Goal: Information Seeking & Learning: Compare options

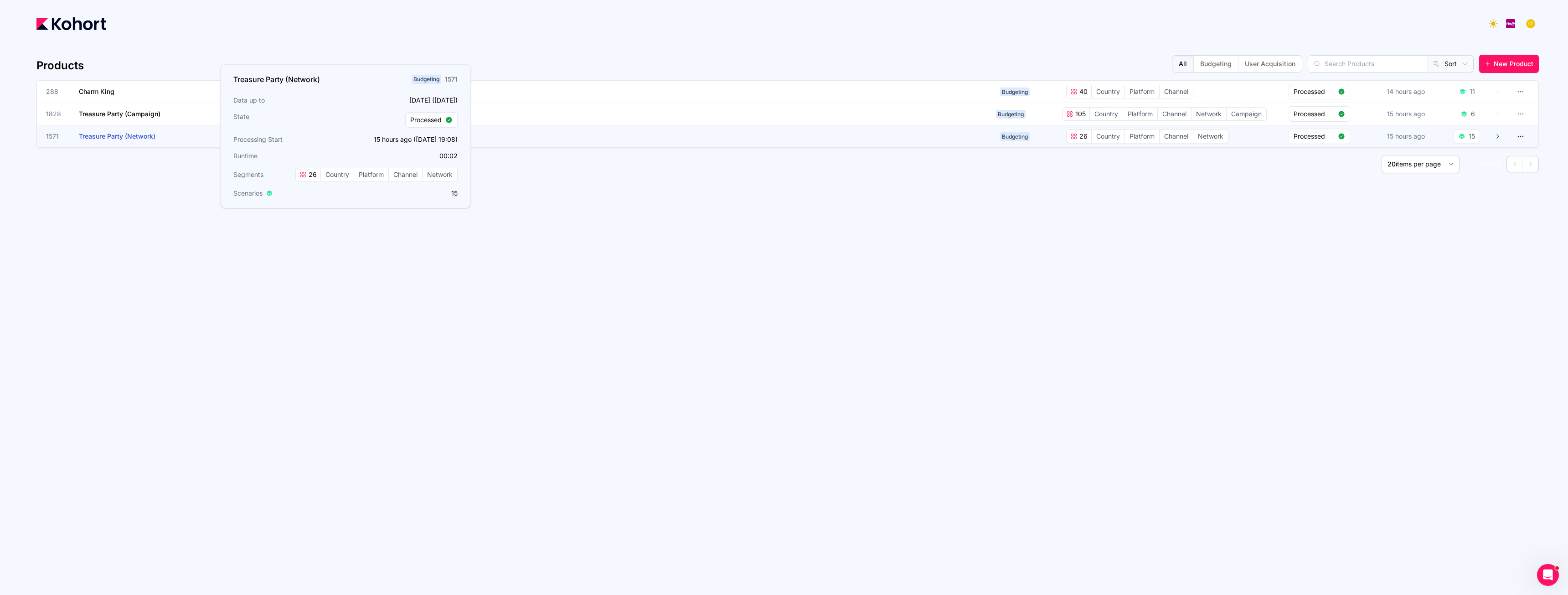
click at [145, 133] on span "Treasure Party (Network)" at bounding box center [117, 136] width 77 height 8
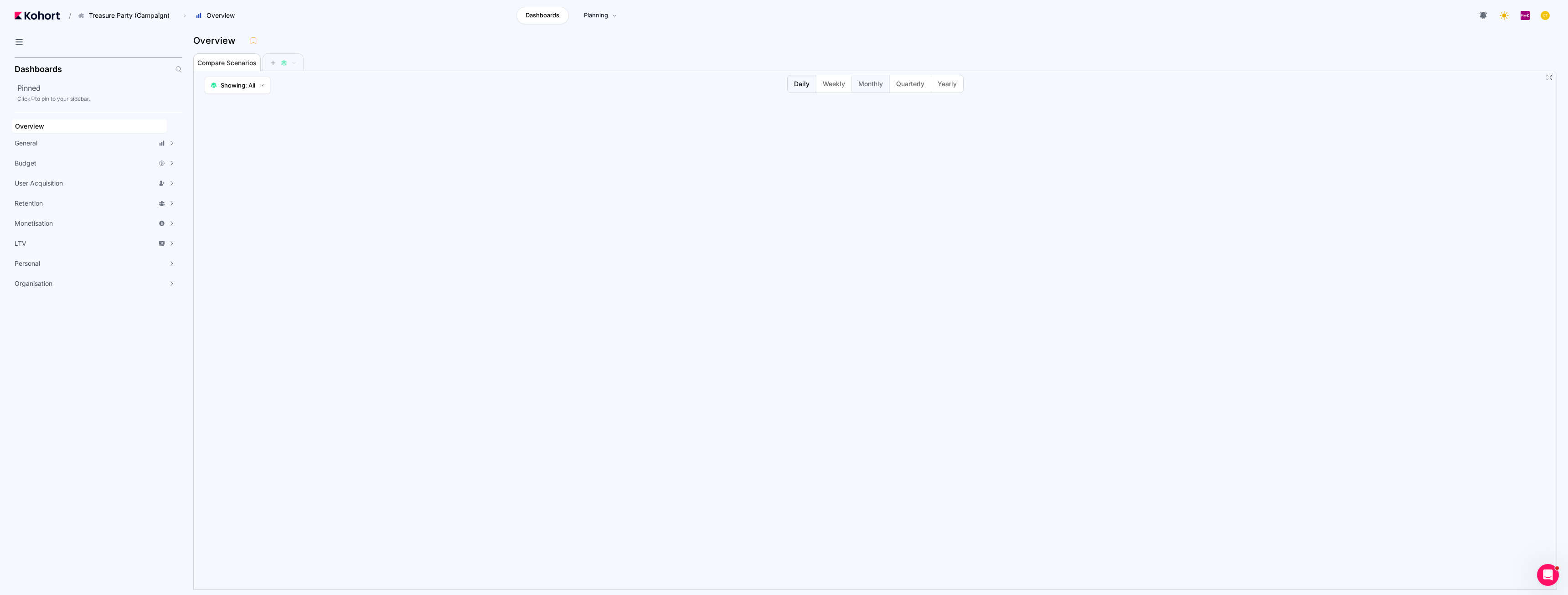
click at [872, 87] on span "Monthly" at bounding box center [870, 83] width 24 height 9
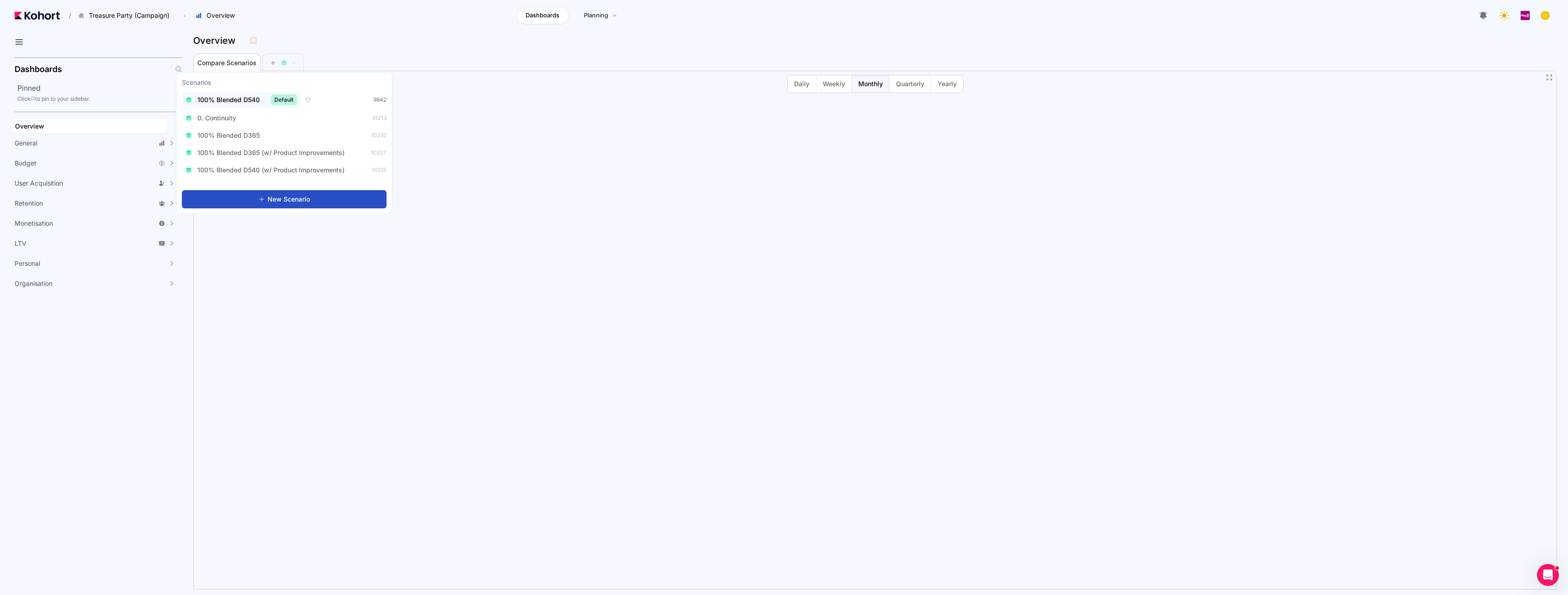
click at [253, 104] on span "100% Blended D540" at bounding box center [228, 100] width 63 height 9
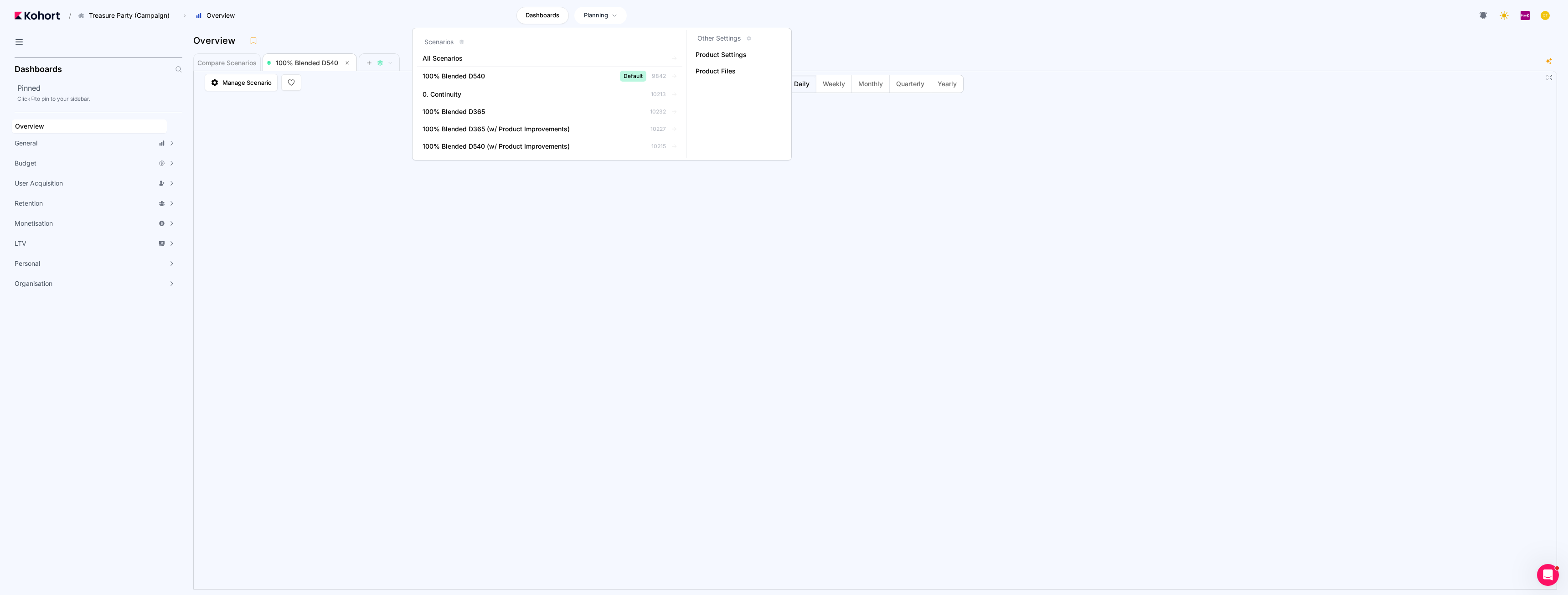
click at [597, 18] on span "Planning" at bounding box center [596, 15] width 24 height 9
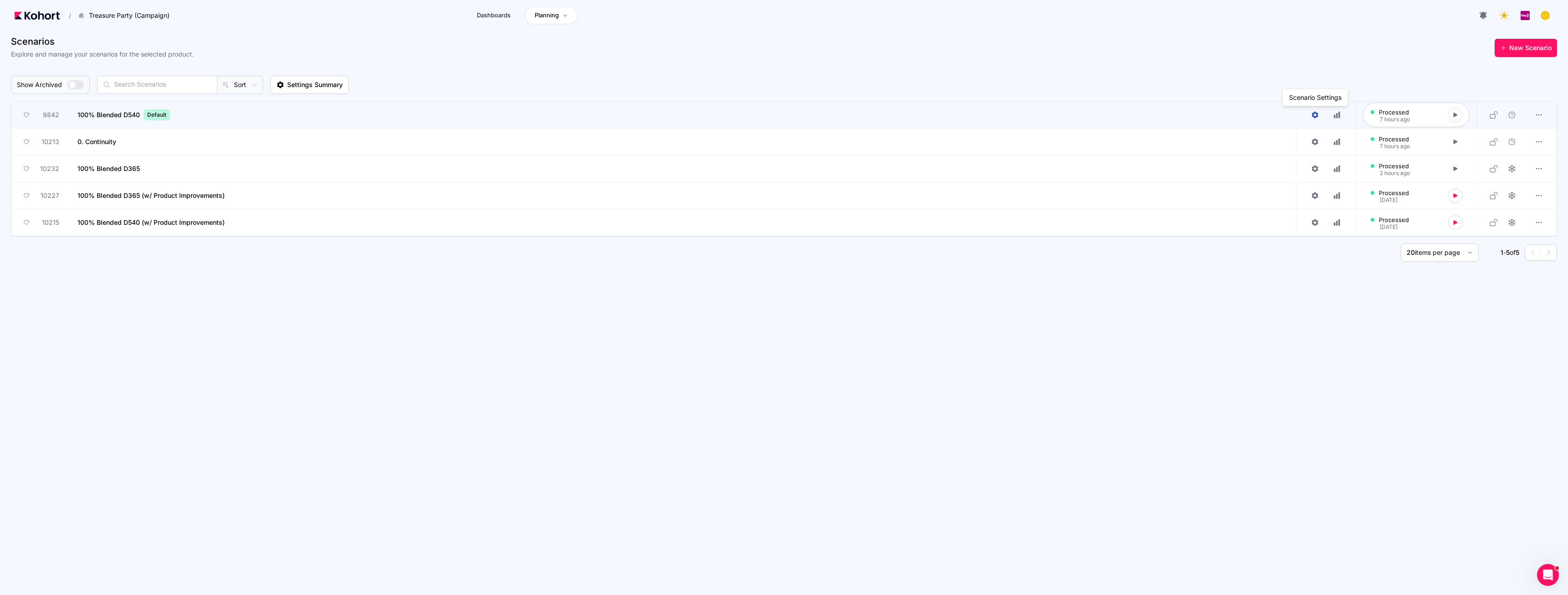
click at [1309, 116] on link at bounding box center [1315, 114] width 22 height 13
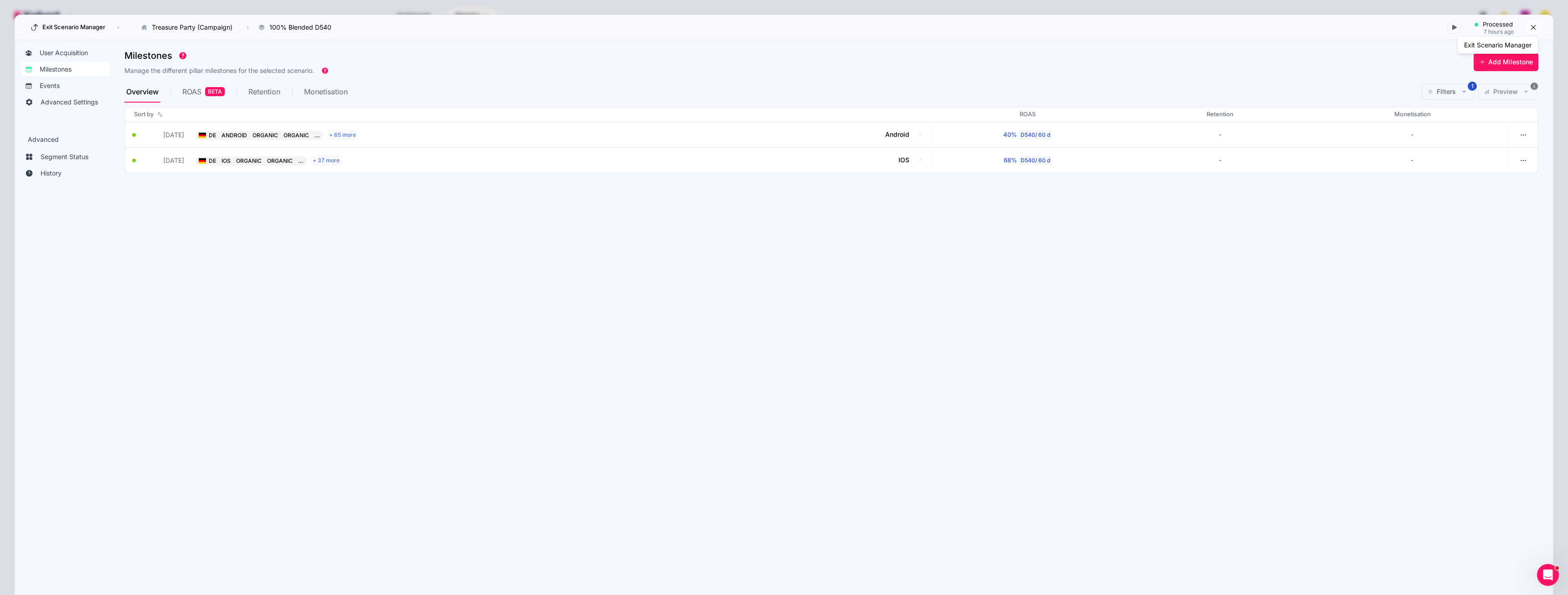
click at [1534, 30] on icon at bounding box center [1533, 27] width 8 height 8
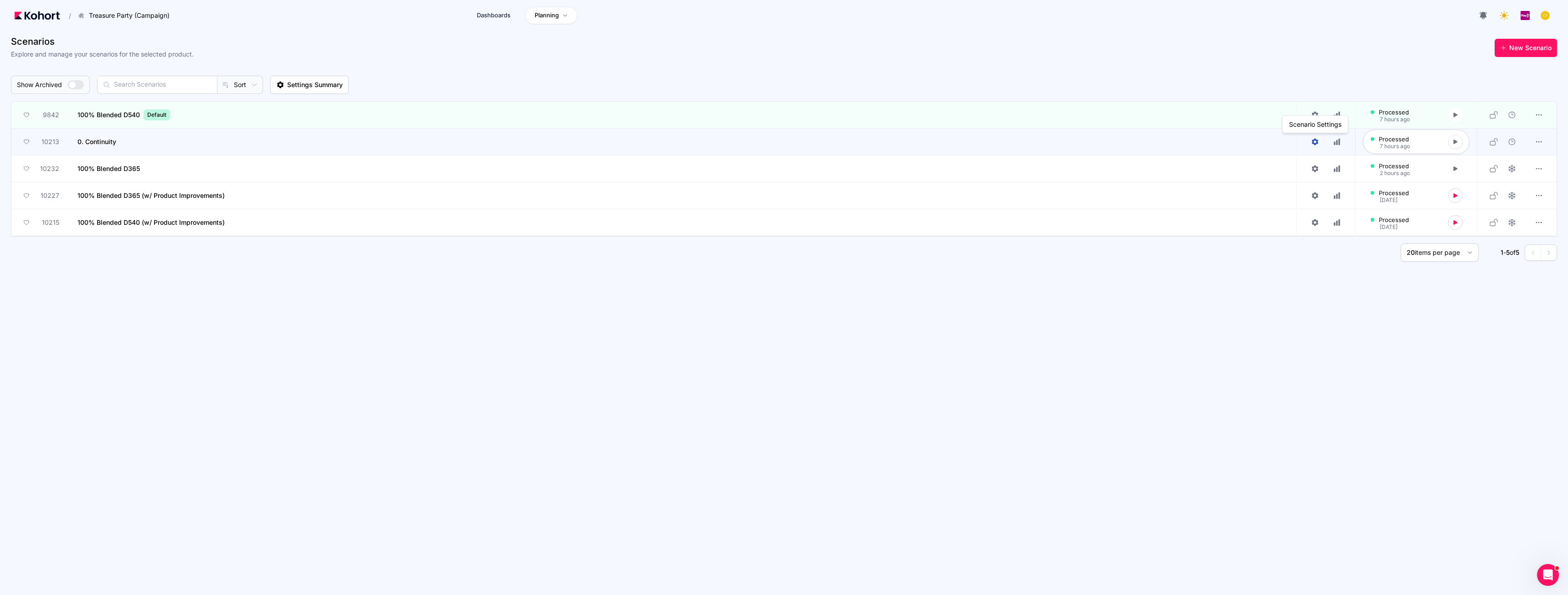
click at [1309, 141] on link at bounding box center [1315, 142] width 22 height 13
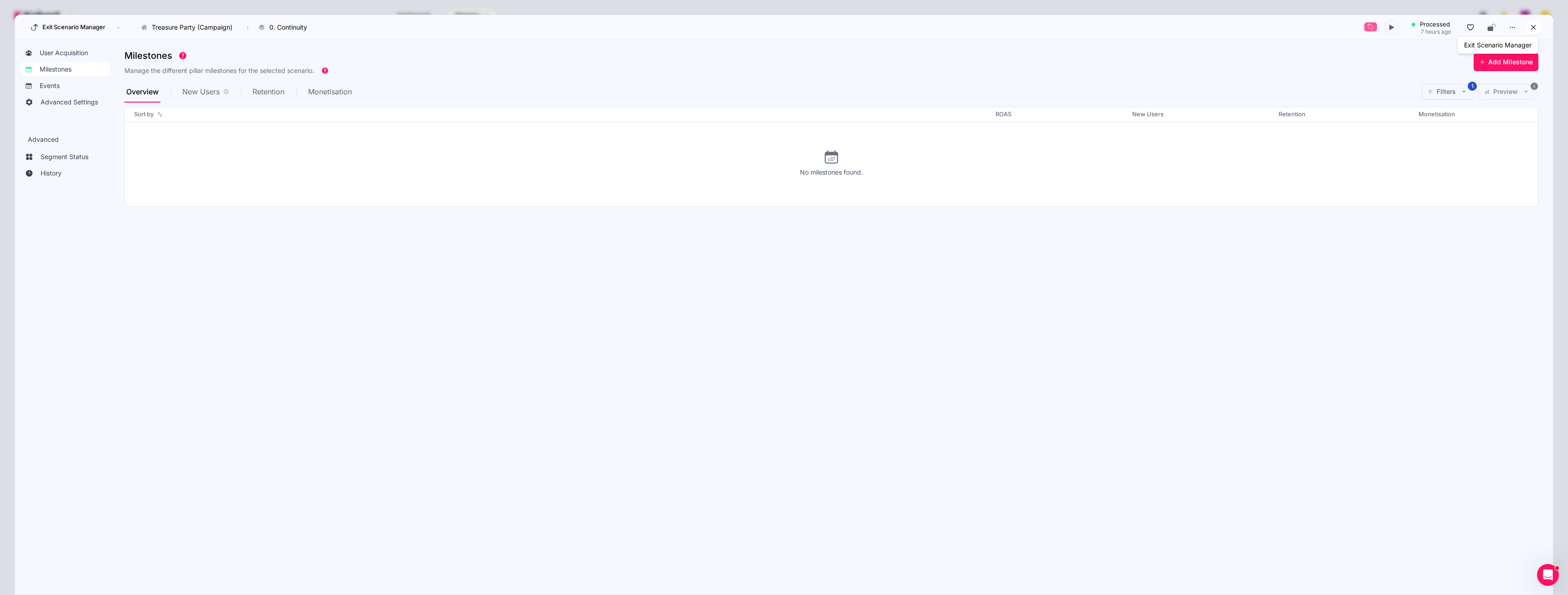
click at [1536, 26] on icon at bounding box center [1533, 27] width 8 height 8
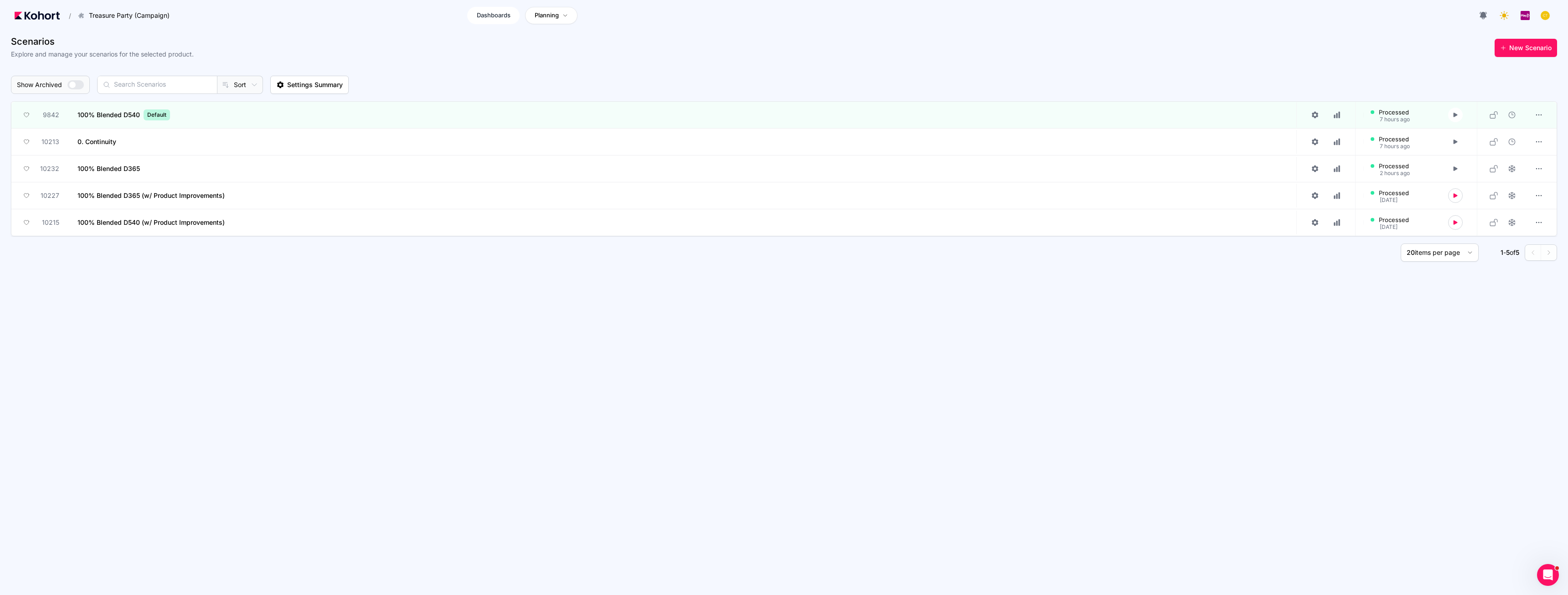
click at [498, 13] on span "Dashboards" at bounding box center [493, 15] width 33 height 9
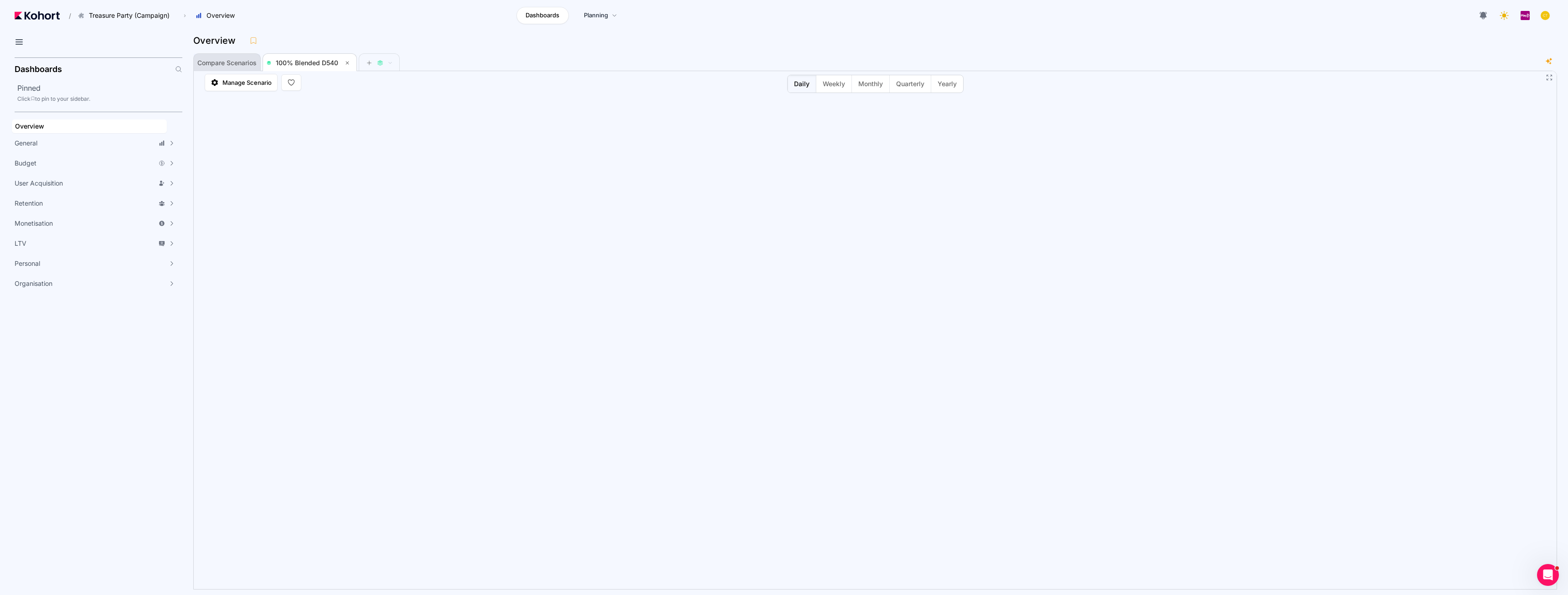
click at [237, 60] on span "Compare Scenarios" at bounding box center [226, 63] width 59 height 6
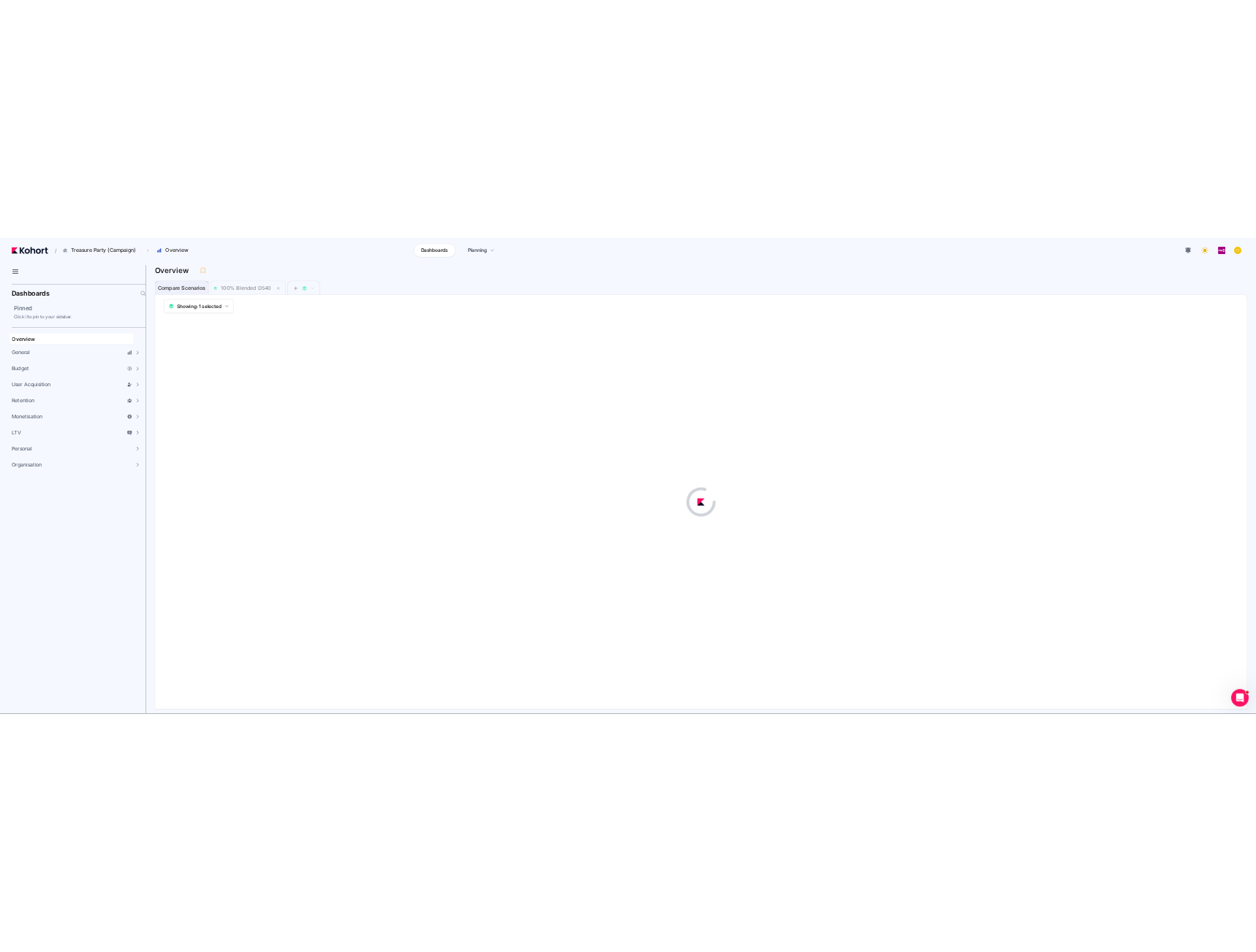
scroll to position [1, 0]
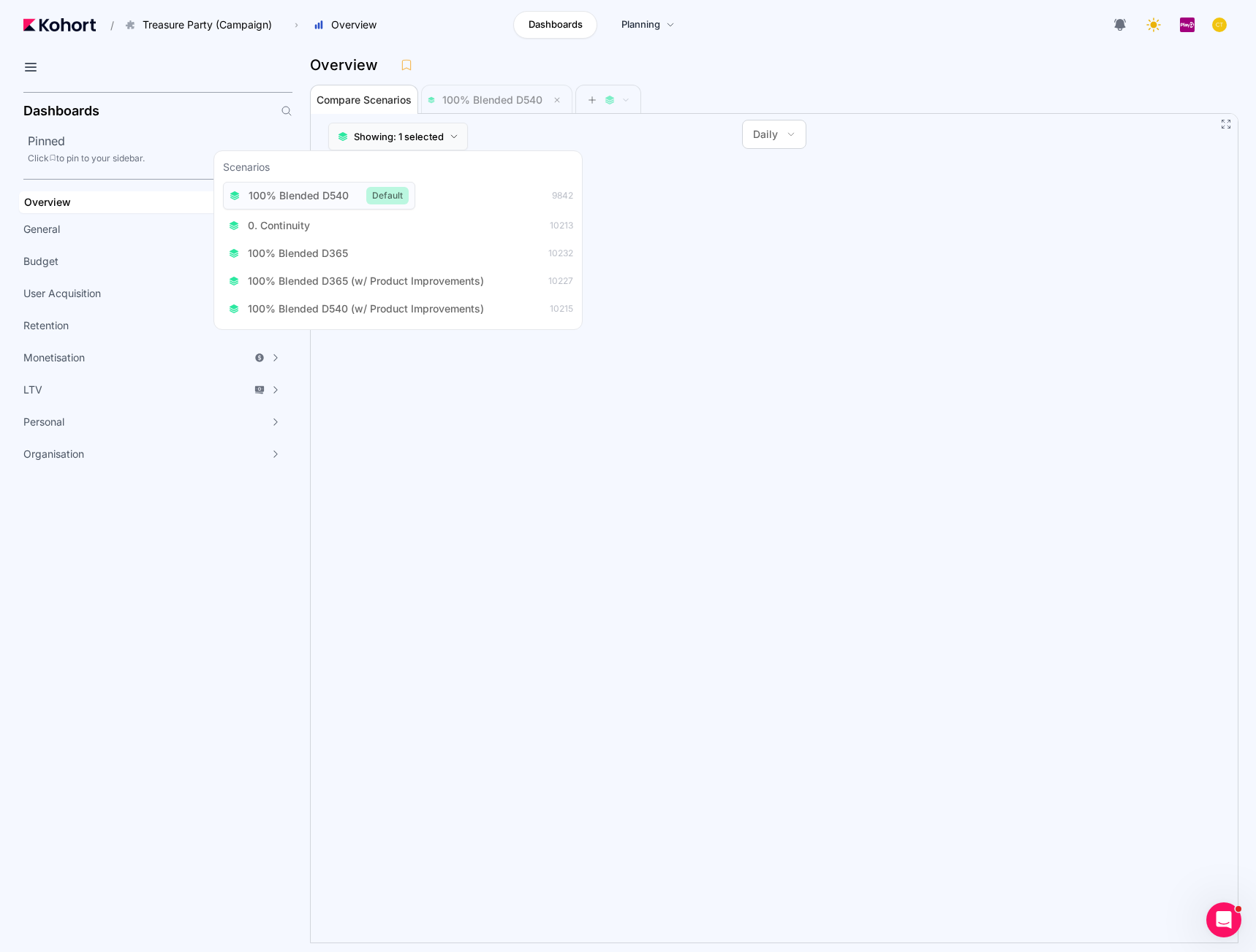
click at [447, 136] on button "Showing: 1 selected" at bounding box center [397, 137] width 140 height 27
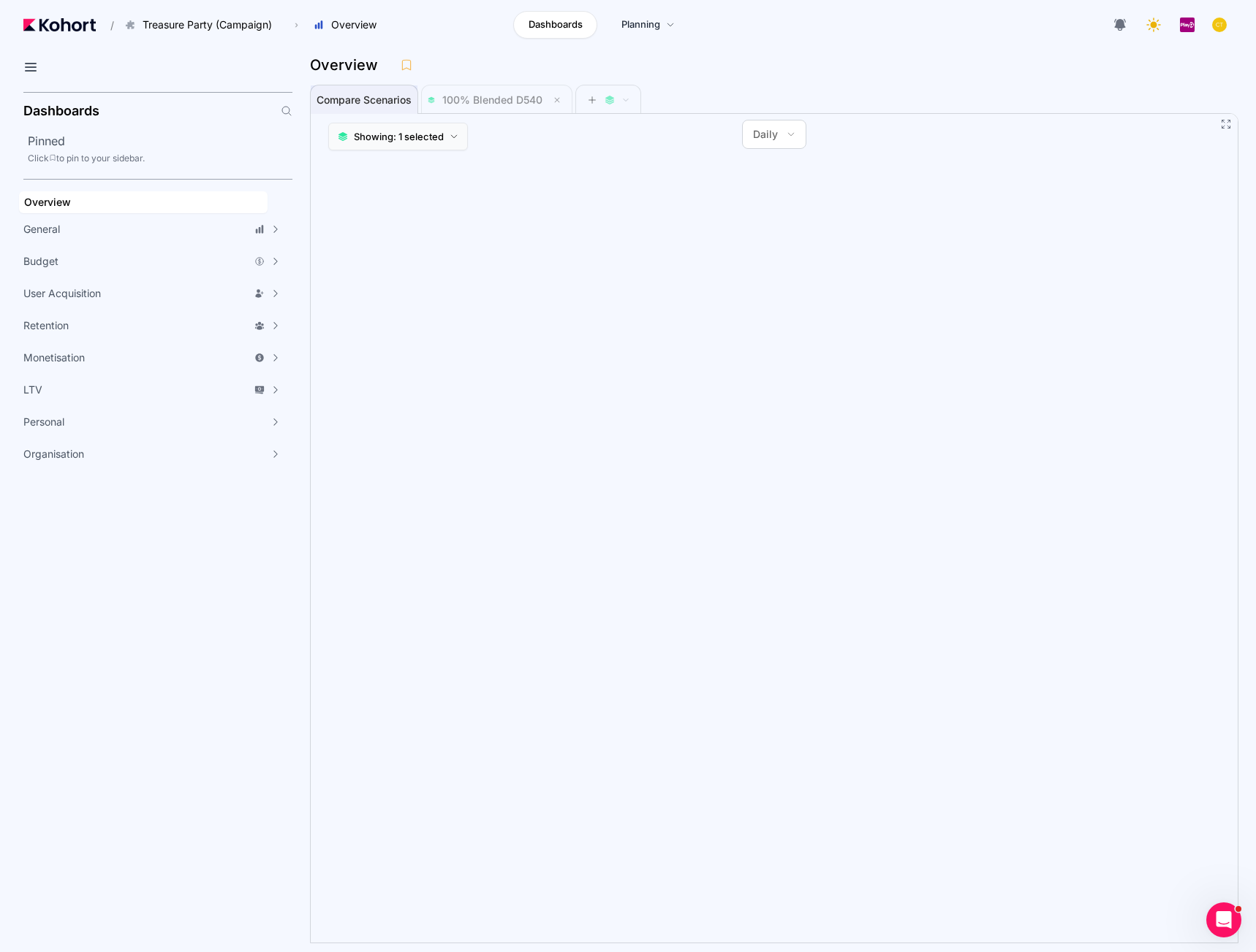
click at [441, 140] on span "Showing: 1 selected" at bounding box center [398, 137] width 90 height 15
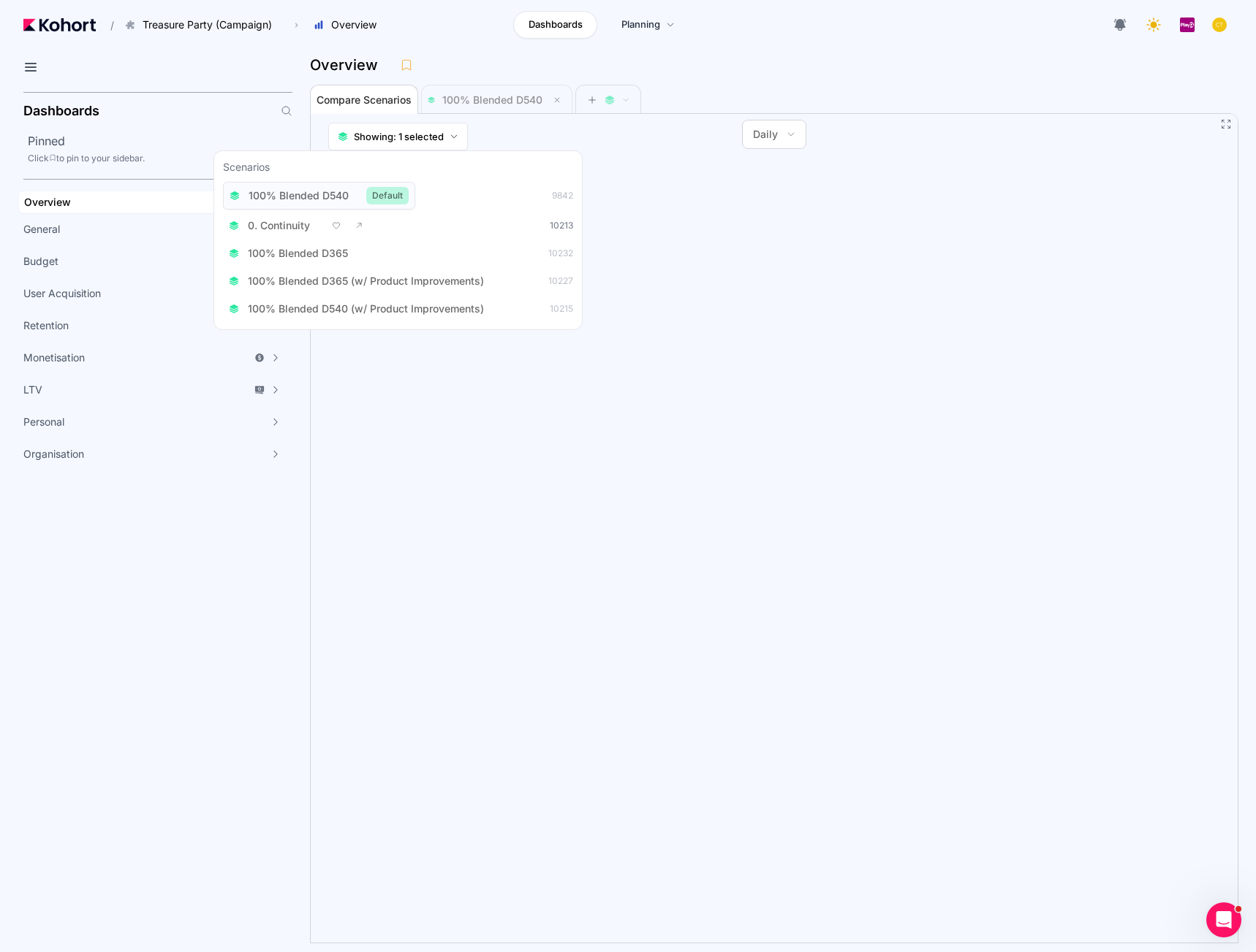
click at [554, 225] on span "10213" at bounding box center [561, 225] width 23 height 12
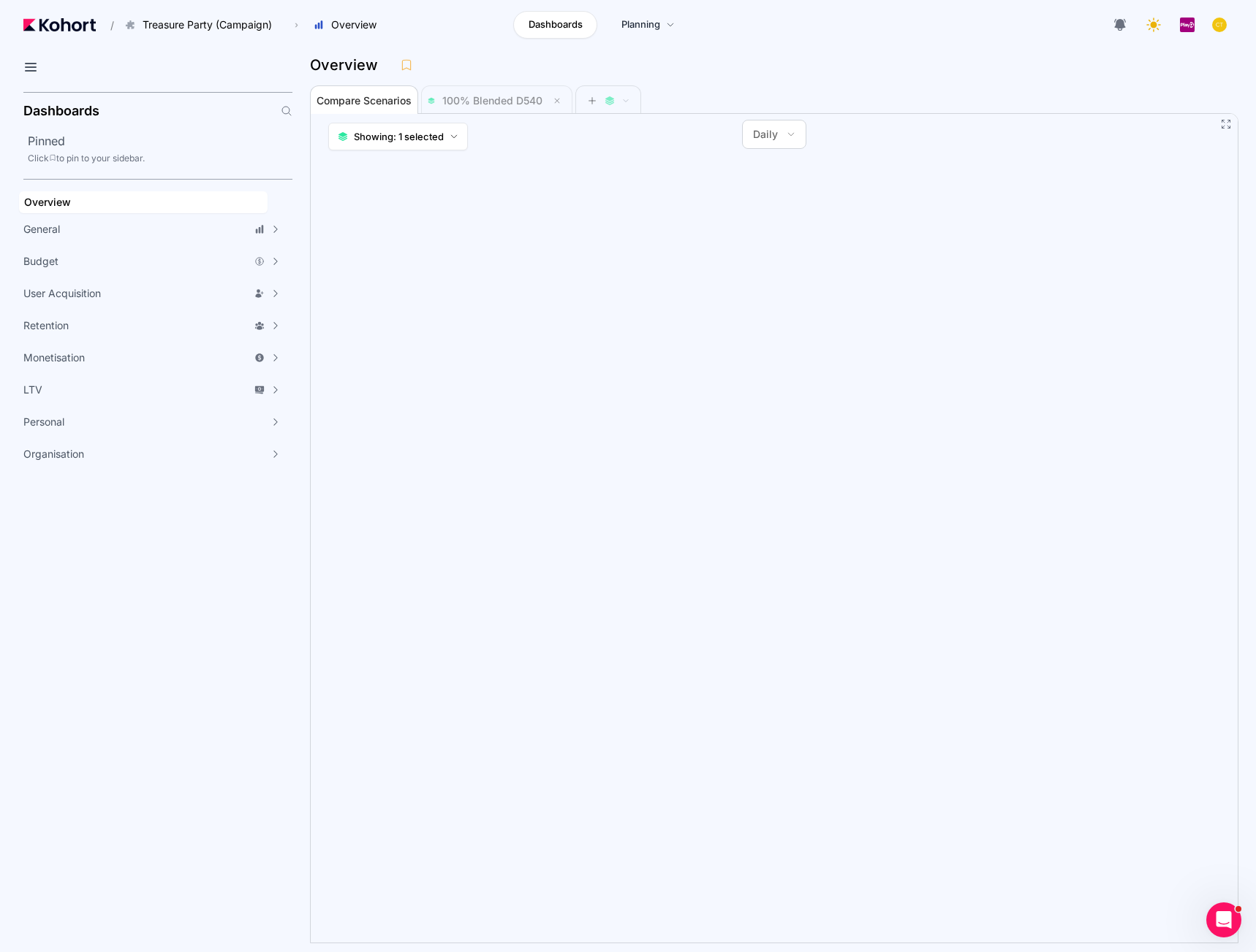
click at [1001, 82] on div "Overview" at bounding box center [774, 68] width 928 height 30
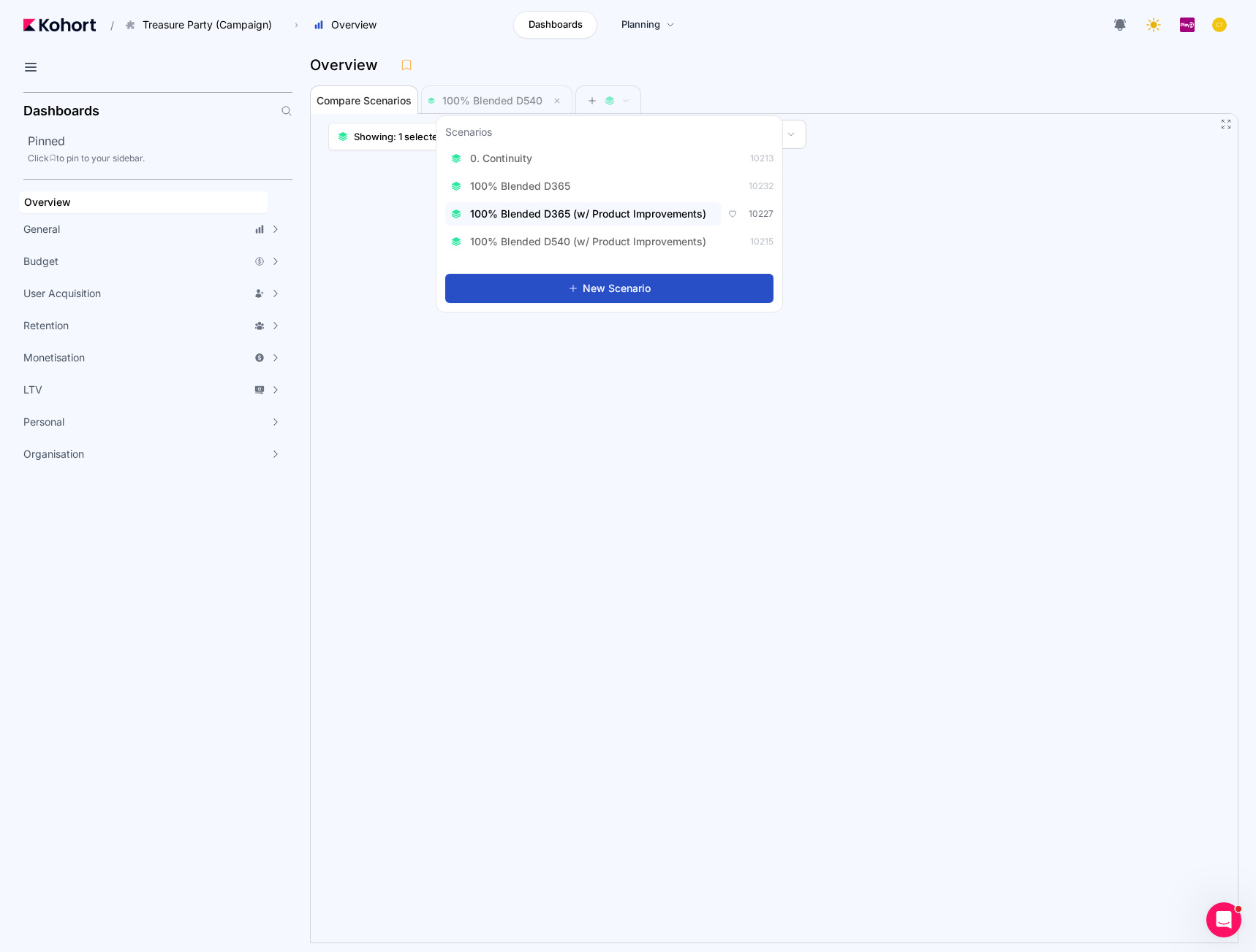
click at [575, 209] on span "100% Blended D365 (w/ Product Improvements)" at bounding box center [588, 214] width 236 height 15
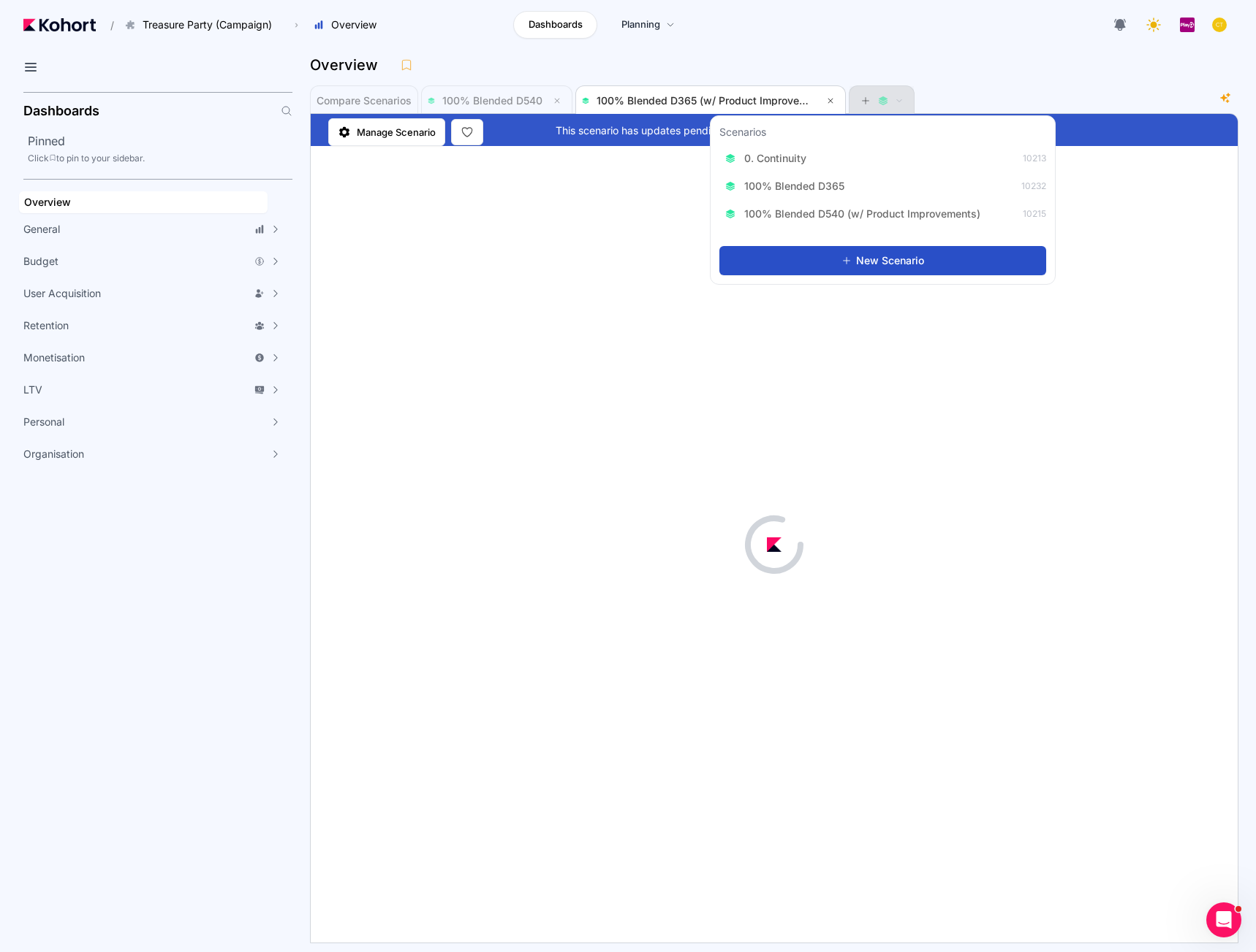
click at [863, 99] on icon at bounding box center [865, 100] width 10 height 10
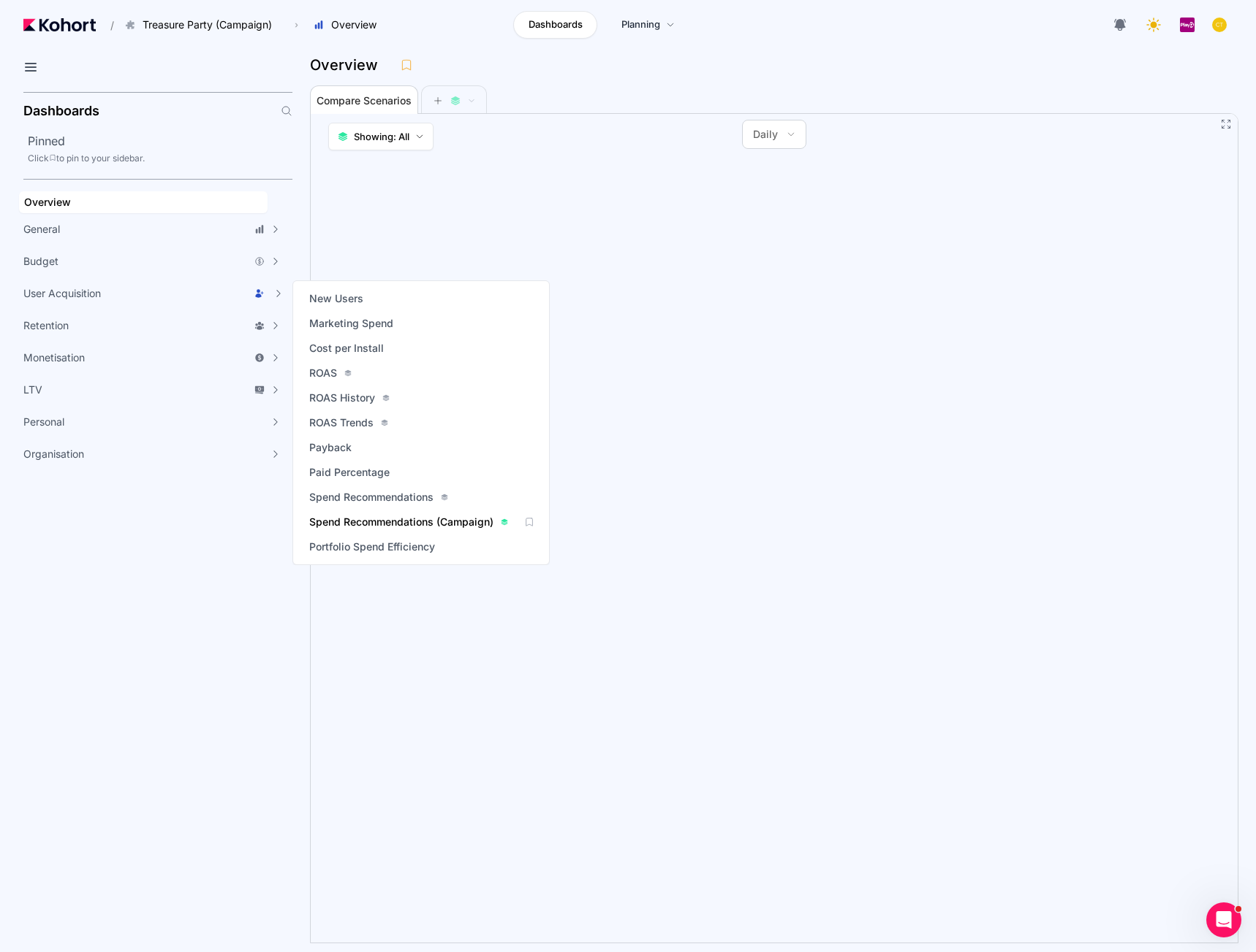
click at [373, 517] on span "Spend Recommendations (Campaign)" at bounding box center [401, 522] width 184 height 15
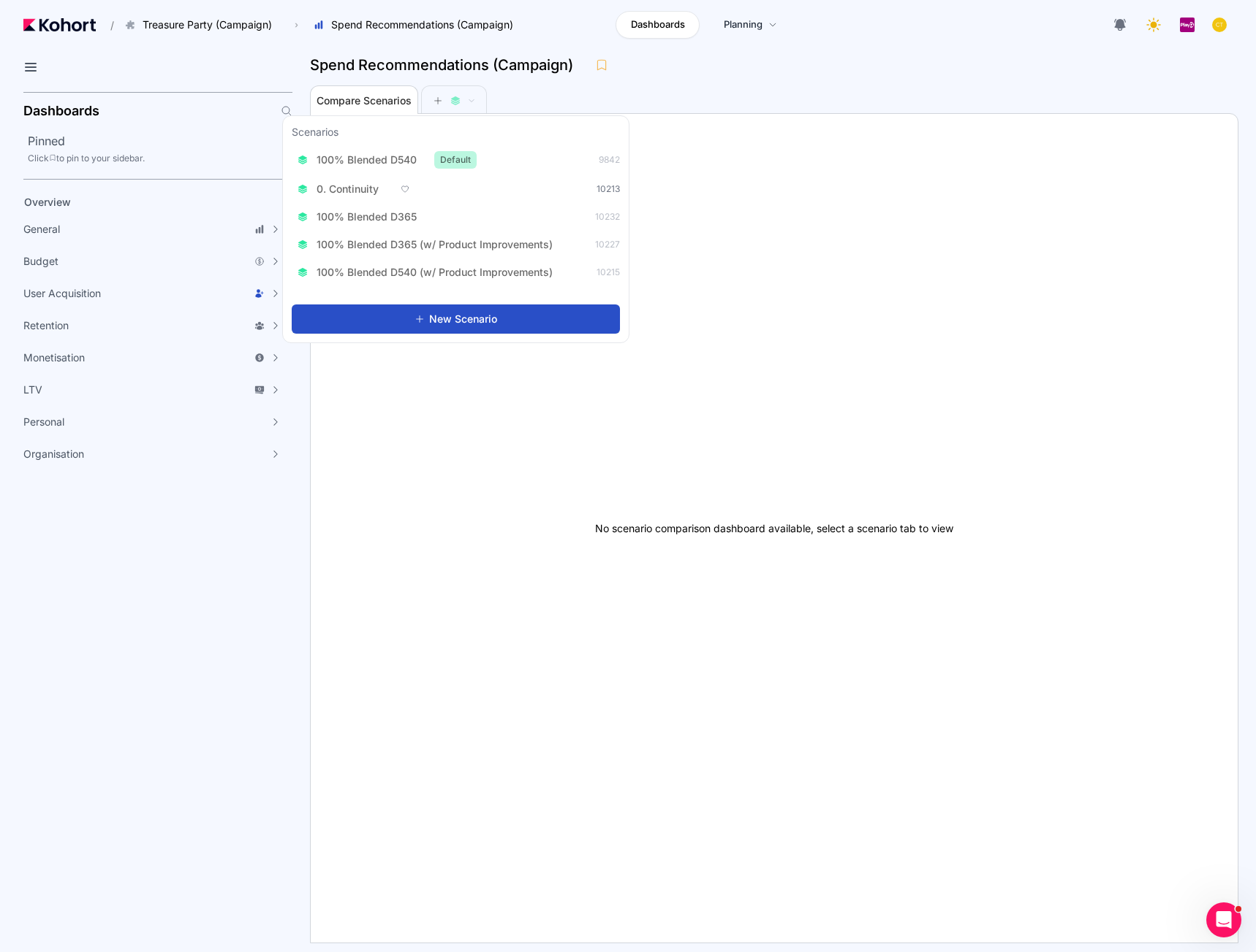
click at [412, 181] on div "0. Continuity 10213" at bounding box center [456, 189] width 328 height 23
click at [363, 167] on div "100% Blended D540 Default" at bounding box center [386, 160] width 179 height 18
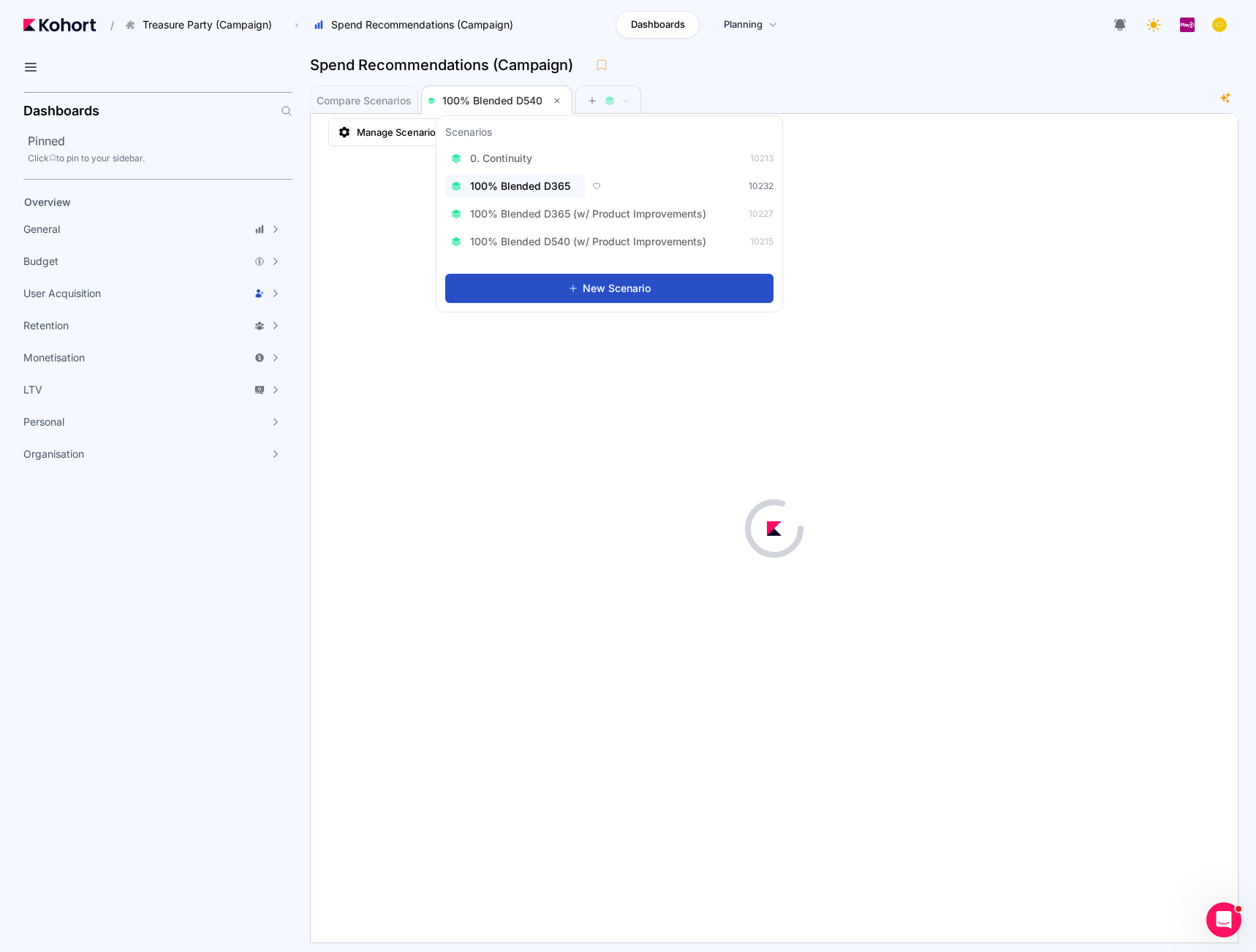
click at [545, 191] on span "100% Blended D365" at bounding box center [520, 185] width 101 height 15
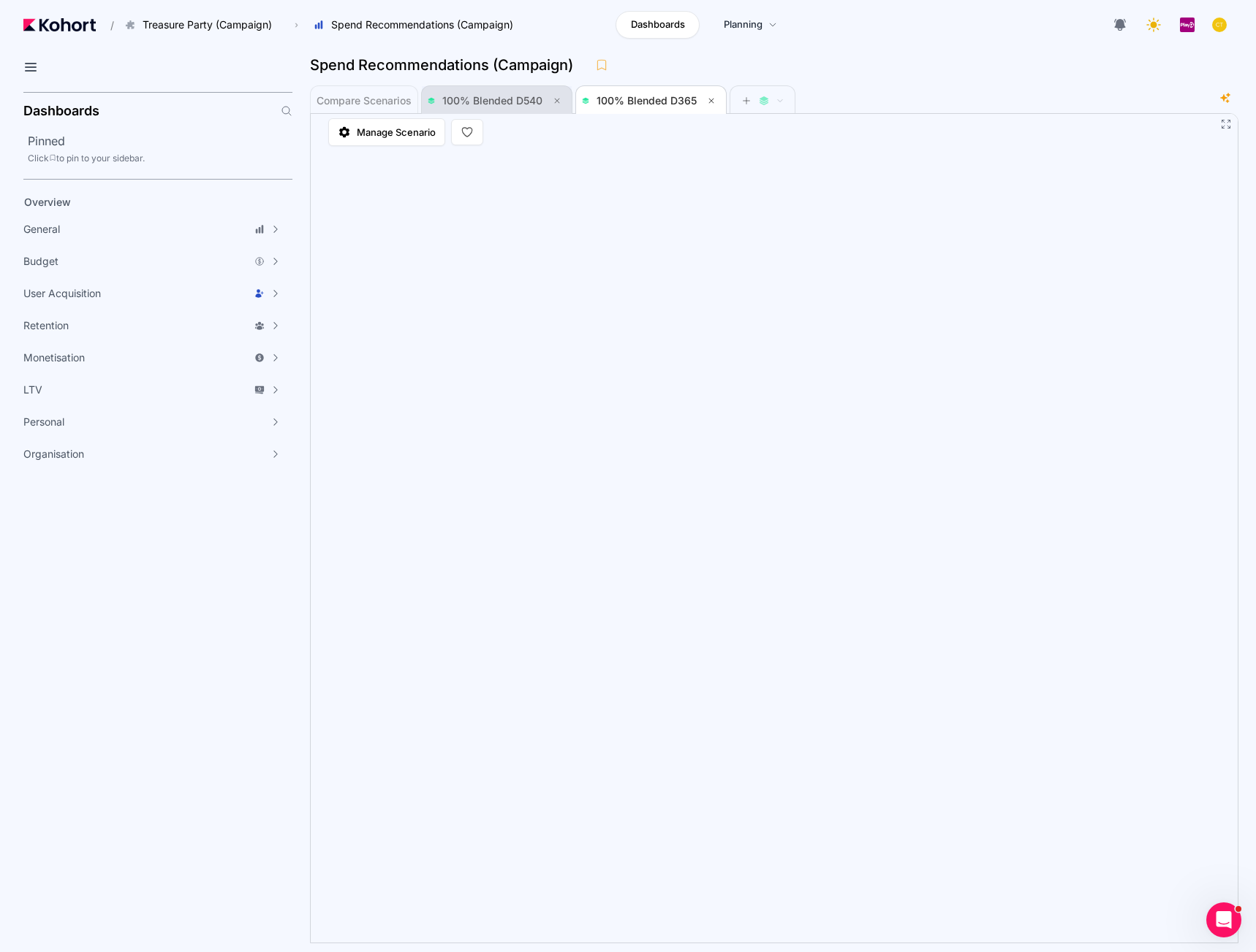
click at [503, 109] on span "100% Blended D540" at bounding box center [497, 100] width 139 height 18
click at [656, 97] on span "100% Blended D365" at bounding box center [646, 100] width 101 height 13
click at [516, 97] on span "100% Blended D540" at bounding box center [492, 100] width 101 height 13
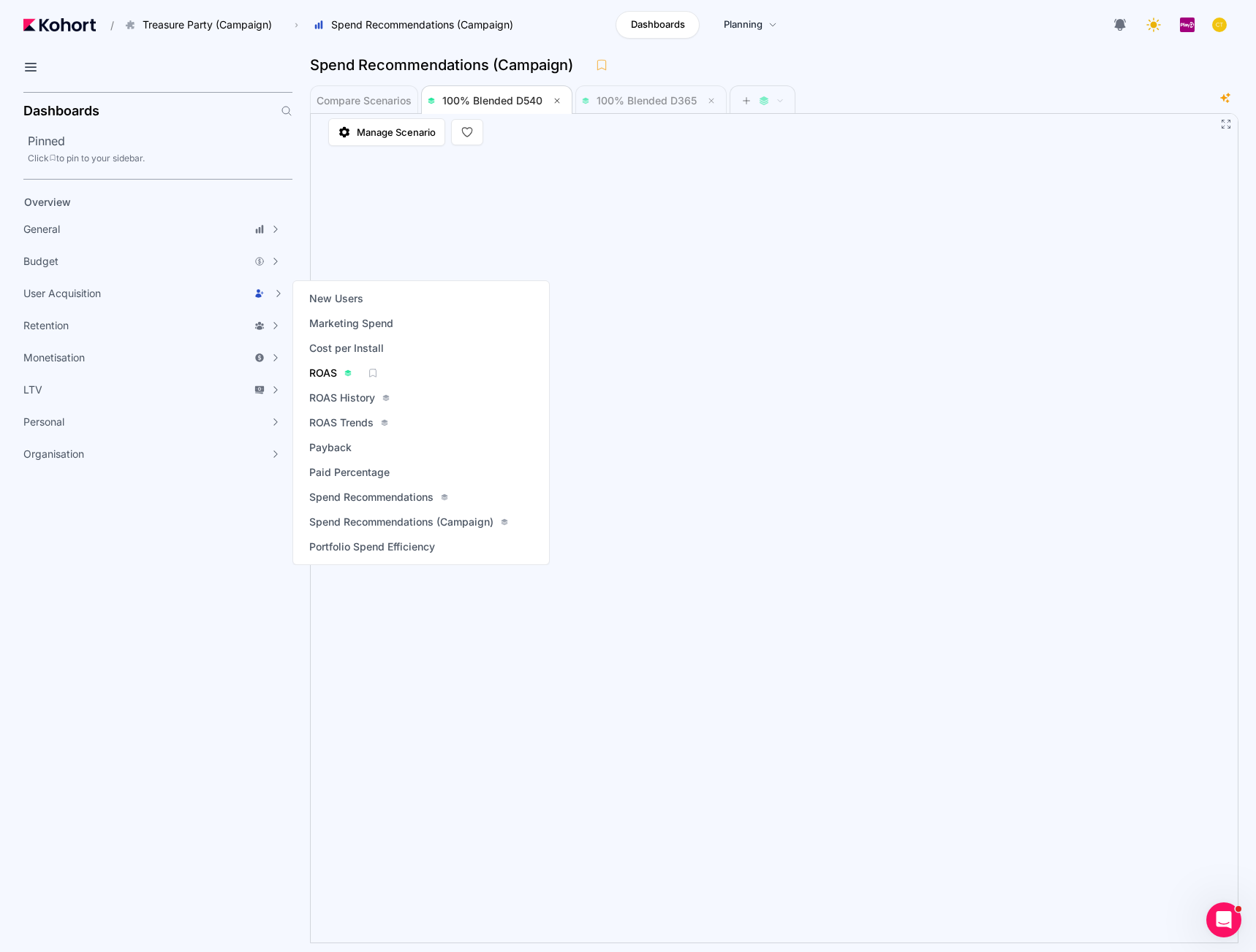
click at [330, 372] on span "ROAS" at bounding box center [323, 373] width 27 height 15
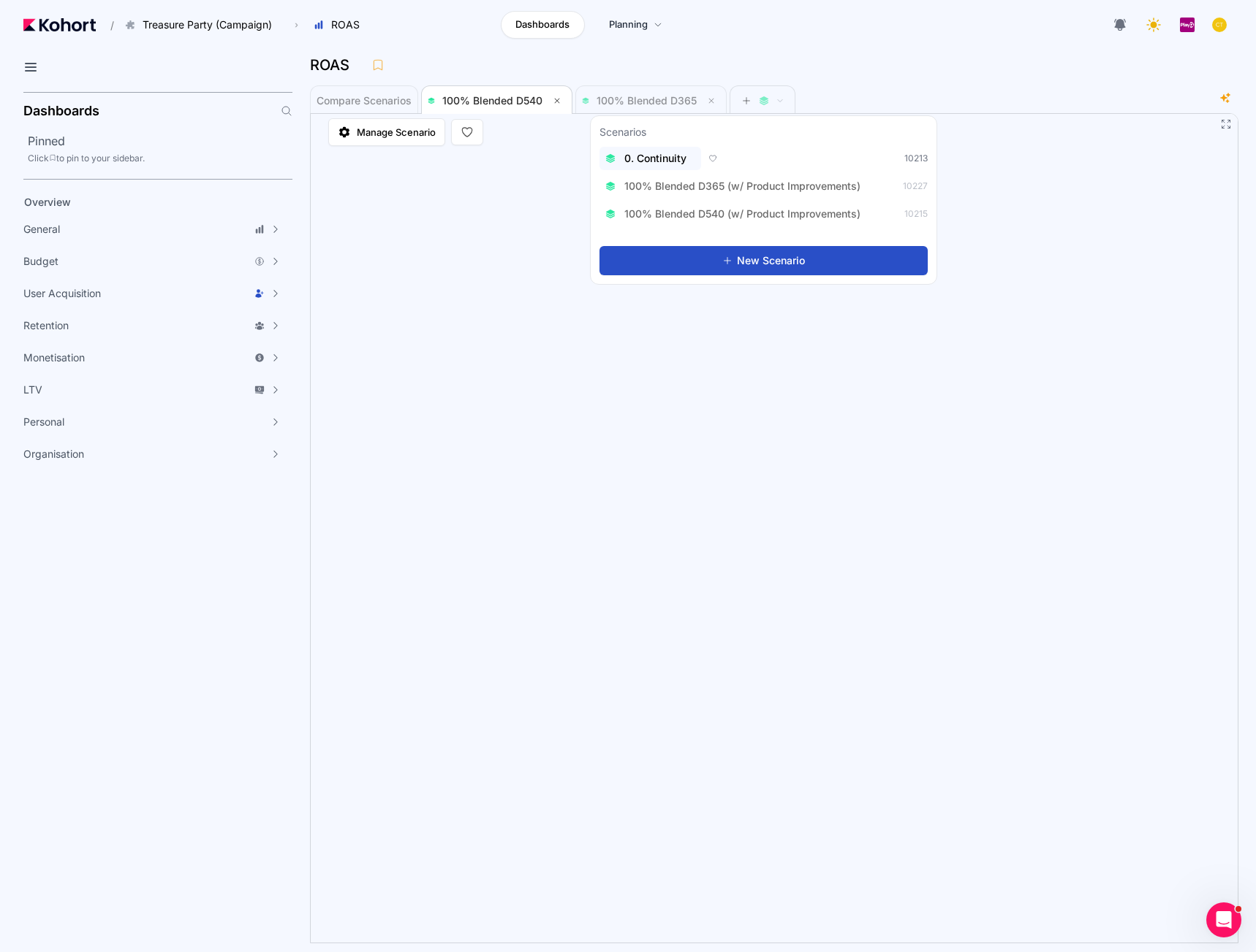
click at [693, 159] on div "0. Continuity" at bounding box center [650, 158] width 90 height 15
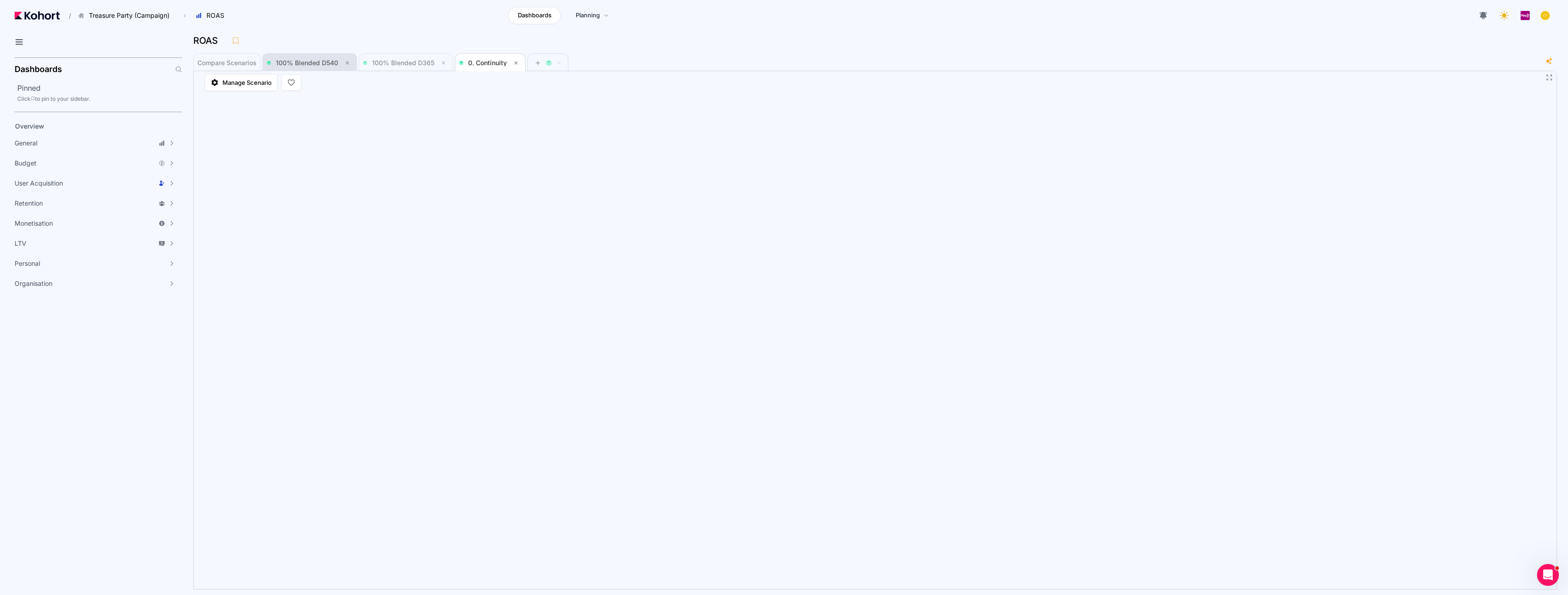
click at [314, 62] on span "100% Blended D540" at bounding box center [307, 63] width 63 height 8
click at [531, 60] on span at bounding box center [548, 63] width 40 height 18
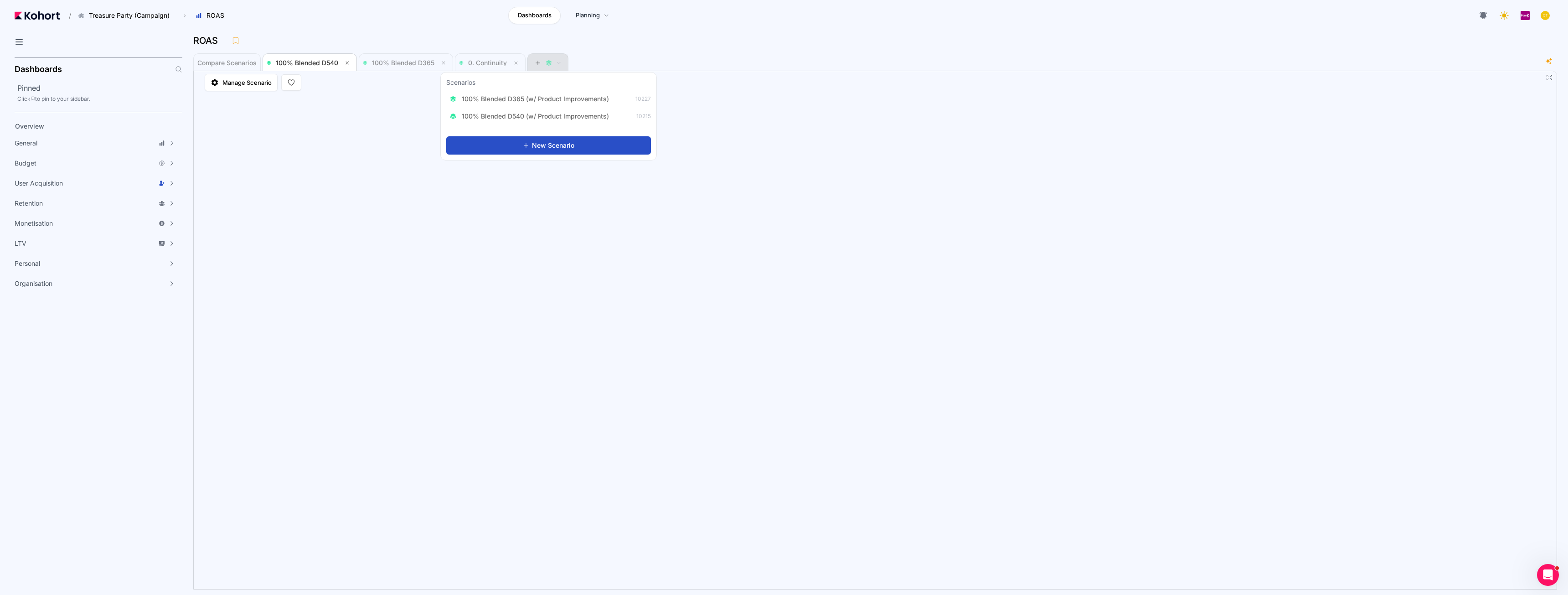
click at [540, 62] on icon at bounding box center [537, 63] width 6 height 6
click at [492, 22] on div "Dashboards Planning" at bounding box center [564, 15] width 660 height 17
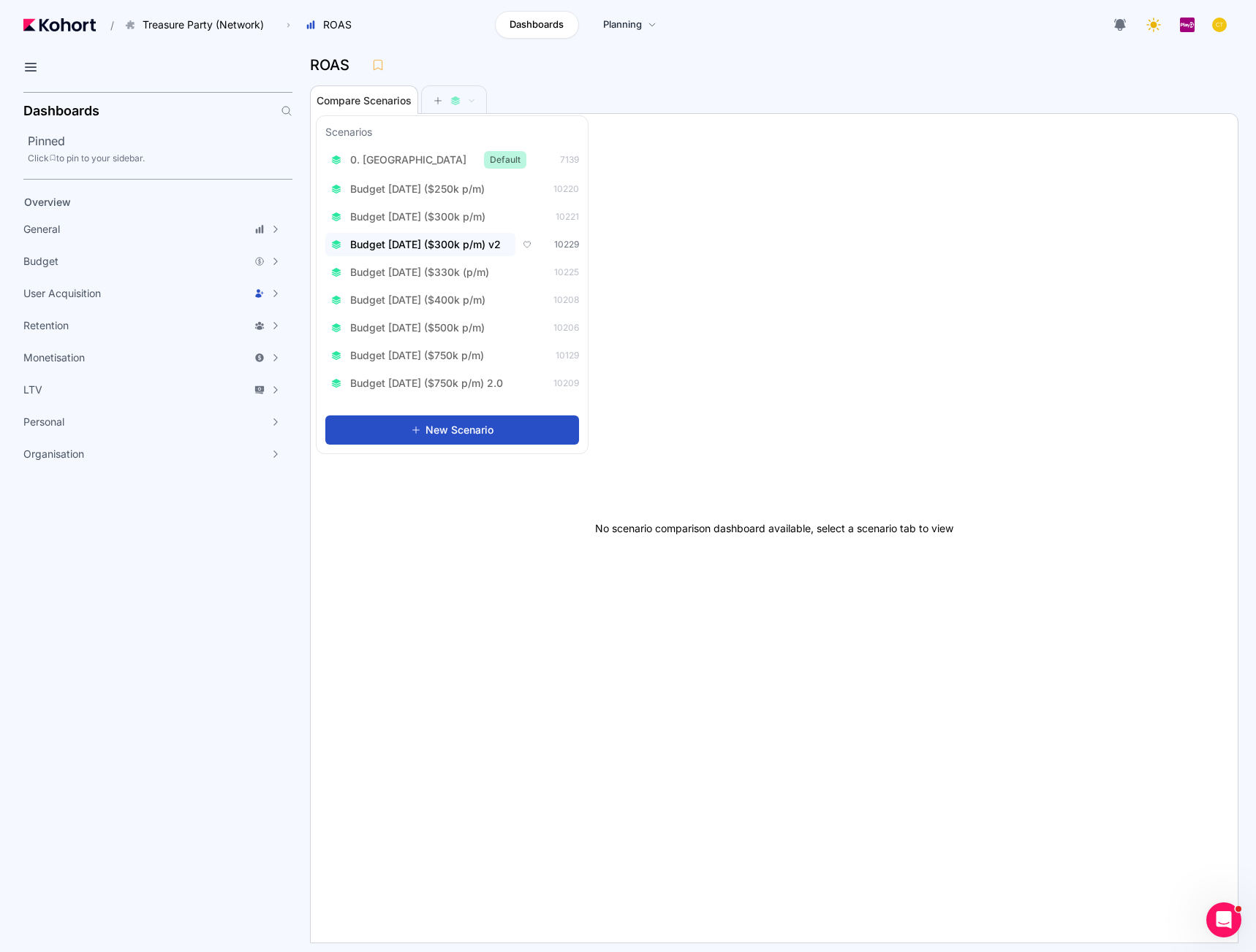
click at [434, 243] on span "Budget Aug 2025 ($300k p/m) v2" at bounding box center [425, 244] width 150 height 15
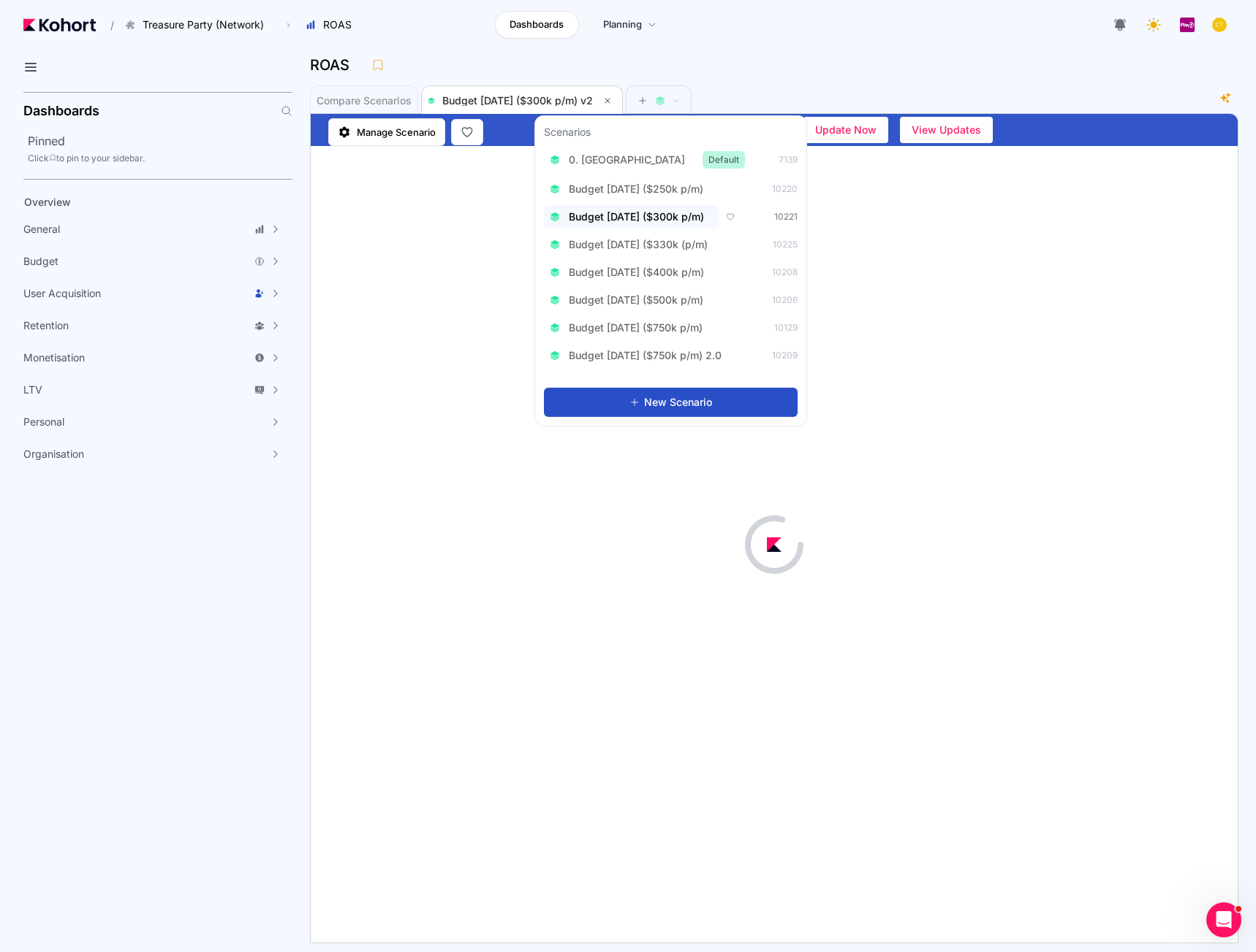
click at [673, 222] on span "Budget Aug 2025 ($300k p/m)" at bounding box center [636, 217] width 136 height 15
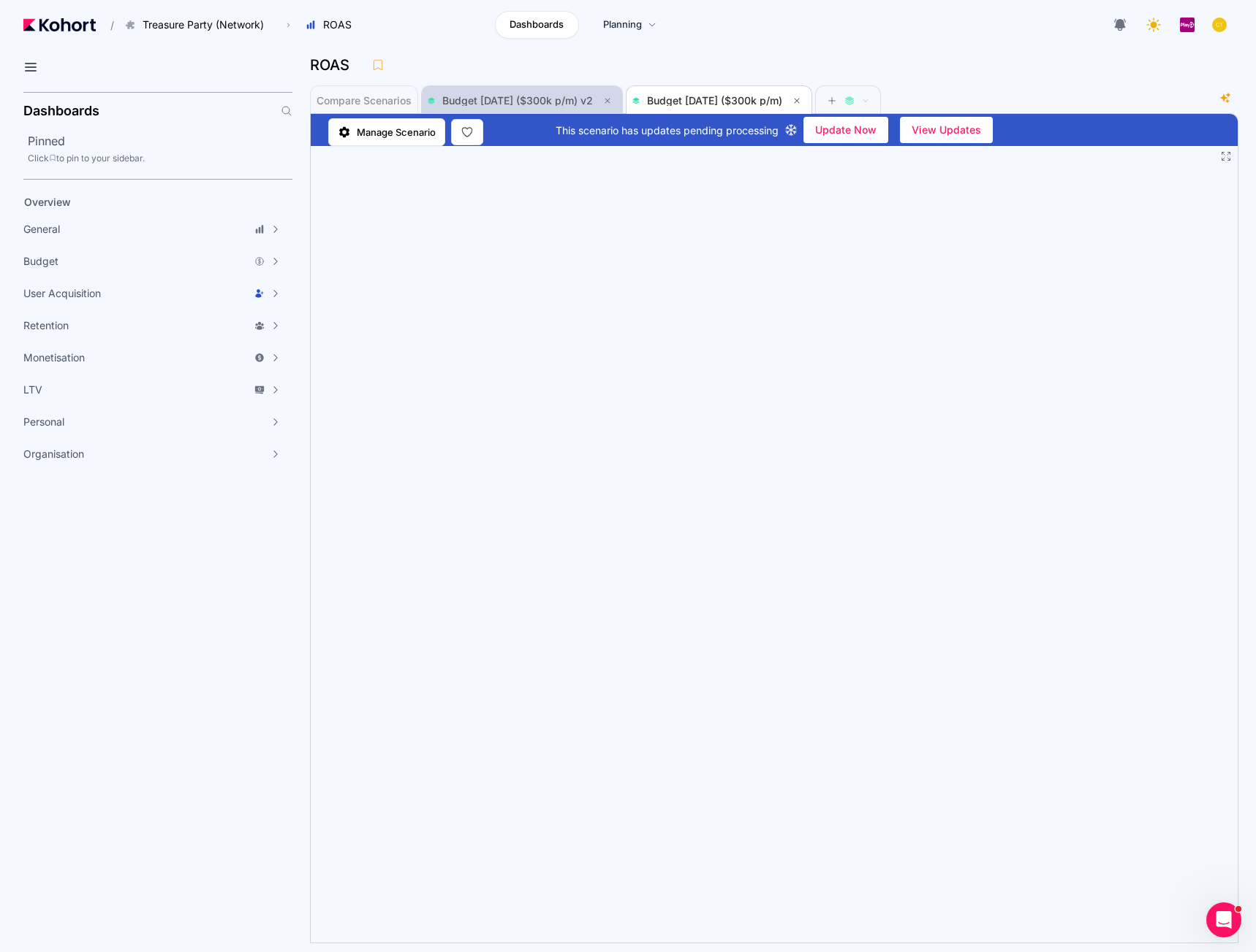
click at [559, 96] on span "Budget Aug 2025 ($300k p/m) v2" at bounding box center [517, 100] width 150 height 13
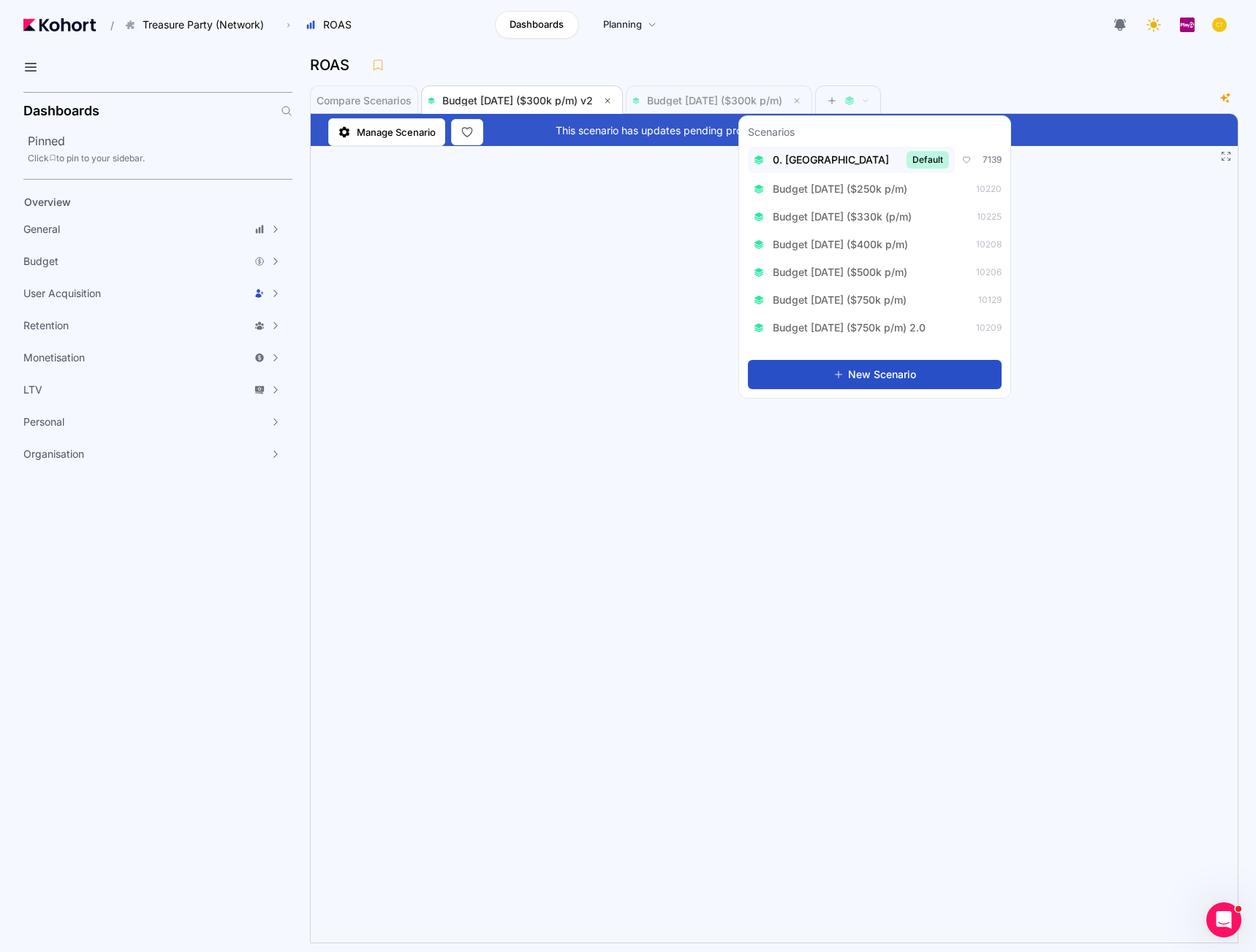
click at [837, 158] on div "0. Baseline Default" at bounding box center [851, 160] width 195 height 18
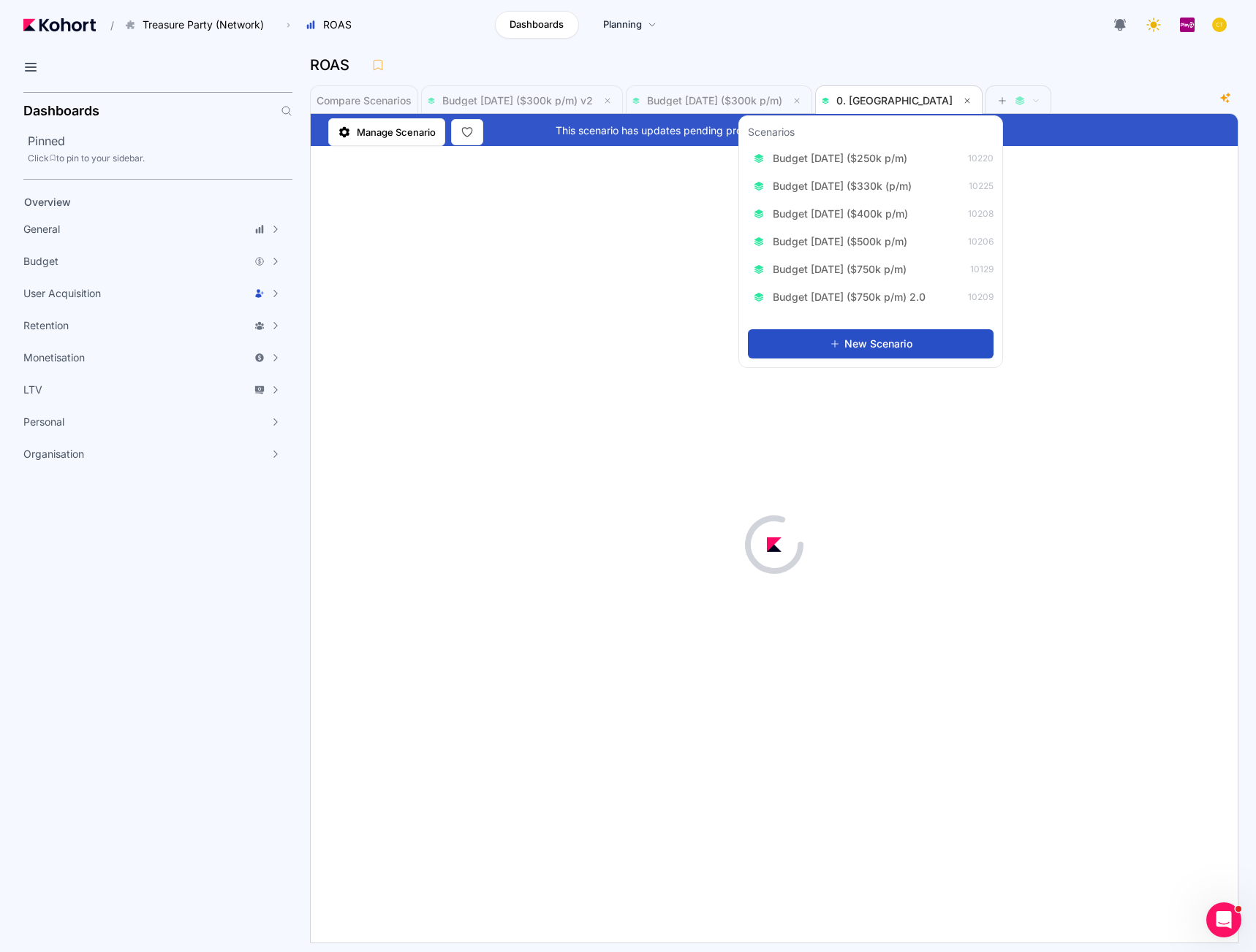
scroll to position [1, 0]
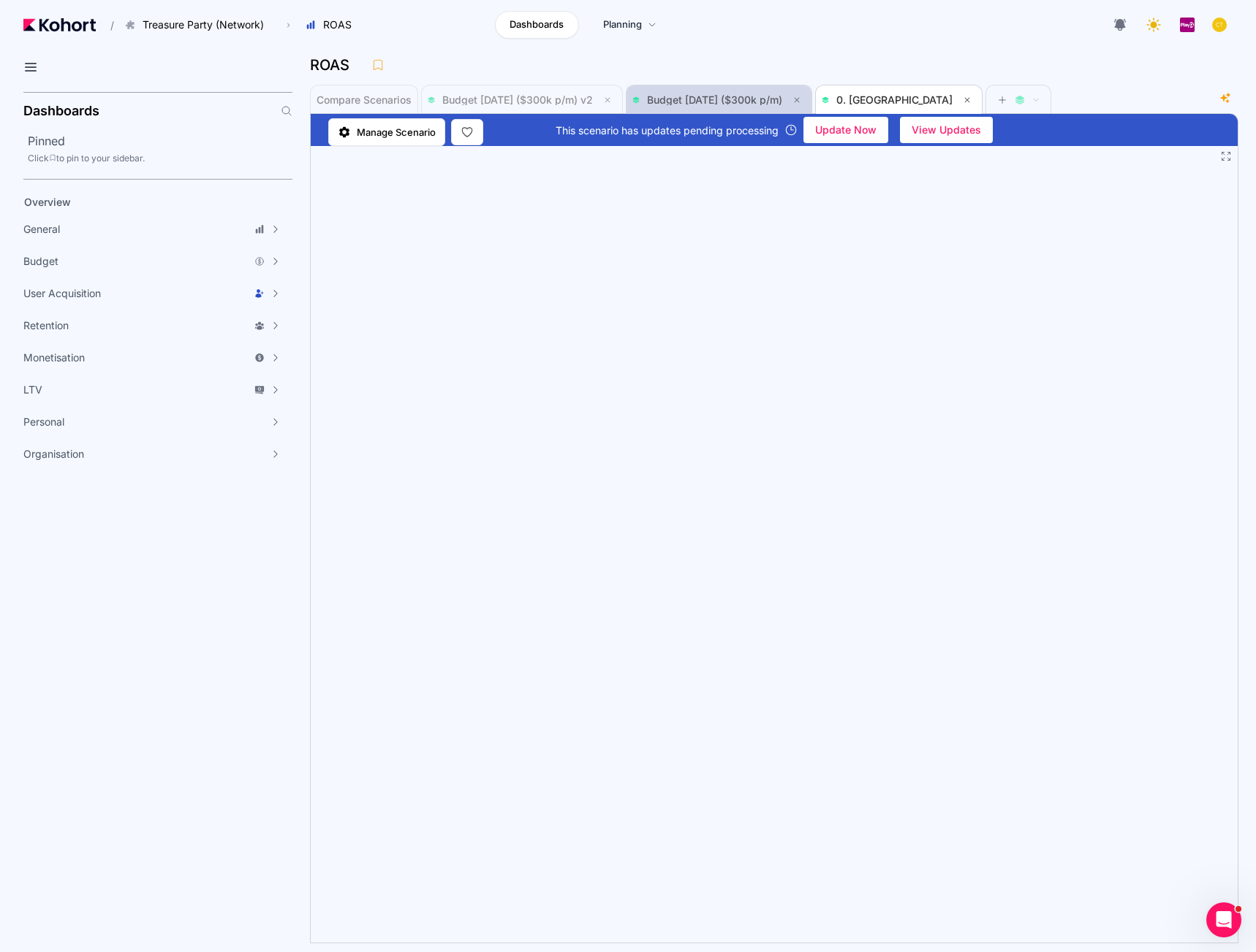
click at [705, 95] on span "Budget [DATE] ($300k p/m)" at bounding box center [714, 99] width 136 height 13
click at [892, 98] on span "0. [GEOGRAPHIC_DATA]" at bounding box center [894, 99] width 116 height 13
click at [360, 95] on span "Compare Scenarios" at bounding box center [363, 99] width 95 height 10
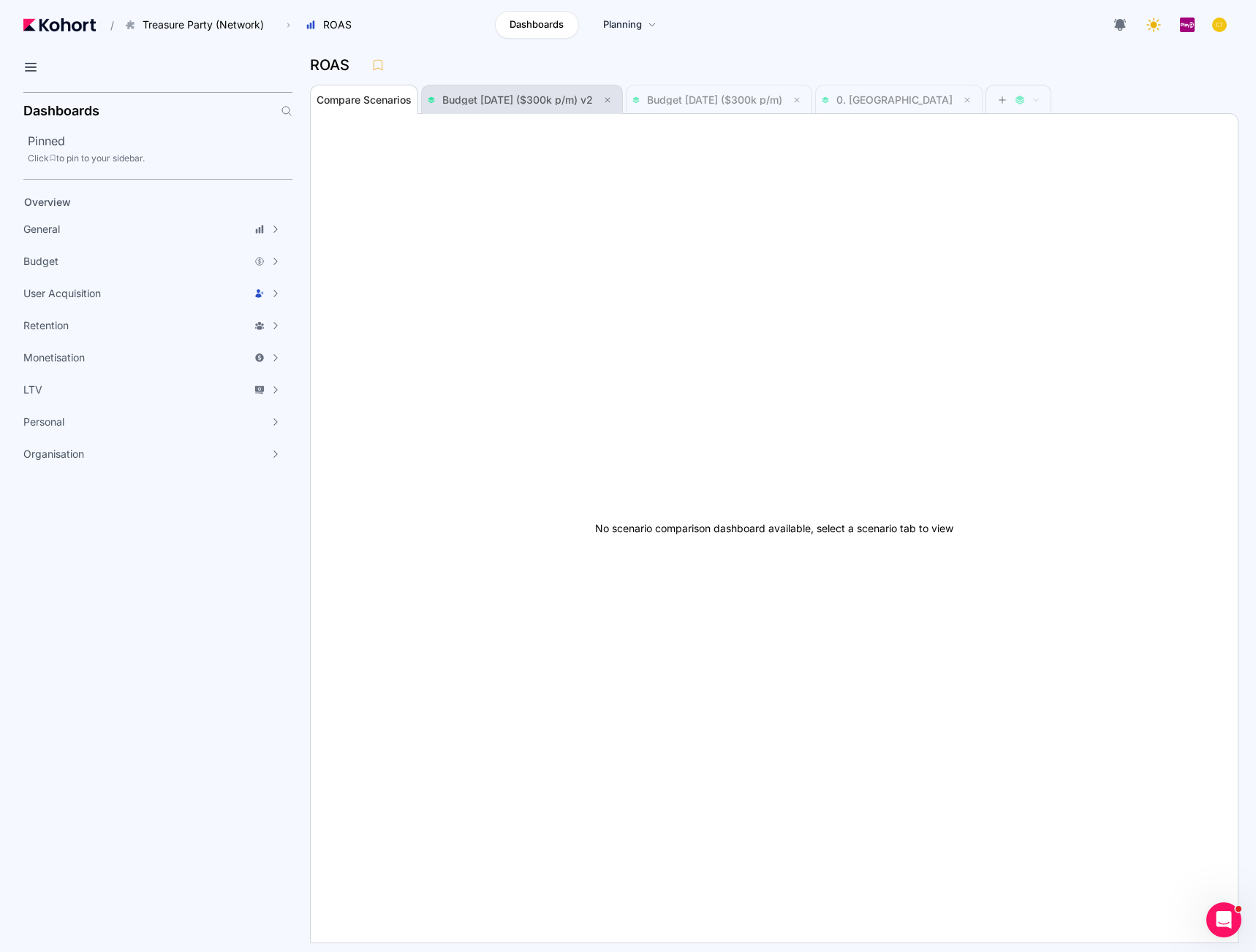
click at [470, 99] on span "Budget [DATE] ($300k p/m) v2" at bounding box center [517, 99] width 150 height 13
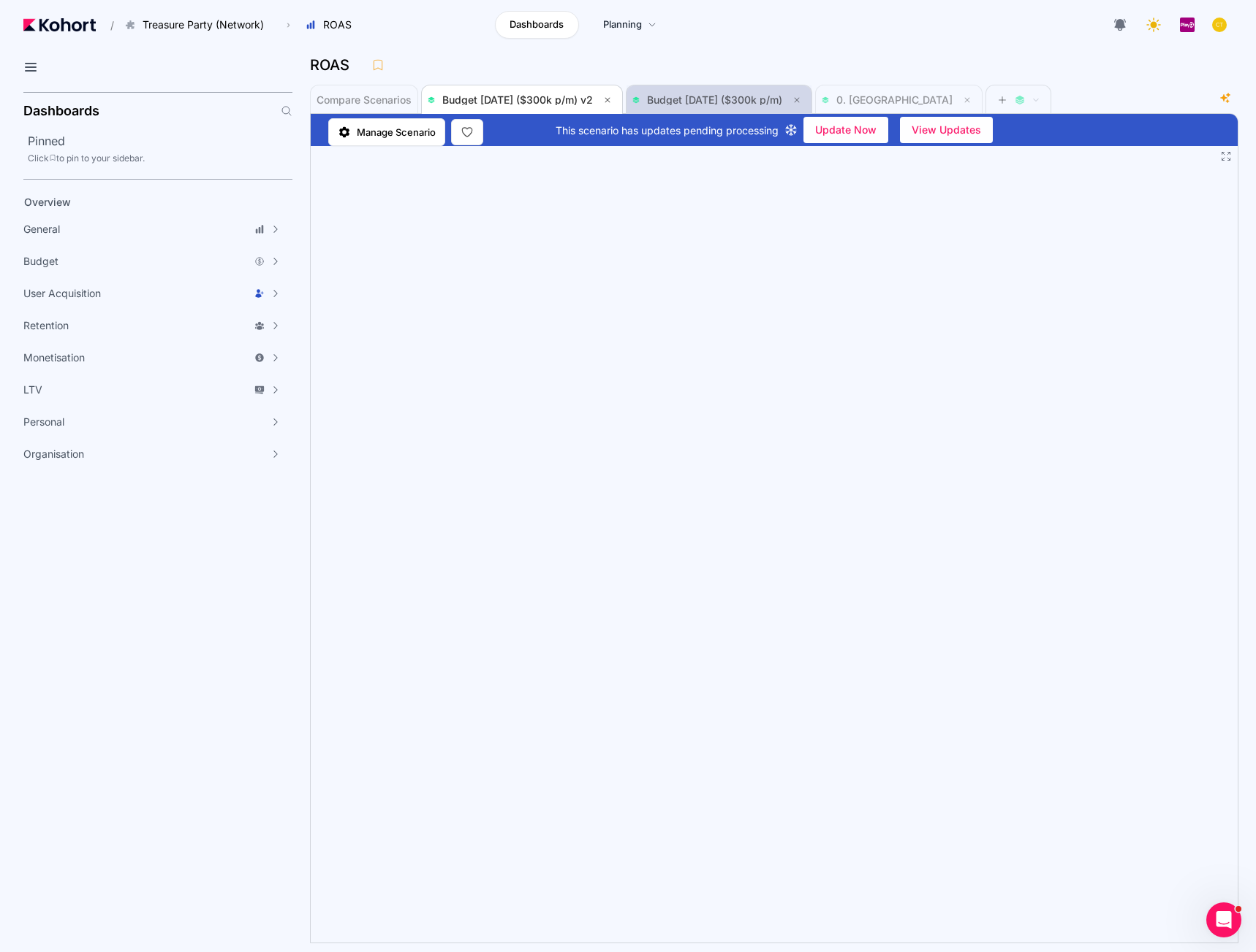
click at [675, 98] on span "Budget [DATE] ($300k p/m)" at bounding box center [714, 99] width 136 height 13
click at [389, 92] on span "Compare Scenarios" at bounding box center [363, 100] width 95 height 29
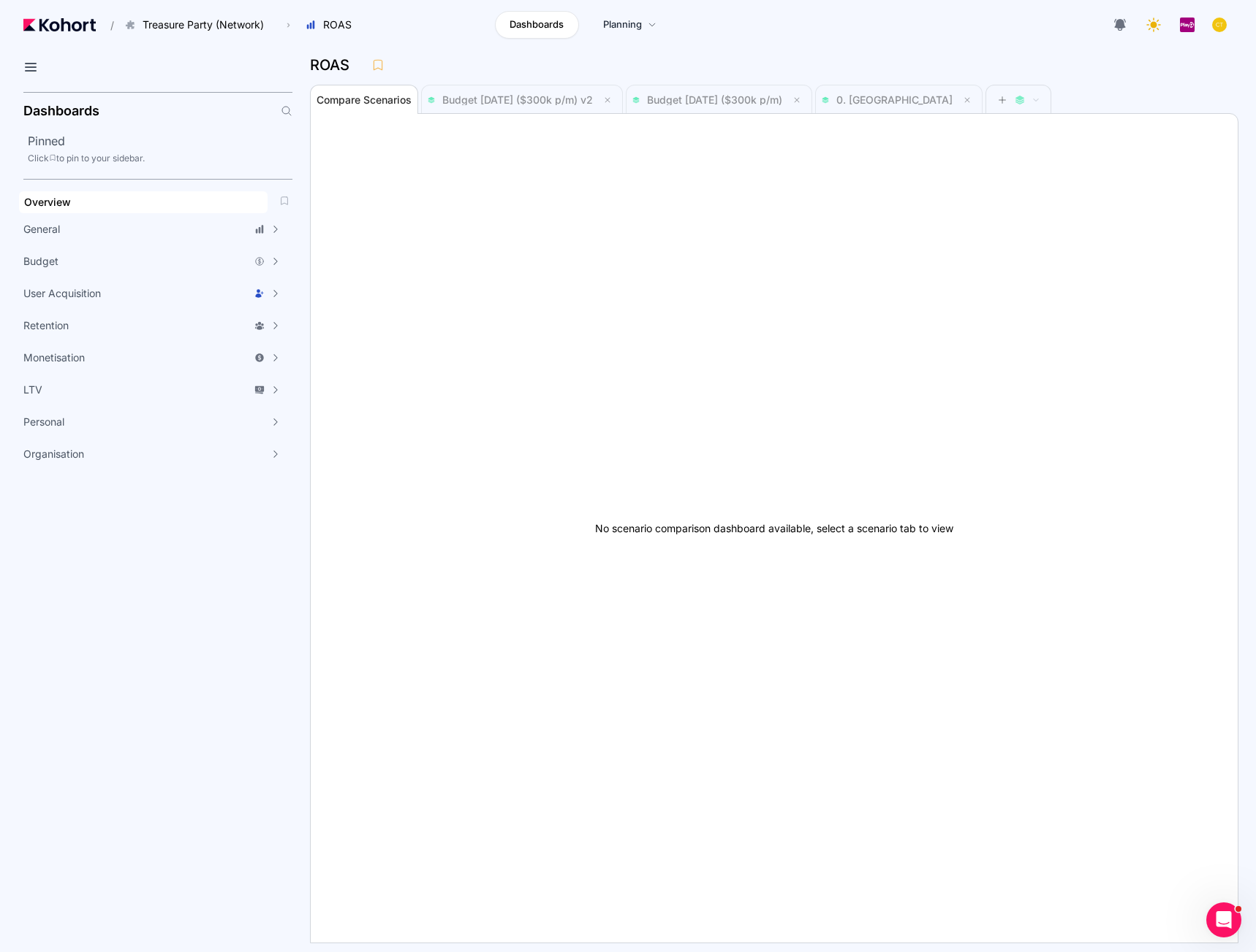
click at [92, 207] on div "Overview" at bounding box center [143, 202] width 238 height 15
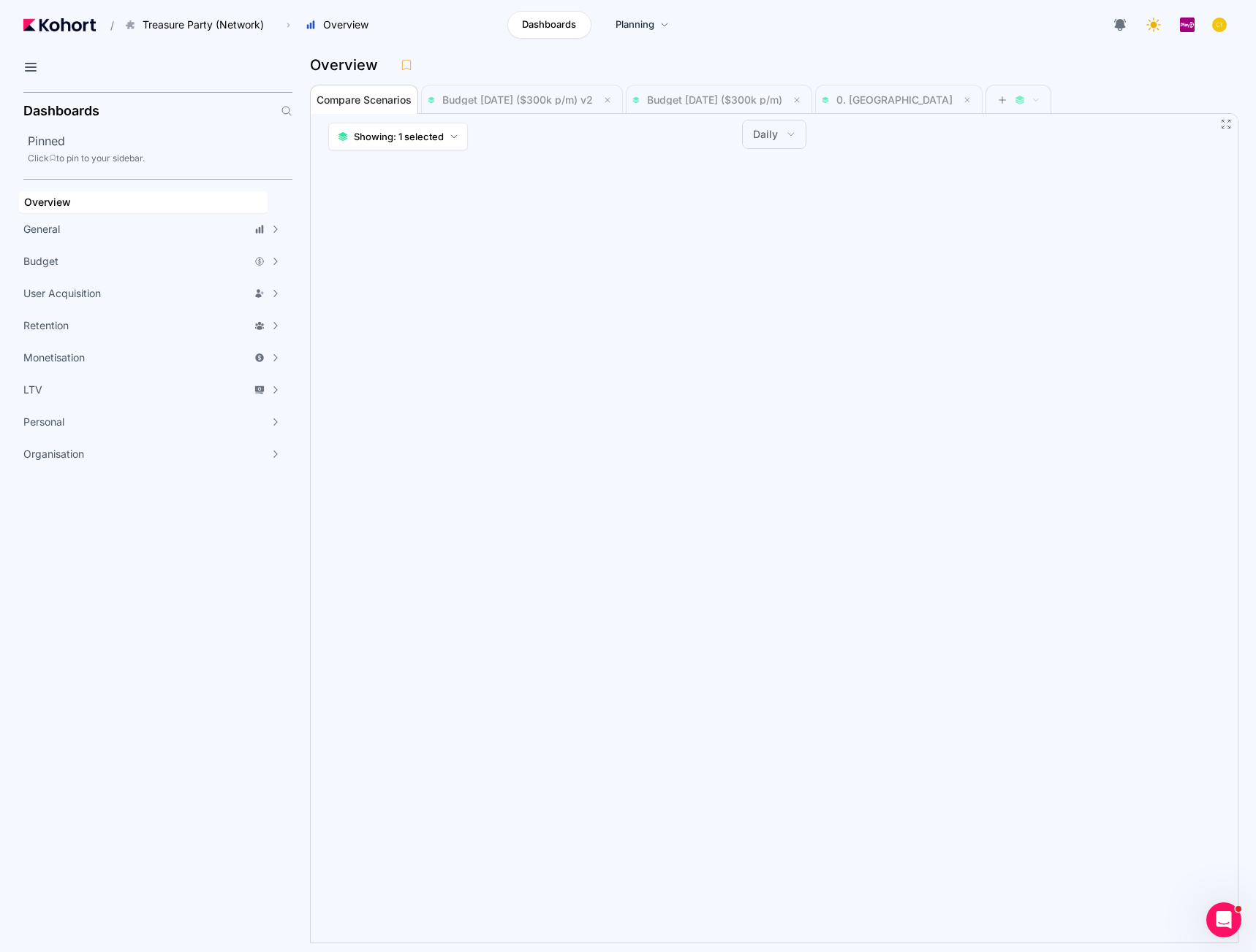
click at [772, 139] on span "Daily" at bounding box center [764, 134] width 24 height 15
click at [775, 198] on span "Monthly" at bounding box center [781, 203] width 39 height 15
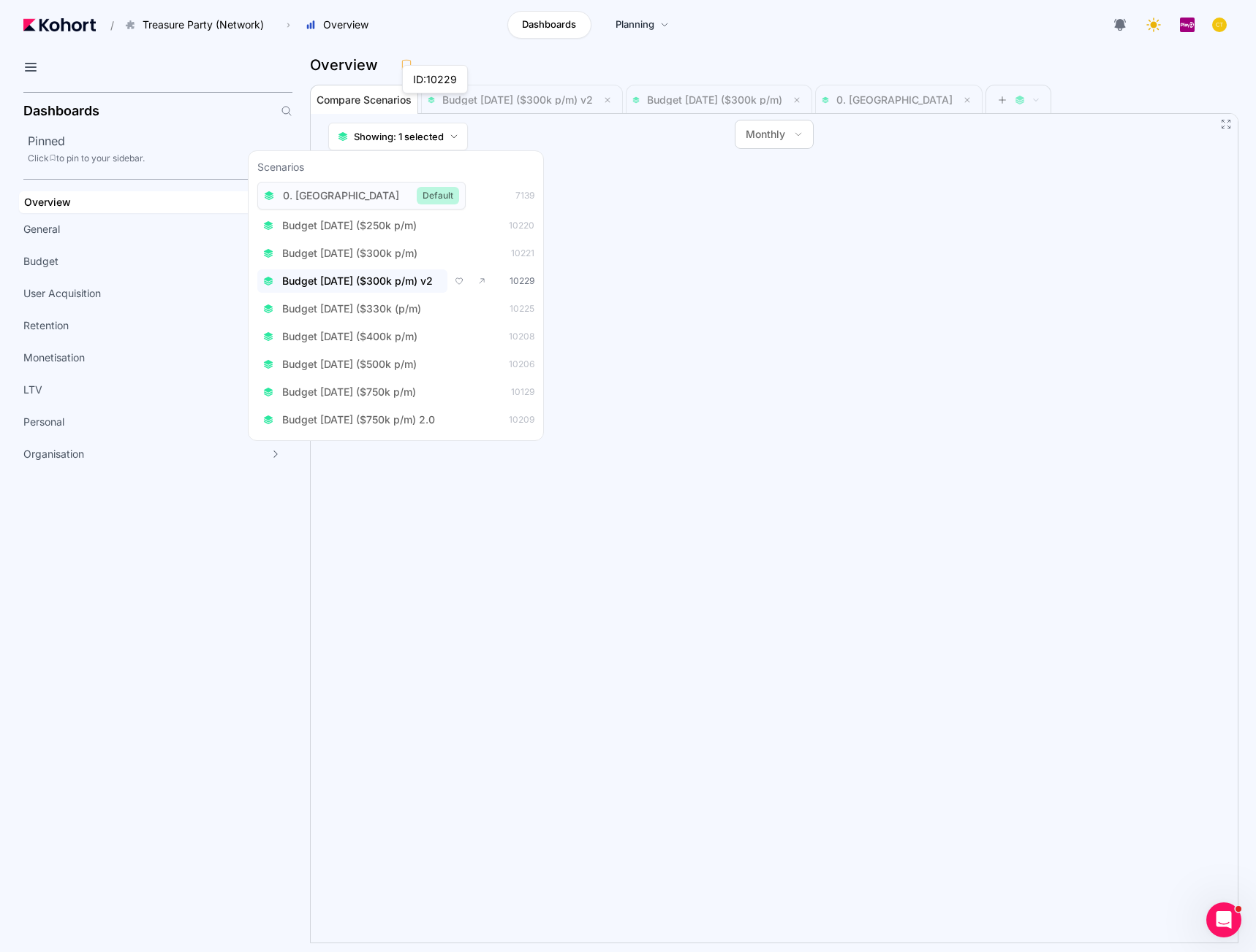
click at [405, 281] on span "Budget [DATE] ($300k p/m) v2" at bounding box center [357, 281] width 150 height 15
click at [365, 262] on button "Budget [DATE] ($300k p/m)" at bounding box center [344, 254] width 175 height 23
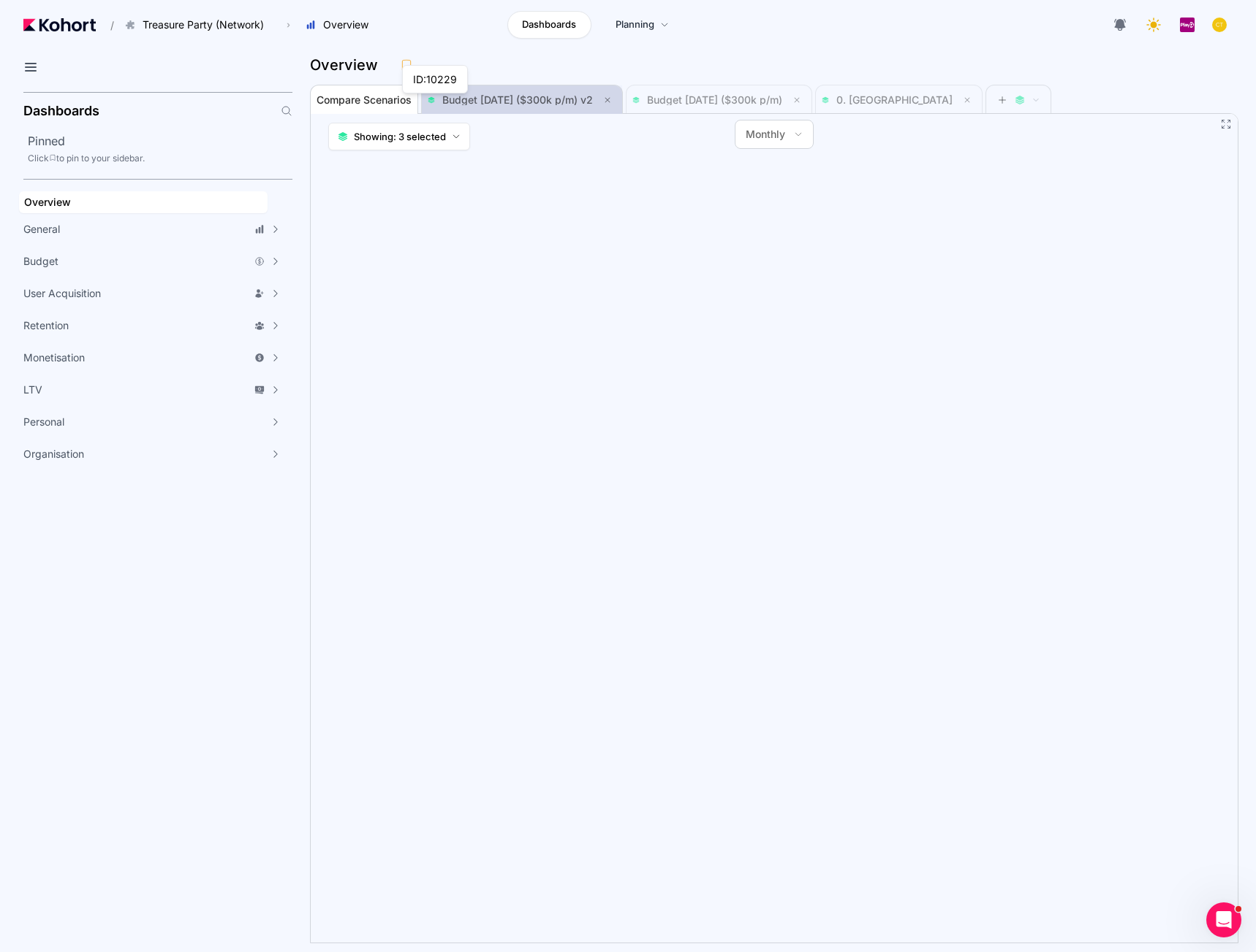
click at [554, 100] on span "Budget [DATE] ($300k p/m) v2" at bounding box center [517, 99] width 150 height 13
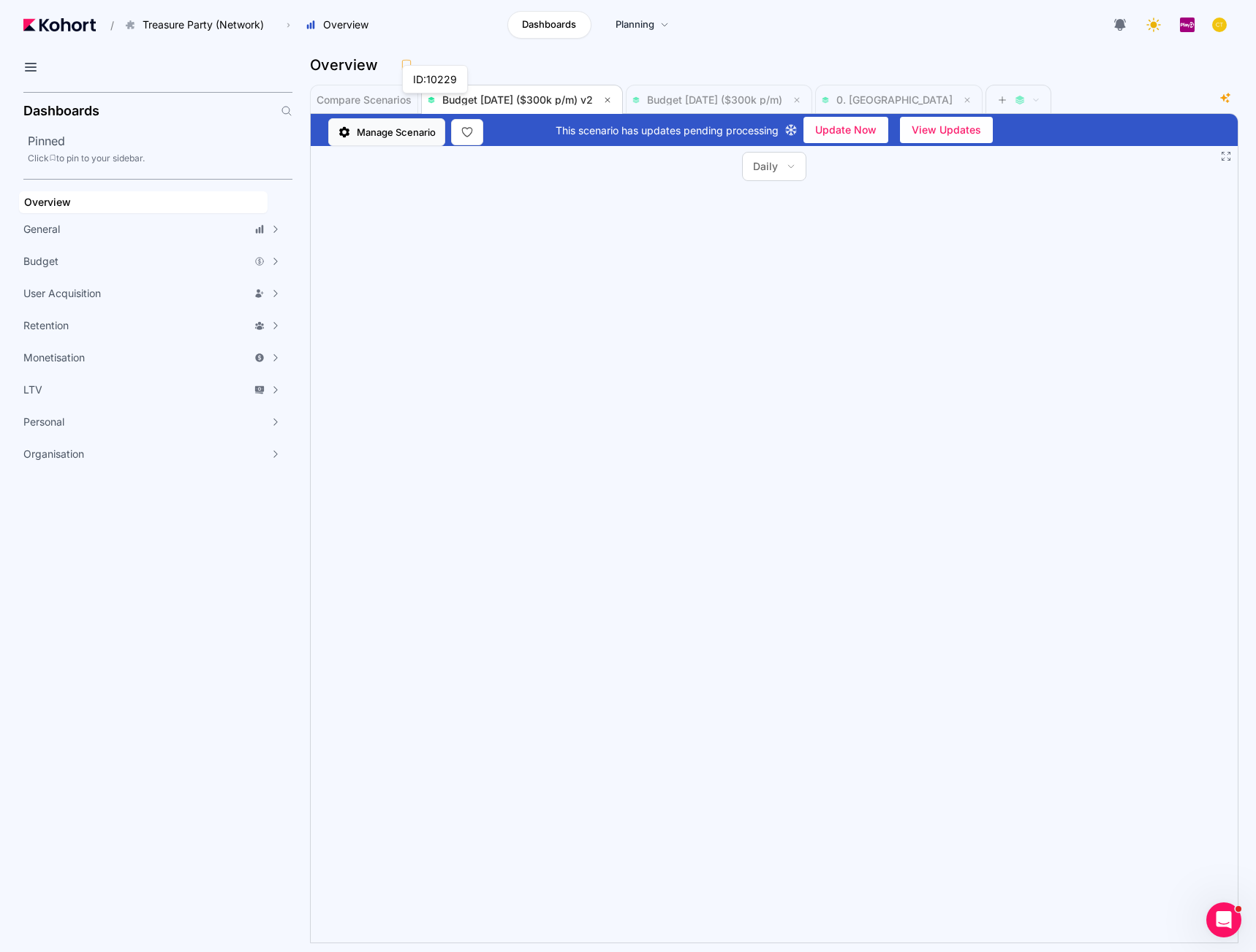
click at [399, 132] on span "Manage Scenario" at bounding box center [395, 132] width 79 height 15
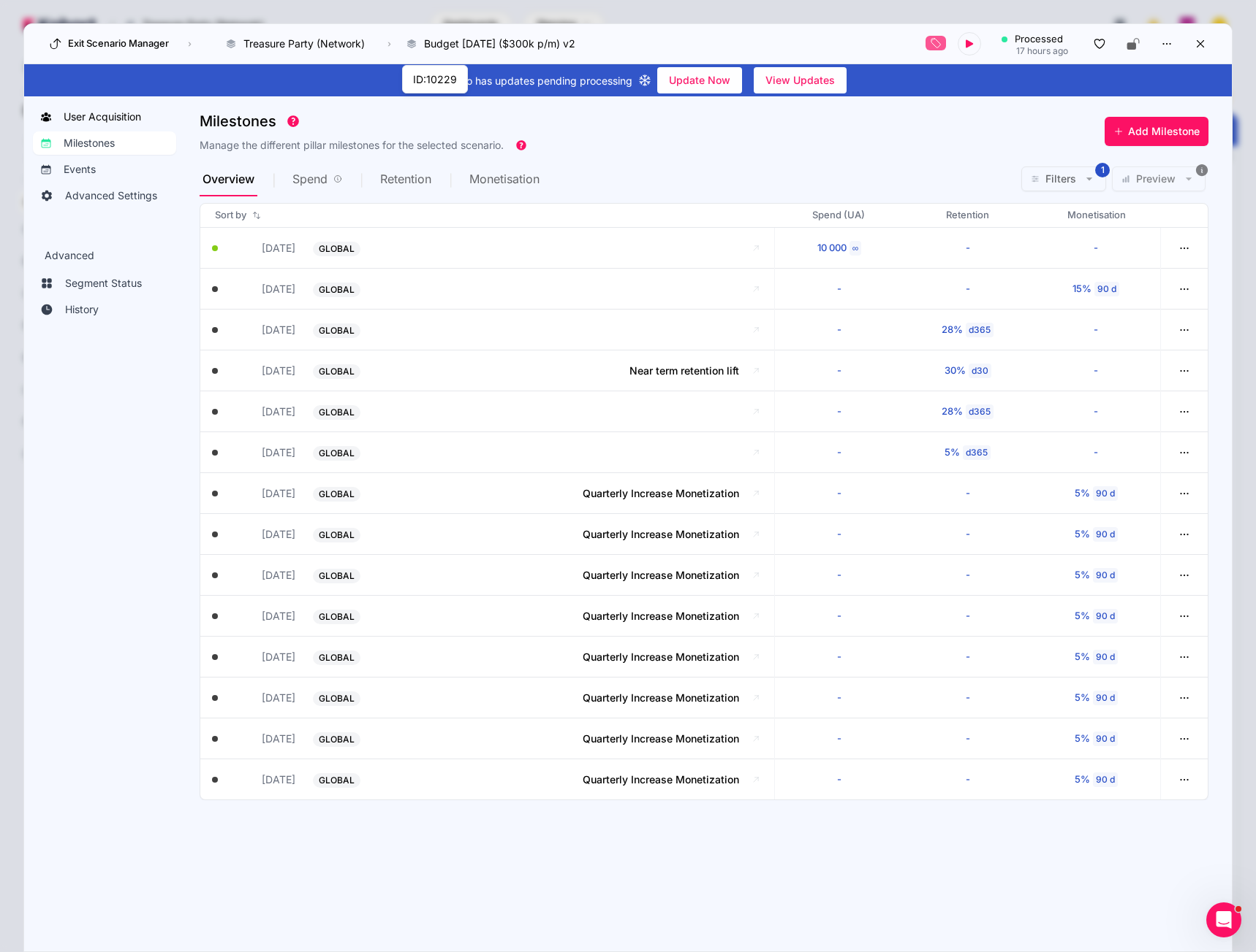
click at [98, 115] on span "User Acquisition" at bounding box center [101, 116] width 77 height 15
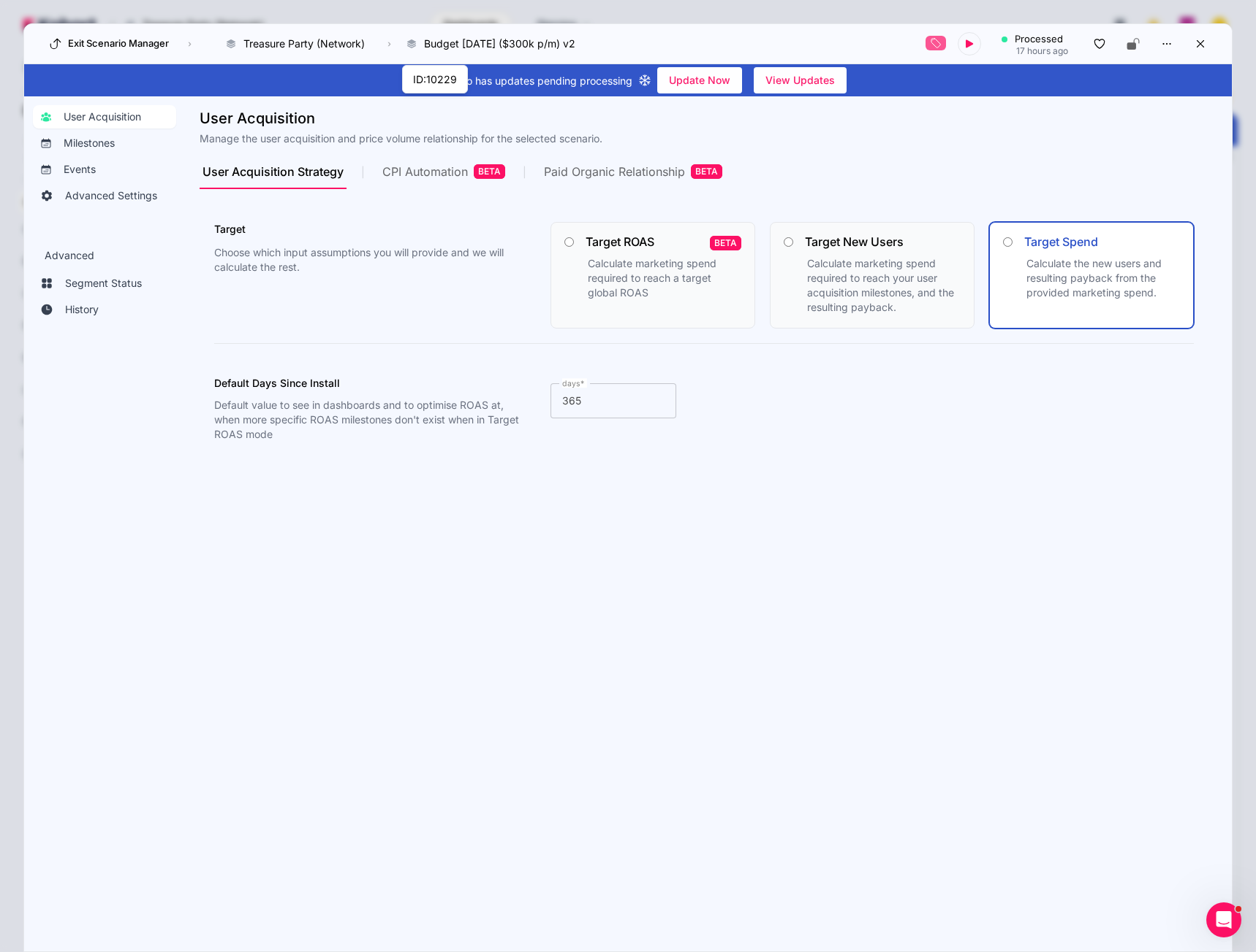
click at [408, 173] on div "CPI Automation BETA" at bounding box center [444, 171] width 123 height 15
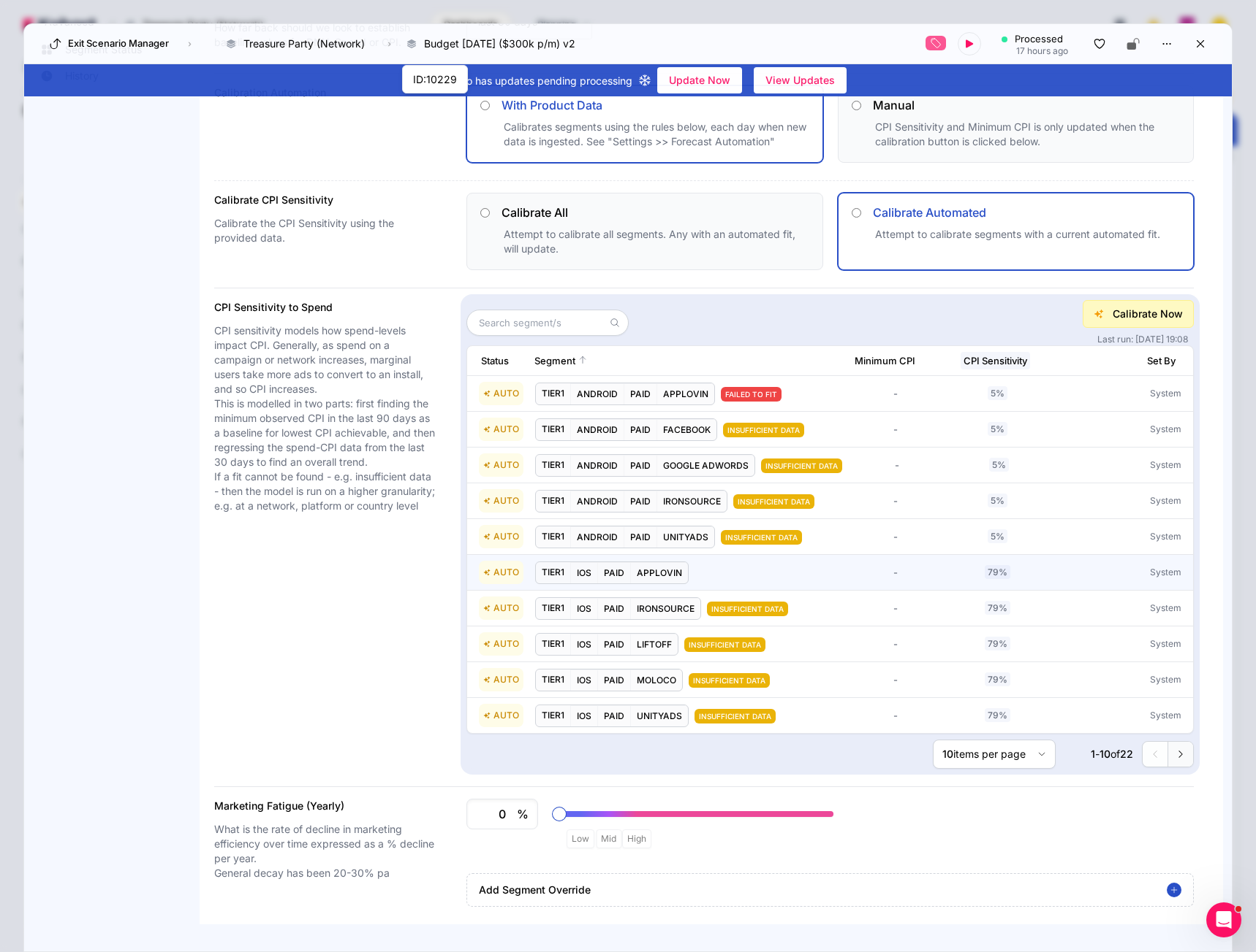
scroll to position [258, 0]
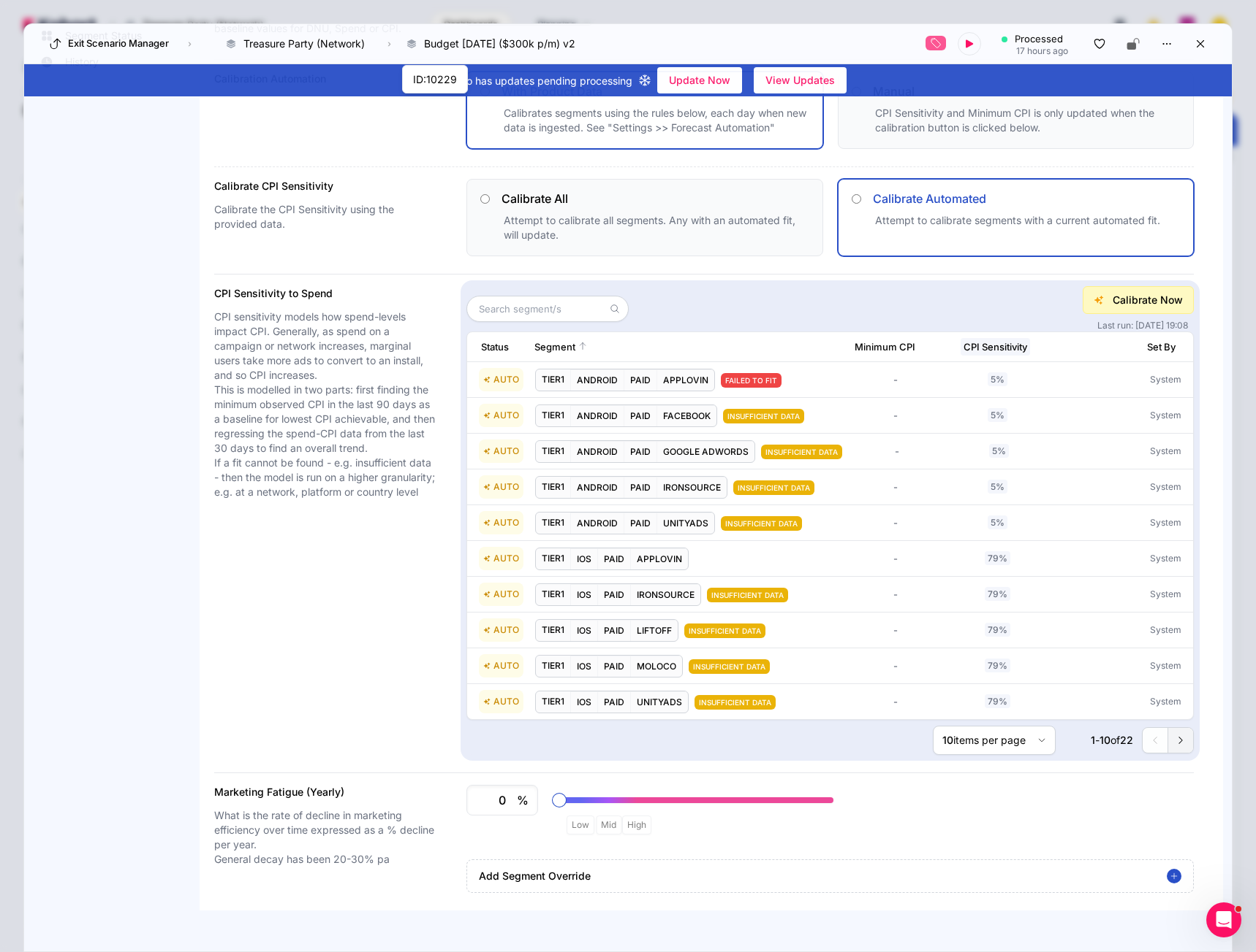
click at [1174, 734] on button at bounding box center [1180, 740] width 25 height 24
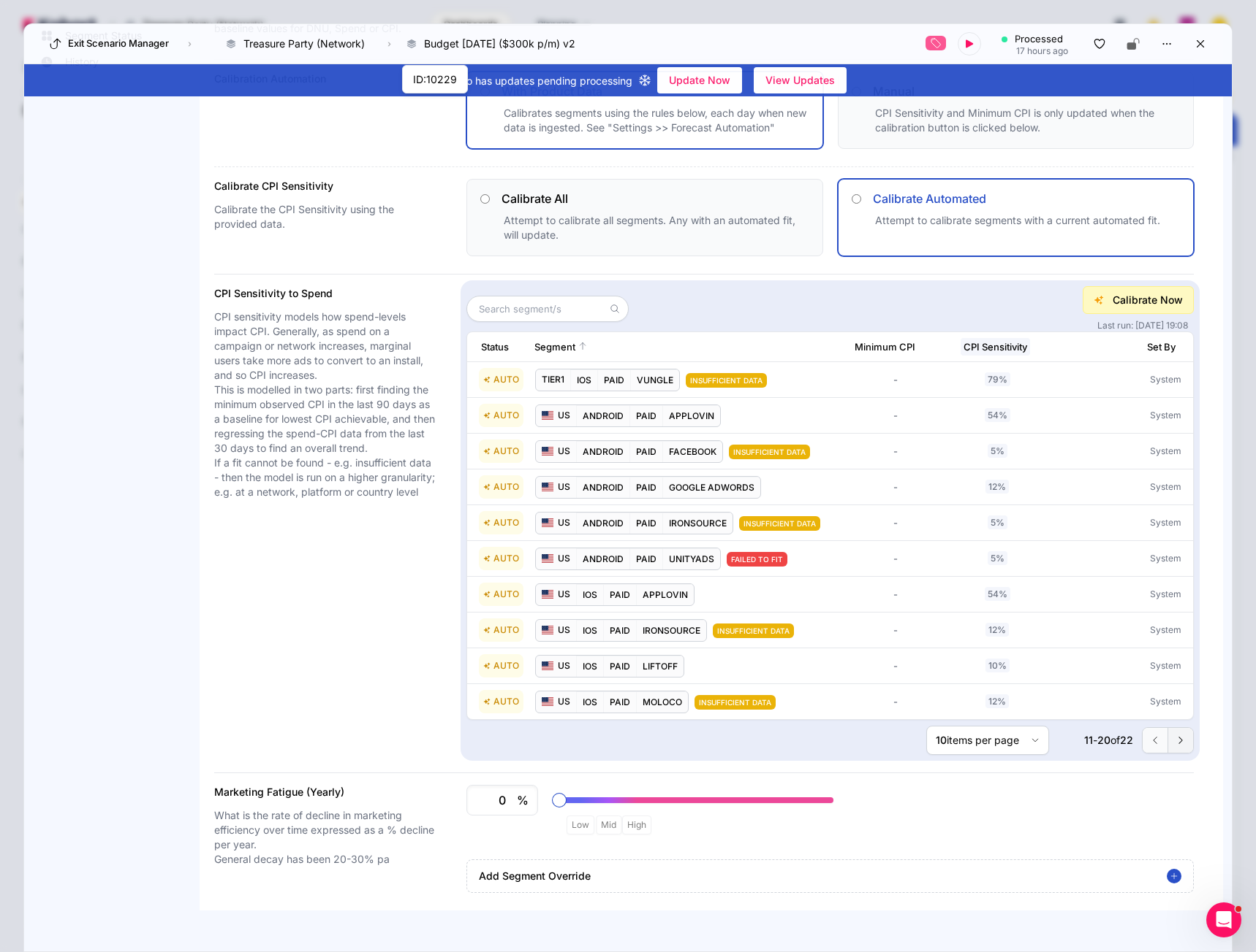
click at [1174, 734] on button at bounding box center [1180, 740] width 25 height 24
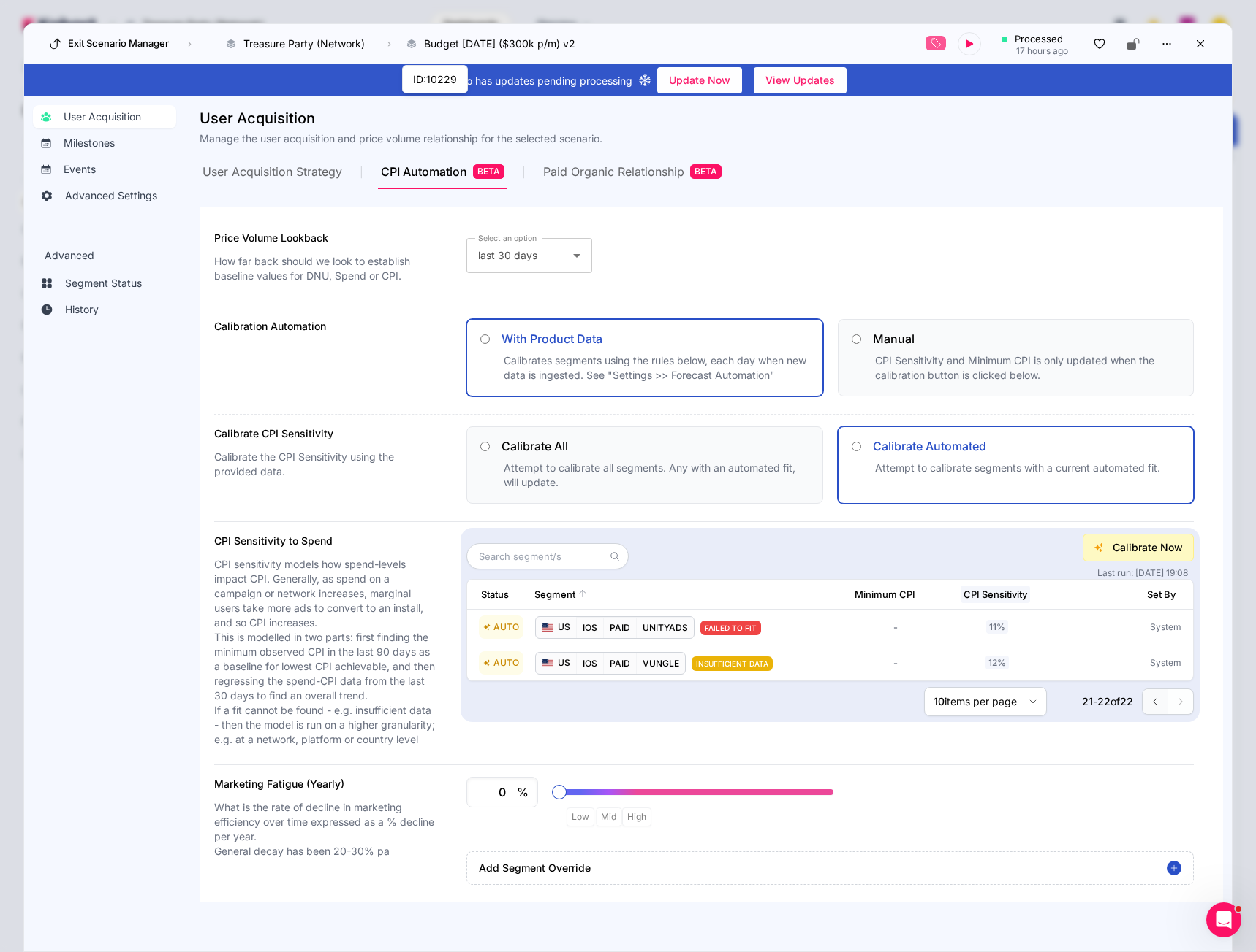
scroll to position [7, 0]
click at [1142, 711] on button at bounding box center [1154, 701] width 24 height 24
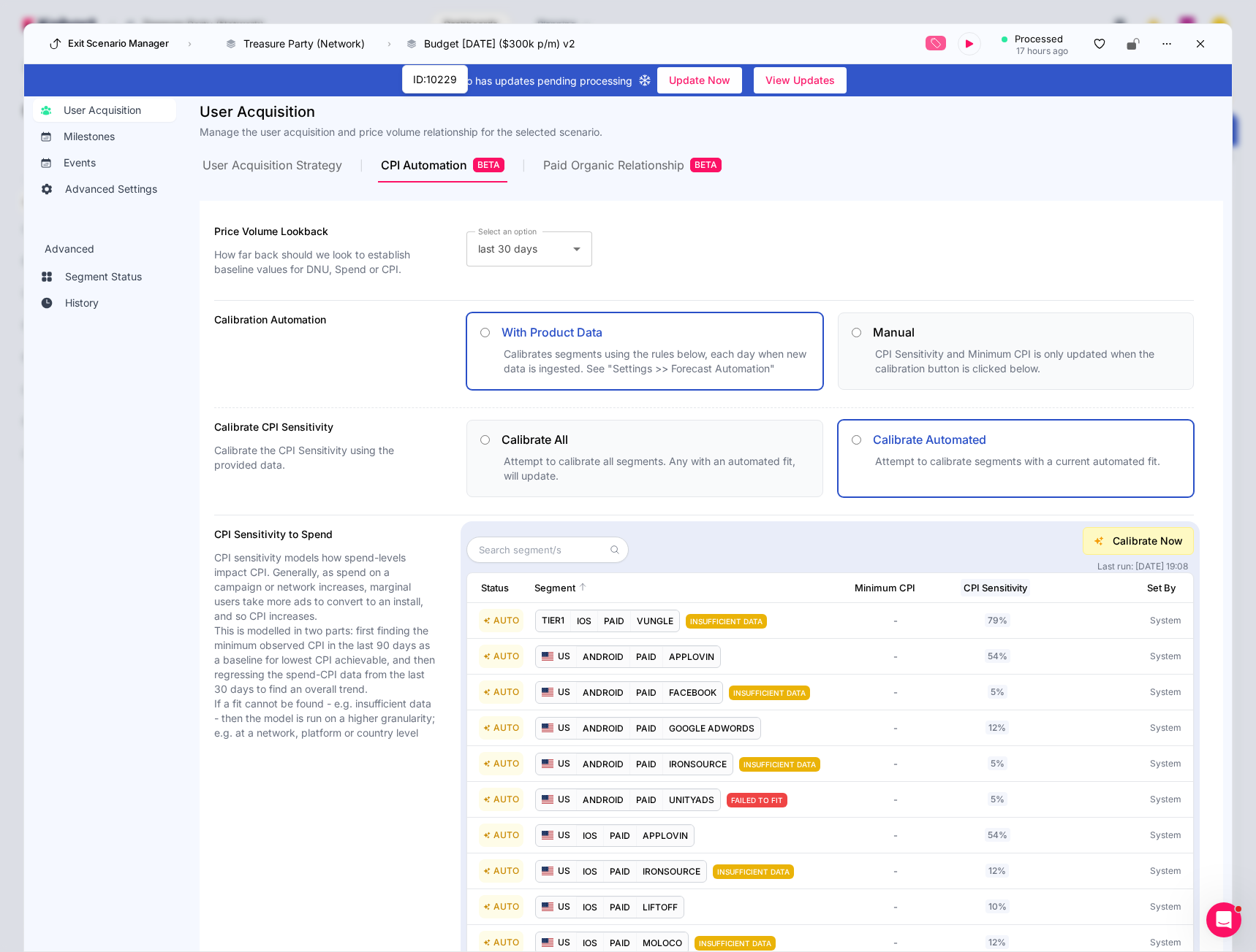
click at [1141, 711] on button "AUTO US ANDROID PAID GOOGLE ADWORDS - 12% System" at bounding box center [831, 728] width 726 height 36
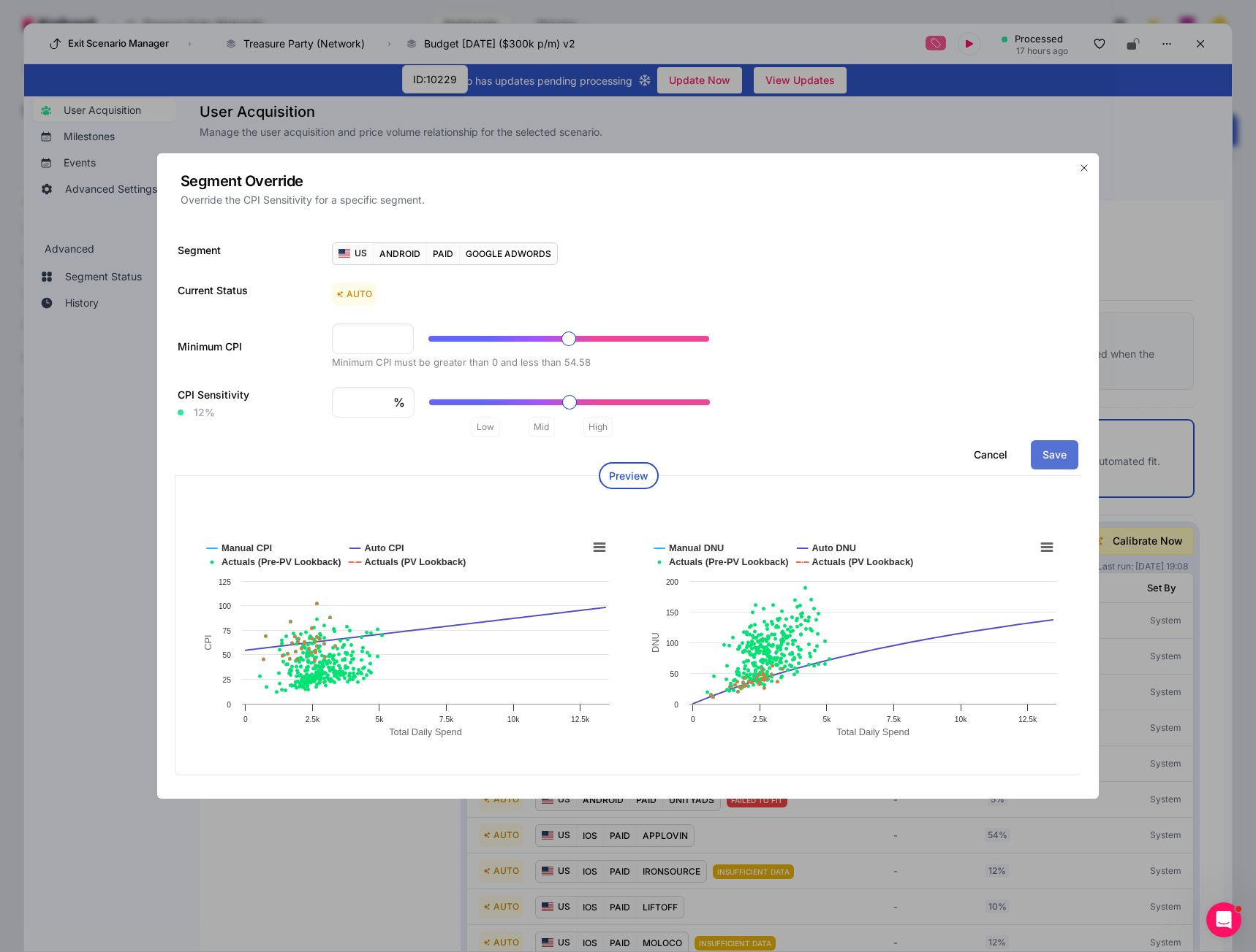
click at [1083, 168] on icon "button" at bounding box center [1084, 168] width 12 height 12
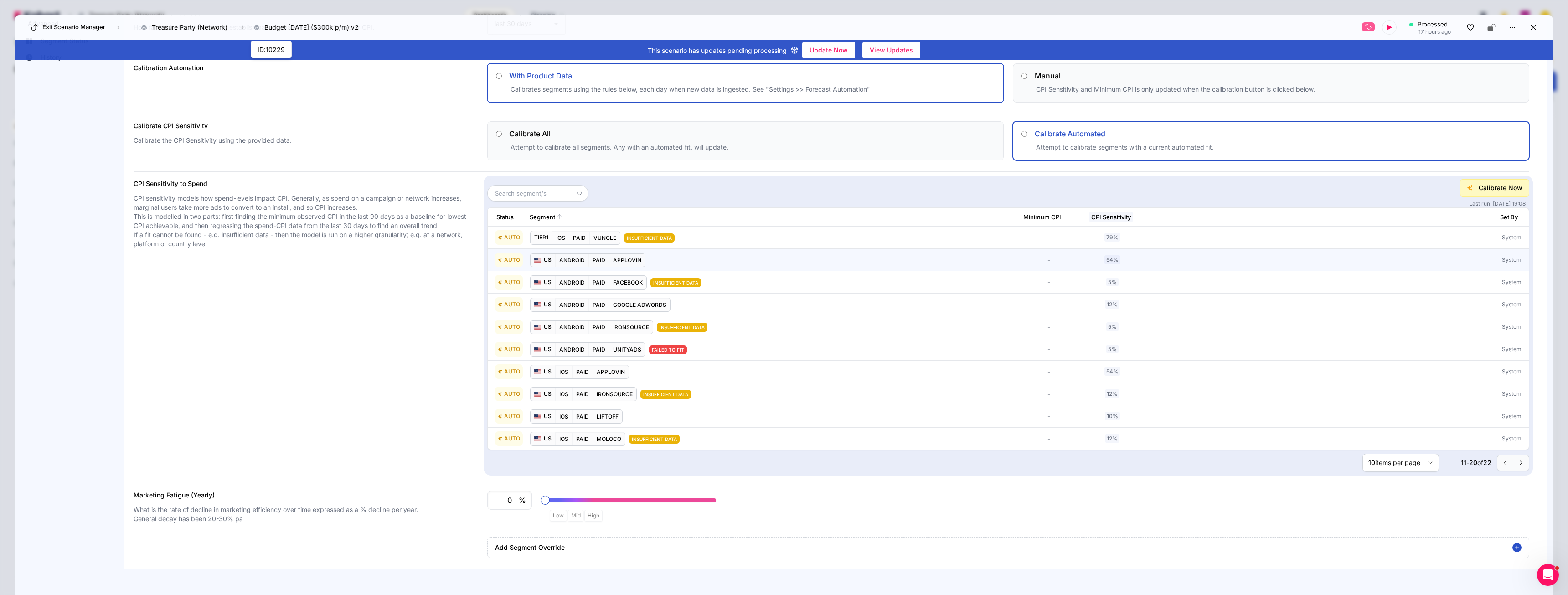
scroll to position [0, 0]
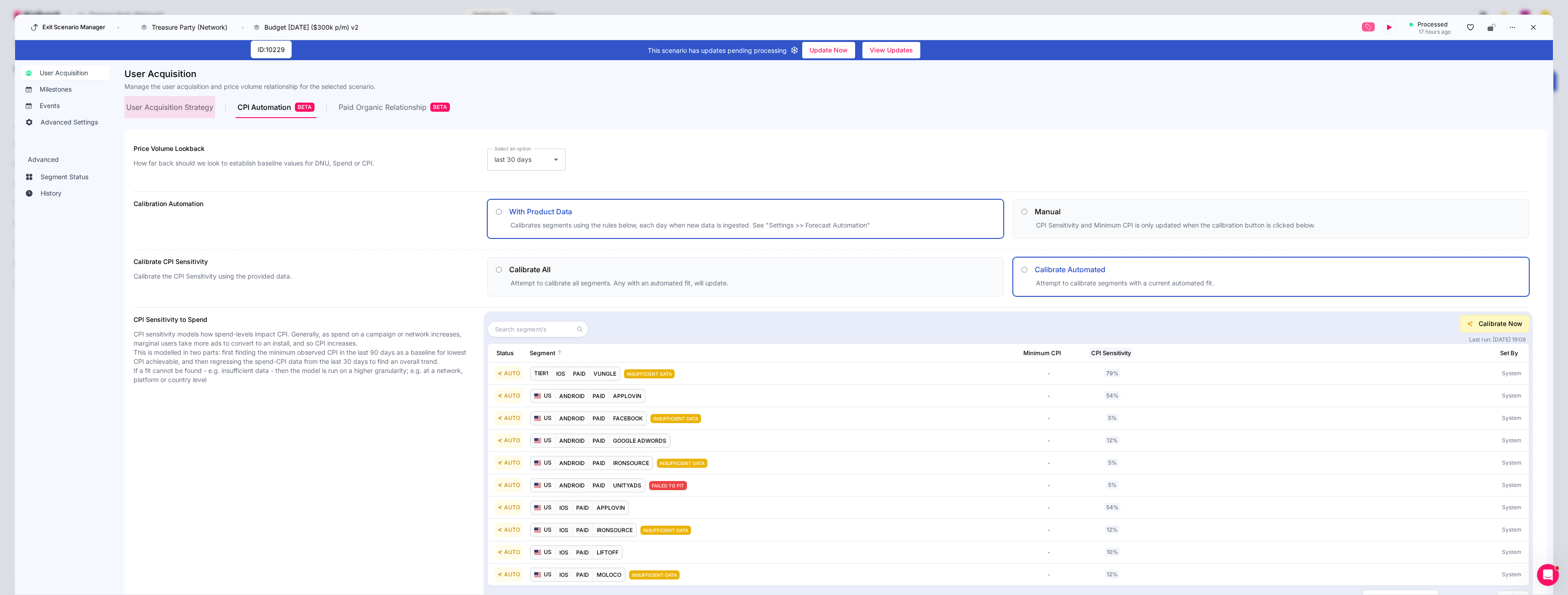
click at [191, 110] on span "User Acquisition Strategy" at bounding box center [169, 107] width 87 height 7
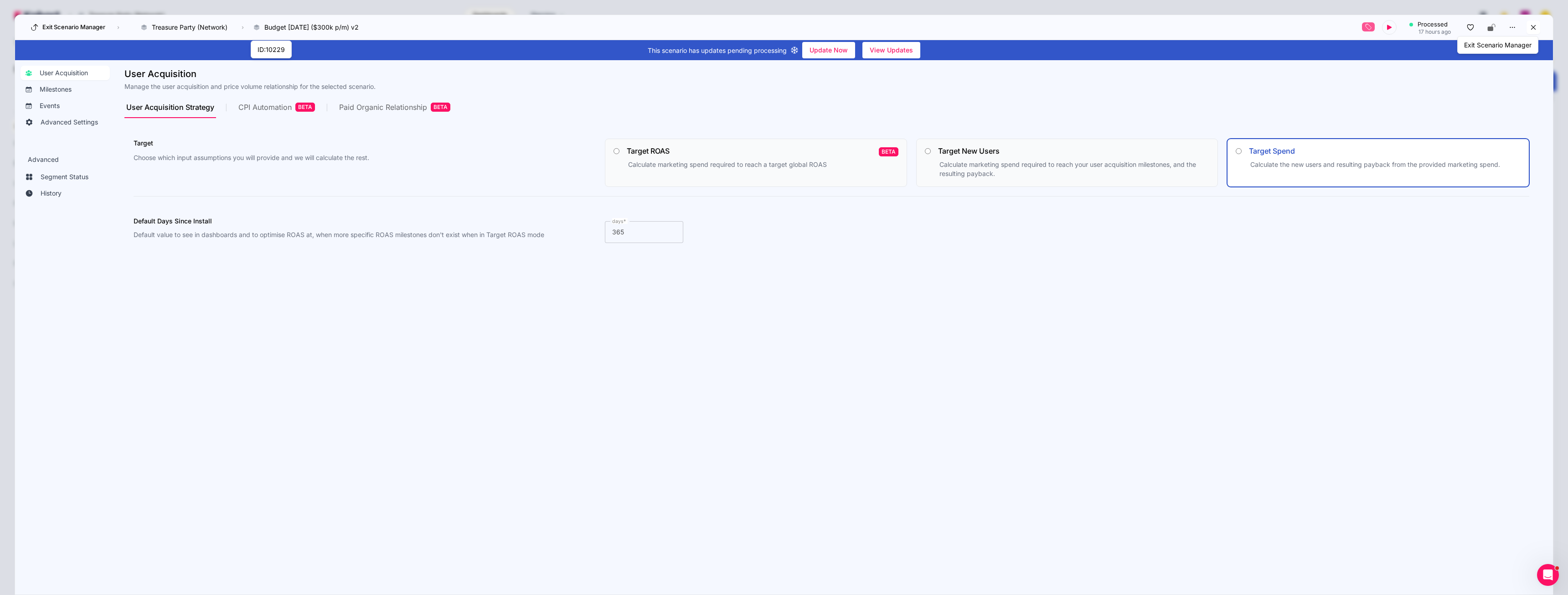
click at [783, 27] on icon at bounding box center [1533, 27] width 8 height 8
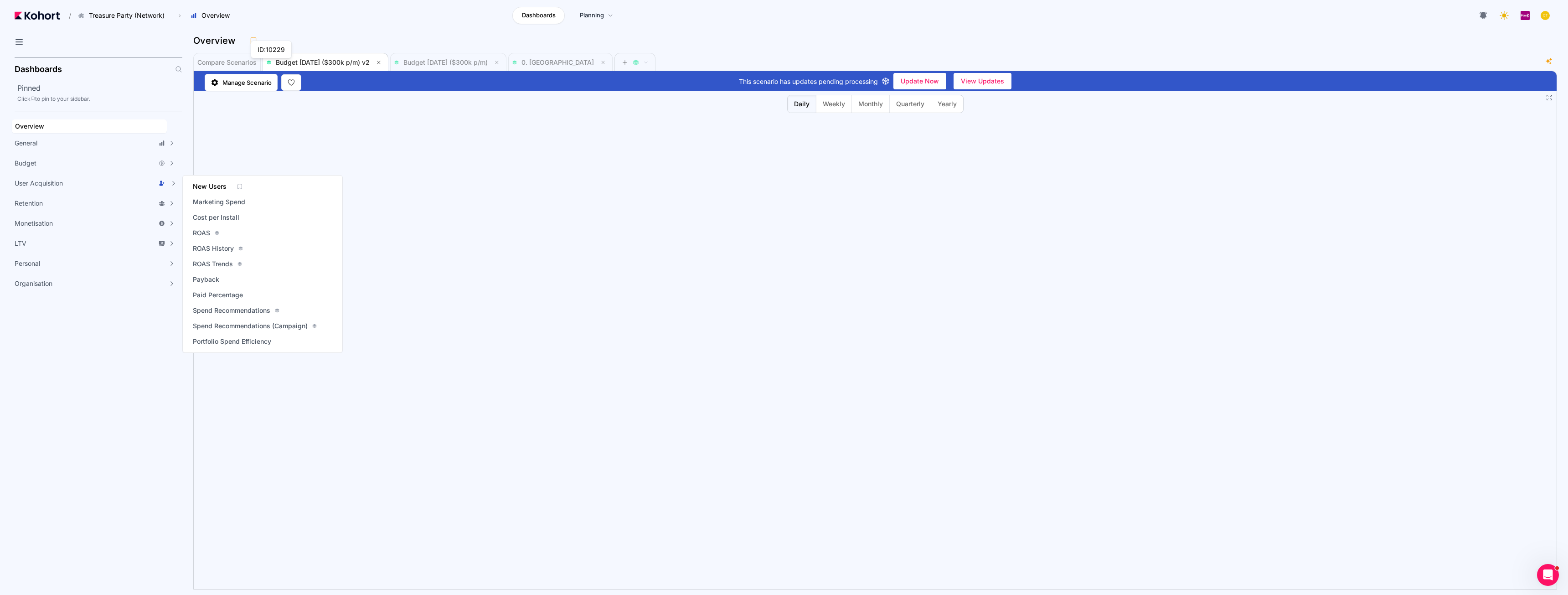
click at [220, 185] on span "New Users" at bounding box center [209, 186] width 33 height 9
click at [217, 217] on span "Cost per Install" at bounding box center [216, 217] width 46 height 9
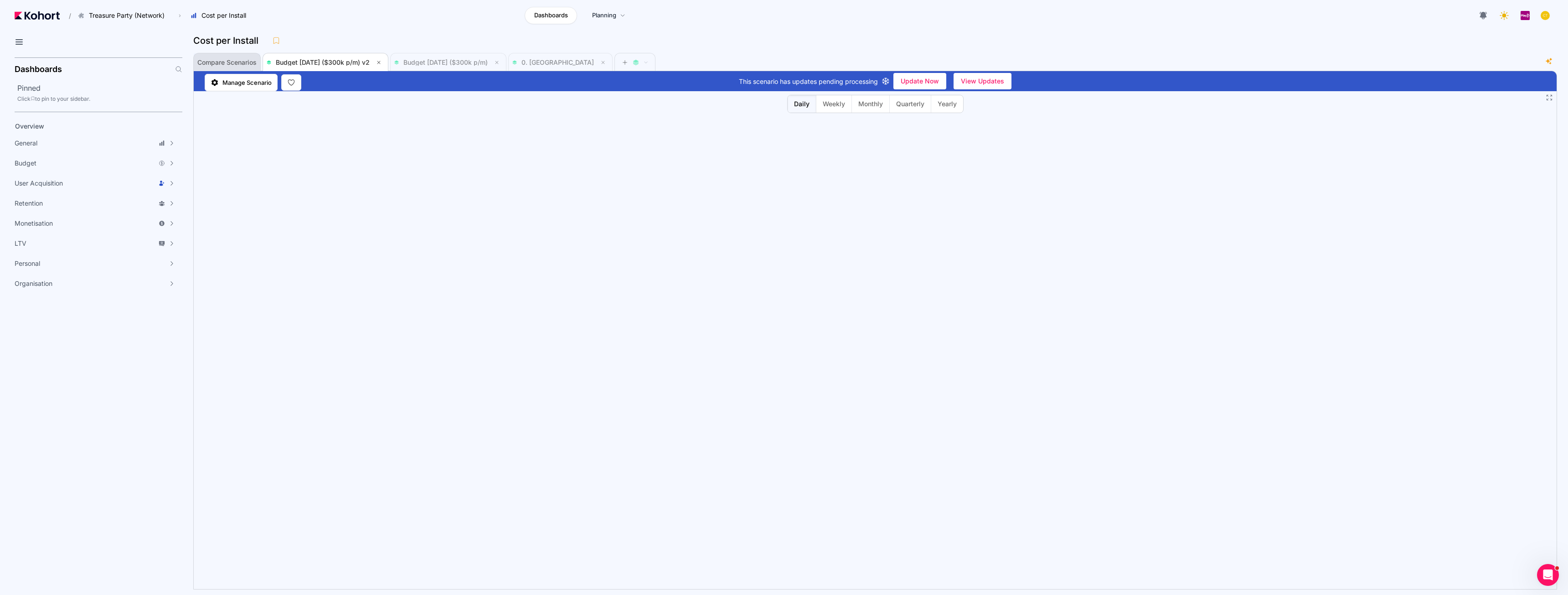
click at [226, 66] on span "Compare Scenarios" at bounding box center [226, 62] width 59 height 6
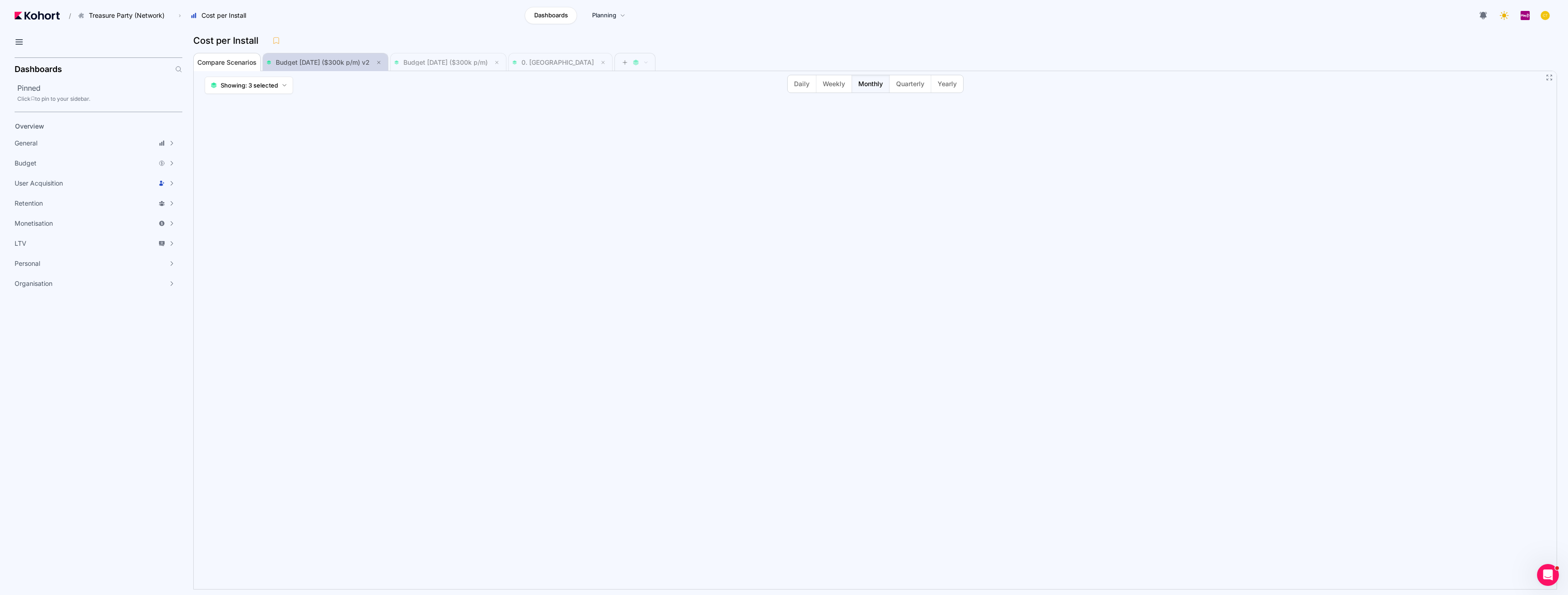
click at [335, 57] on span "Budget [DATE] ($300k p/m) v2" at bounding box center [325, 63] width 117 height 11
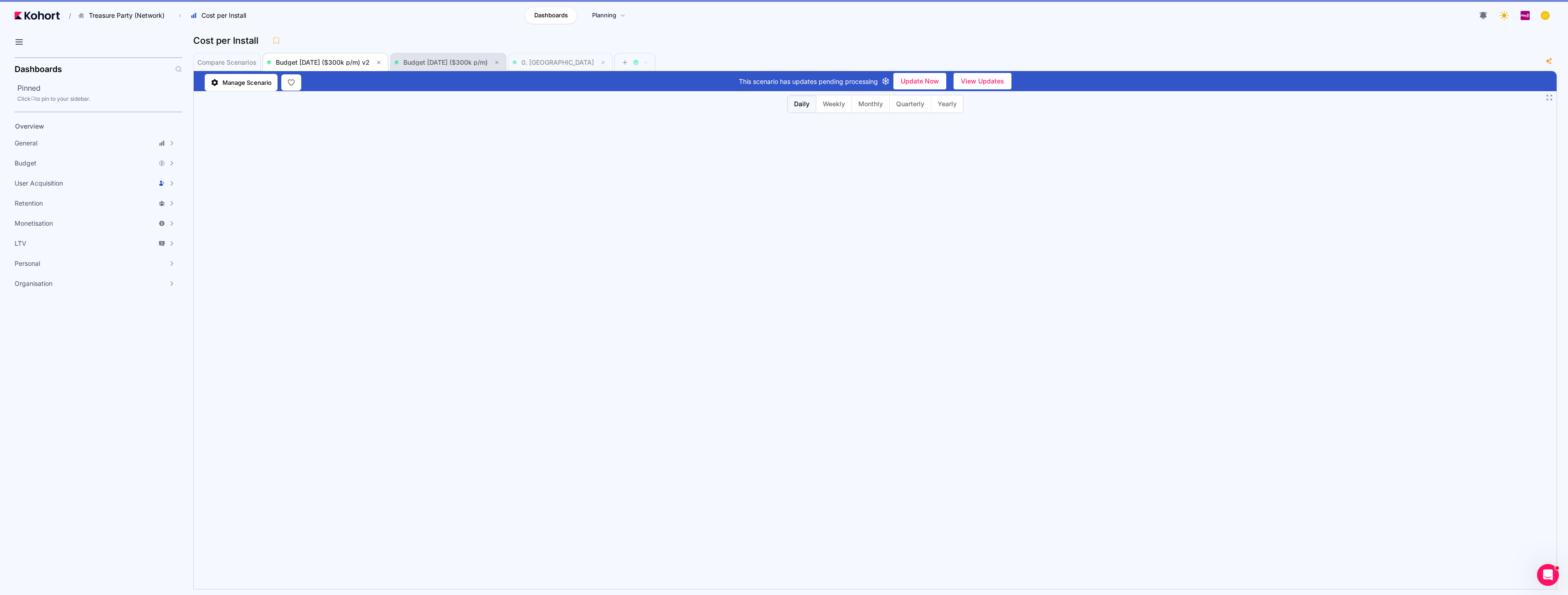
click at [452, 55] on span "Budget [DATE] ($300k p/m)" at bounding box center [448, 63] width 108 height 18
click at [557, 58] on span "0. [GEOGRAPHIC_DATA]" at bounding box center [561, 63] width 96 height 11
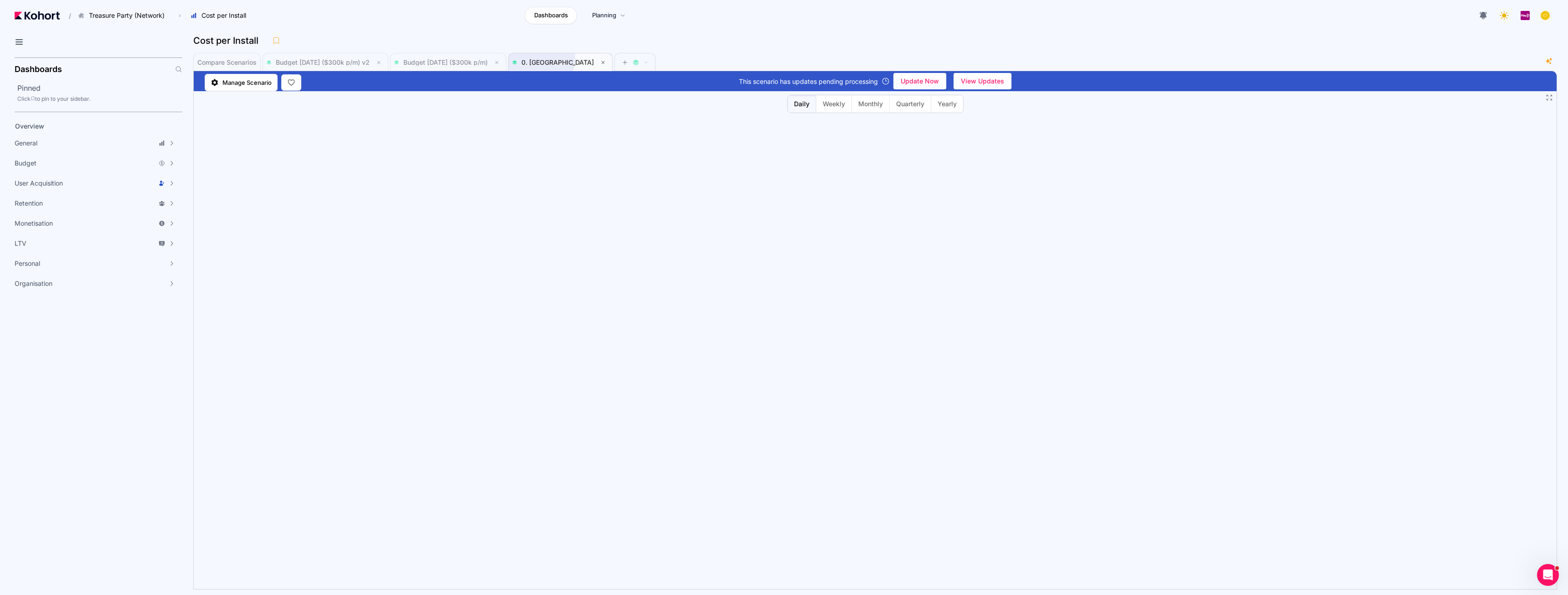
click at [553, 63] on span "0. [GEOGRAPHIC_DATA]" at bounding box center [558, 62] width 72 height 8
click at [480, 66] on span "Budget [DATE] ($300k p/m)" at bounding box center [448, 63] width 108 height 11
click at [331, 59] on span "Budget [DATE] ($300k p/m) v2" at bounding box center [323, 62] width 94 height 8
click at [783, 77] on span "View Updates" at bounding box center [982, 81] width 43 height 13
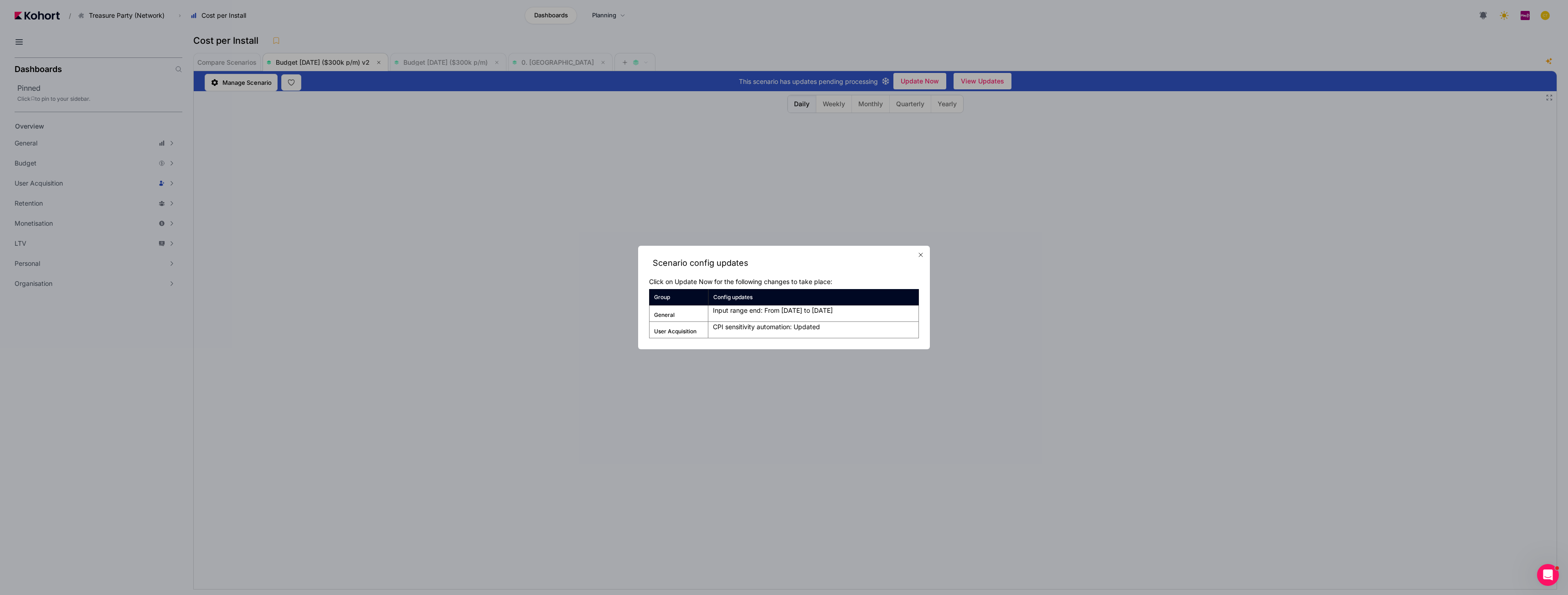
click at [783, 257] on icon "button" at bounding box center [921, 255] width 7 height 7
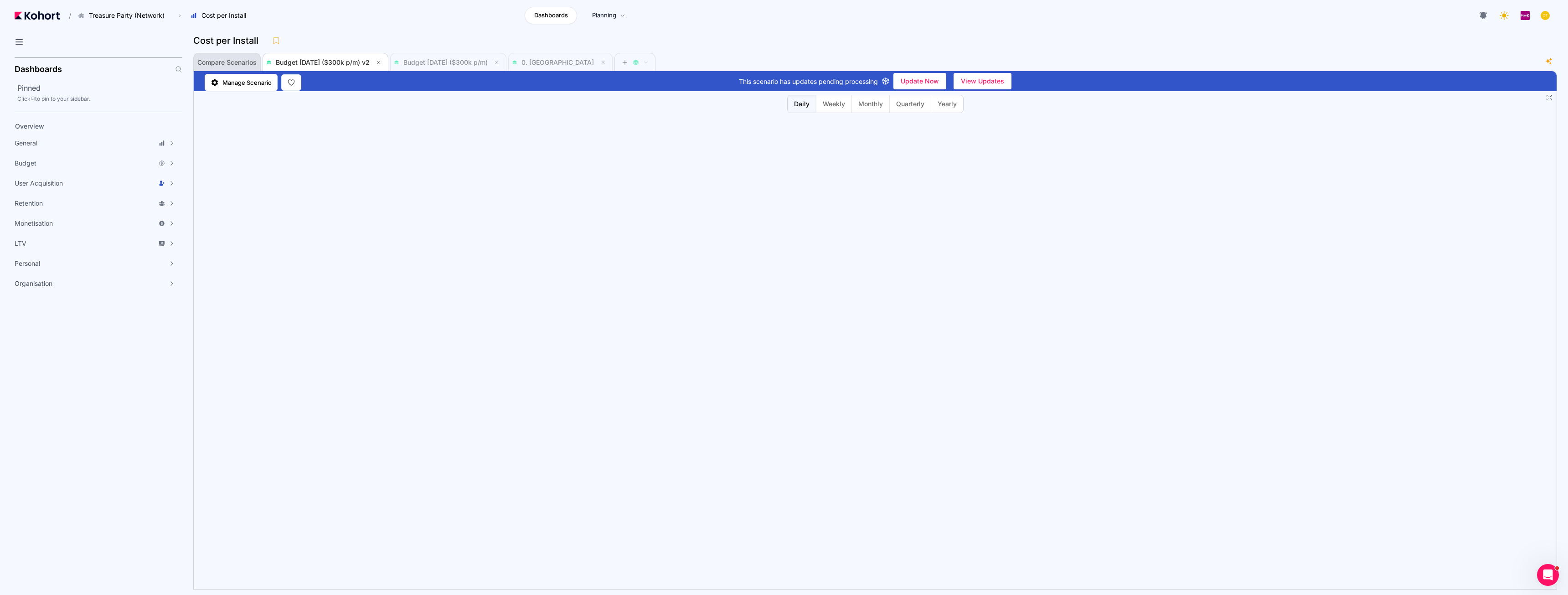
click at [235, 63] on span "Compare Scenarios" at bounding box center [226, 62] width 59 height 6
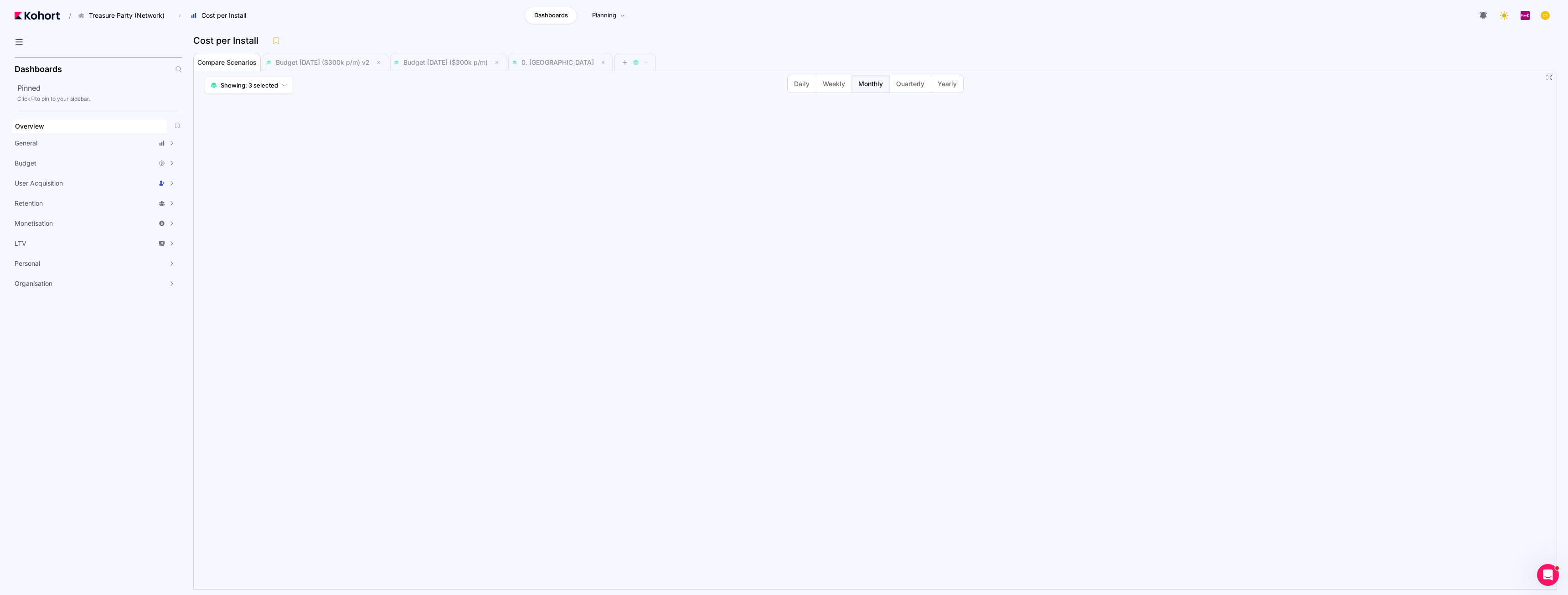
click at [31, 129] on span "Overview" at bounding box center [30, 126] width 29 height 8
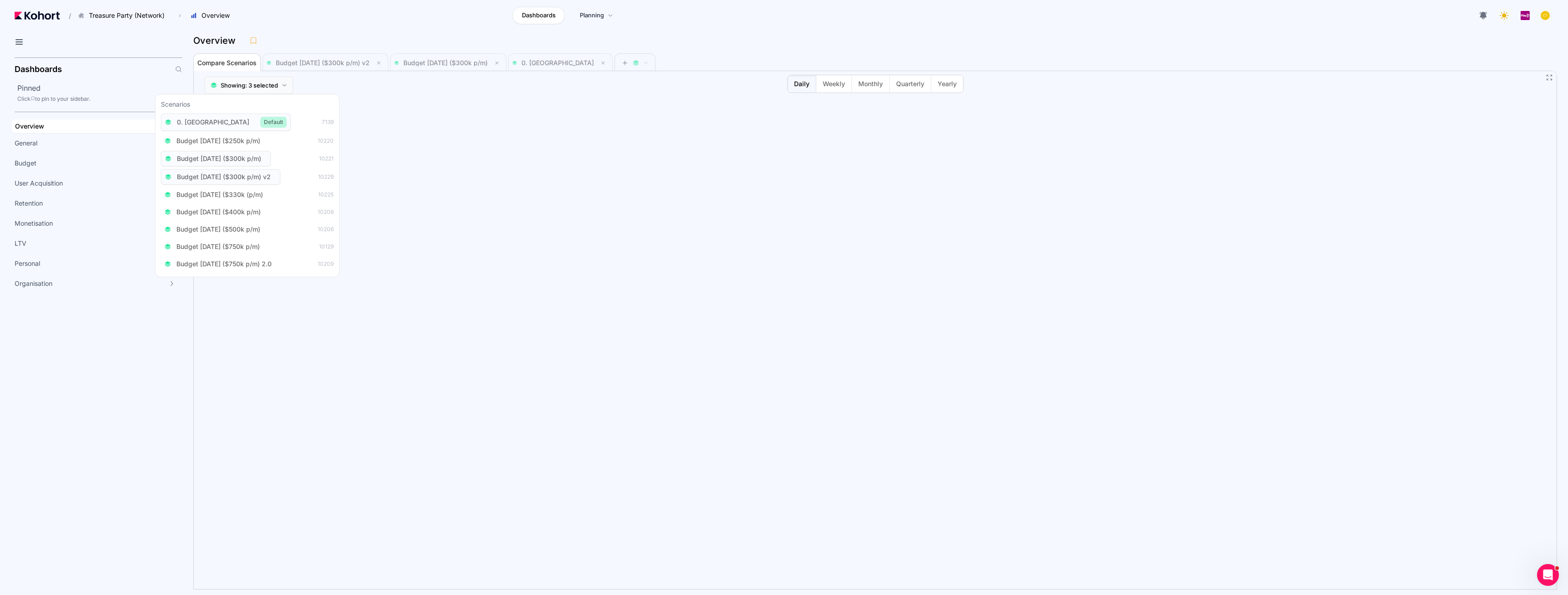
click at [286, 85] on icon at bounding box center [284, 85] width 5 height 5
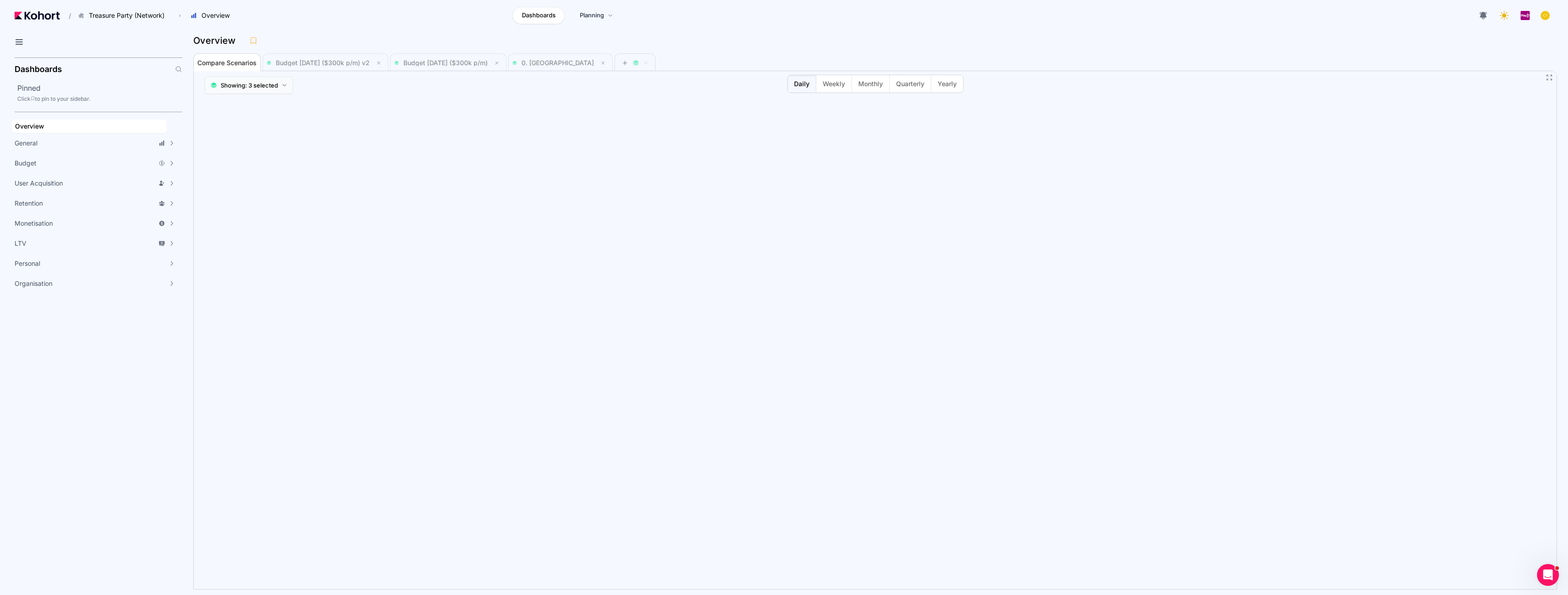
click at [286, 85] on icon at bounding box center [284, 85] width 5 height 5
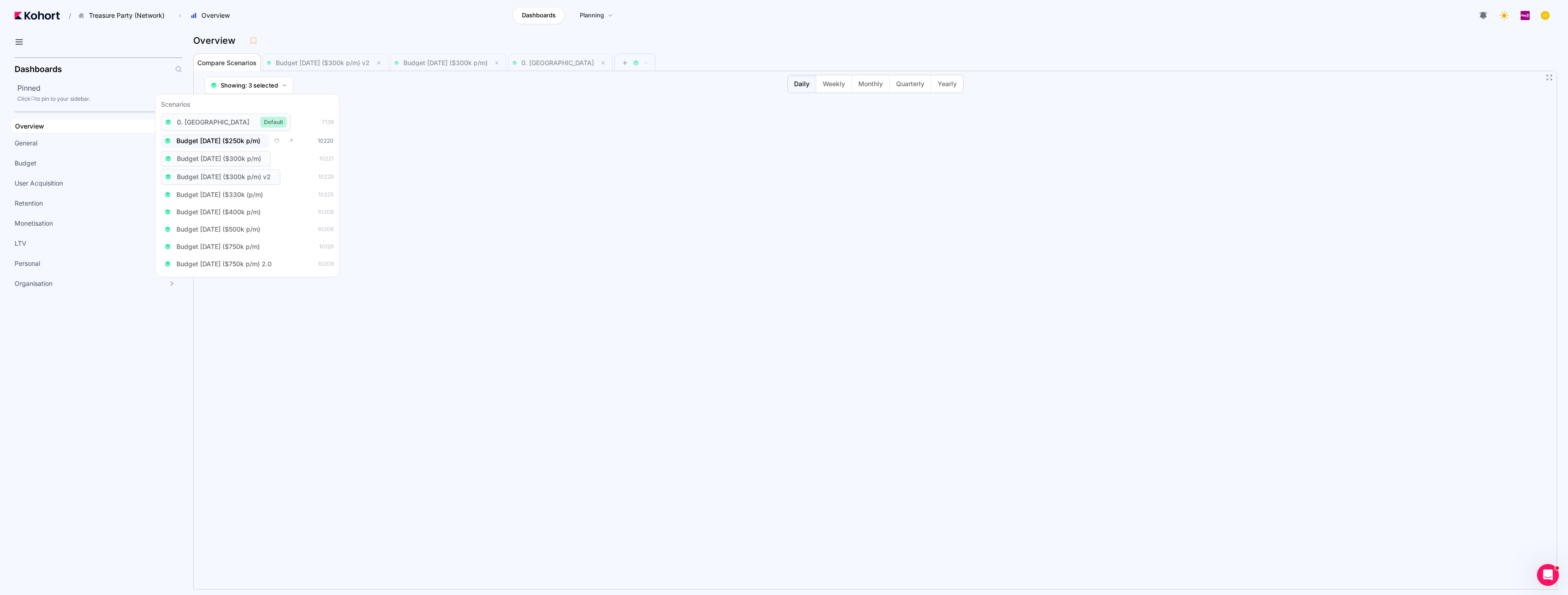
click at [259, 143] on span "Budget [DATE] ($250k p/m)" at bounding box center [219, 141] width 84 height 9
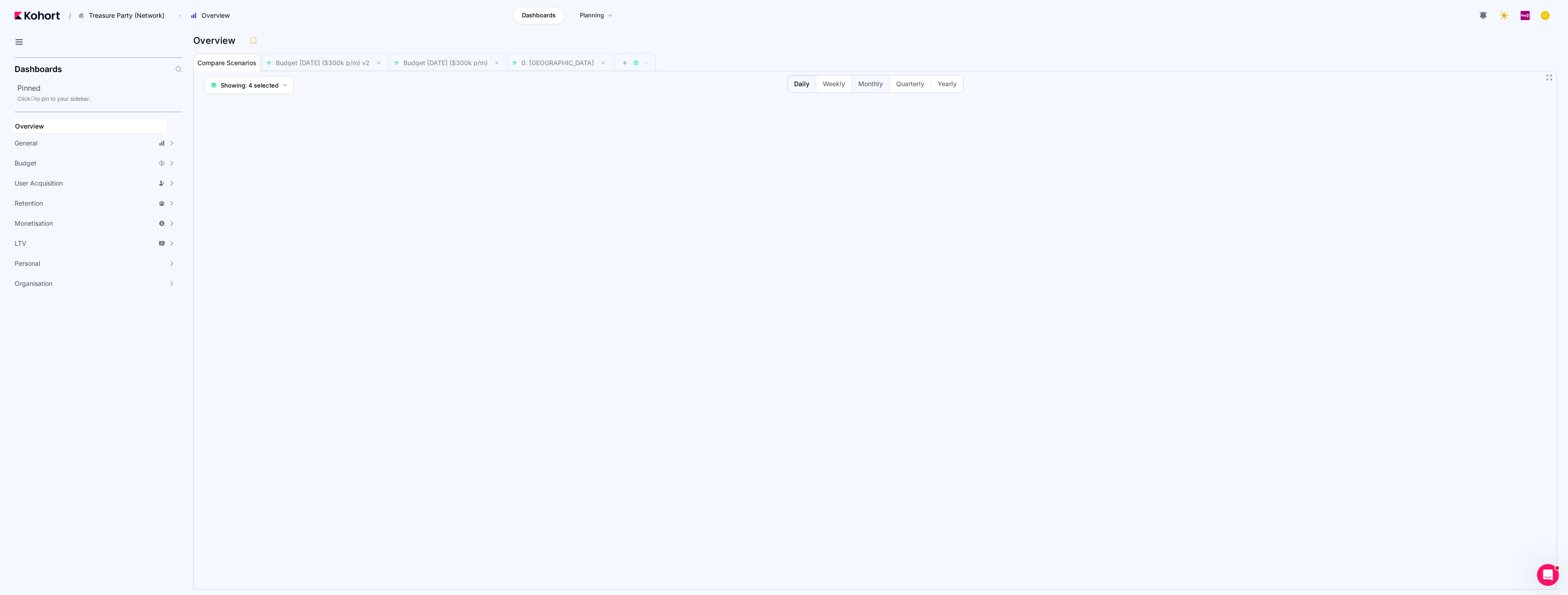
click at [866, 82] on span "Monthly" at bounding box center [870, 83] width 24 height 9
click at [867, 83] on span "Monthly" at bounding box center [870, 83] width 24 height 9
click at [864, 82] on span "Monthly" at bounding box center [870, 83] width 24 height 9
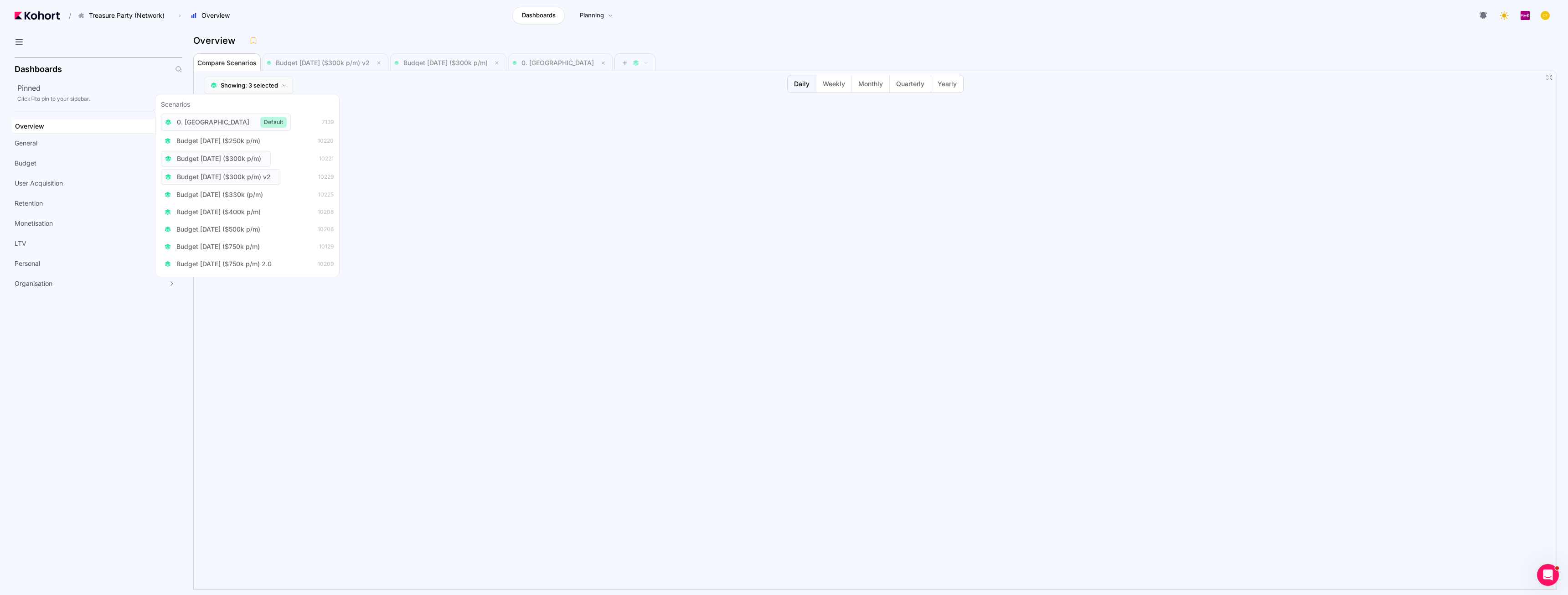
click at [279, 90] on button "Showing: 3 selected" at bounding box center [248, 85] width 88 height 17
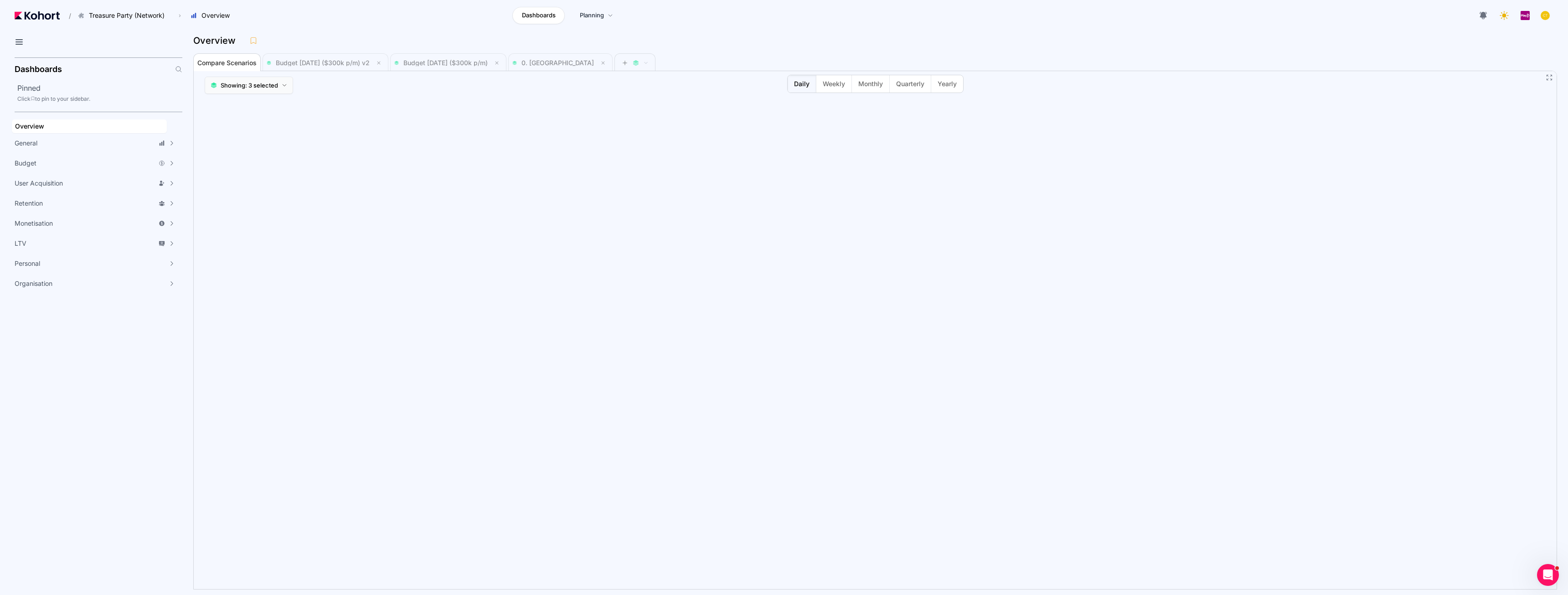
click at [279, 90] on button "Showing: 3 selected" at bounding box center [248, 85] width 88 height 17
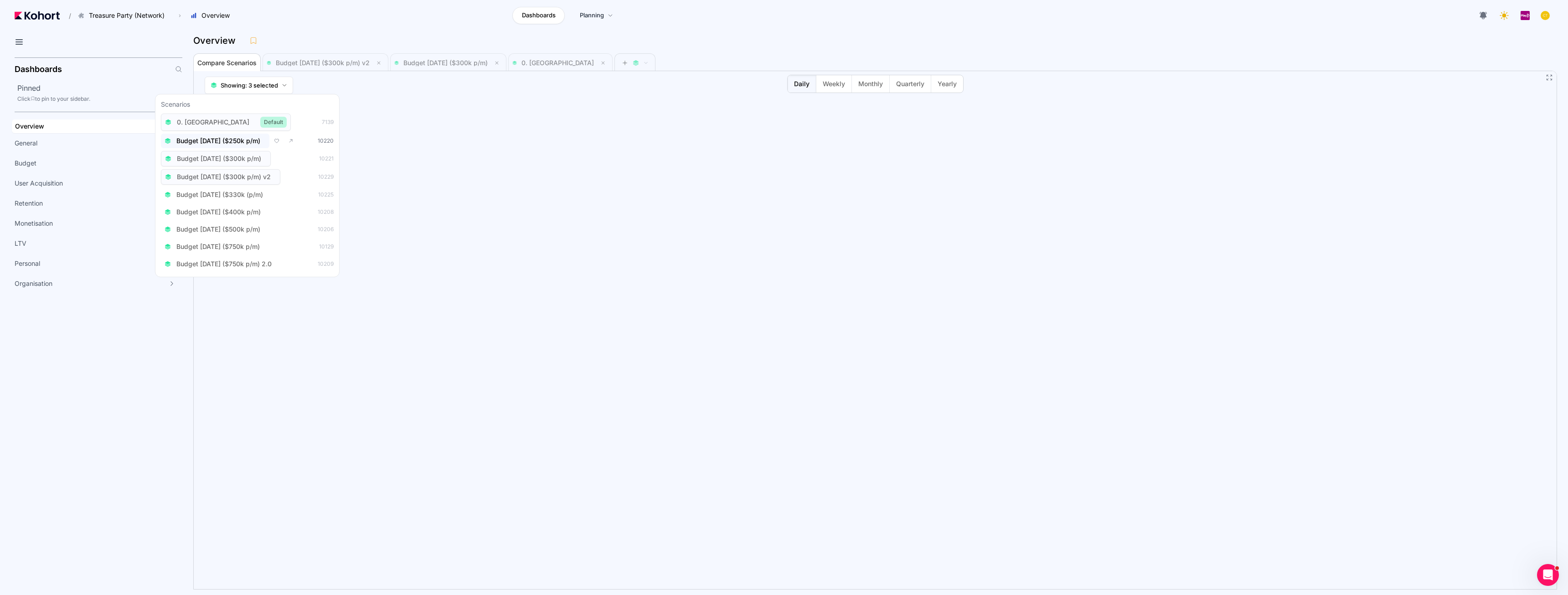
click at [257, 143] on span "Budget [DATE] ($250k p/m)" at bounding box center [219, 141] width 84 height 9
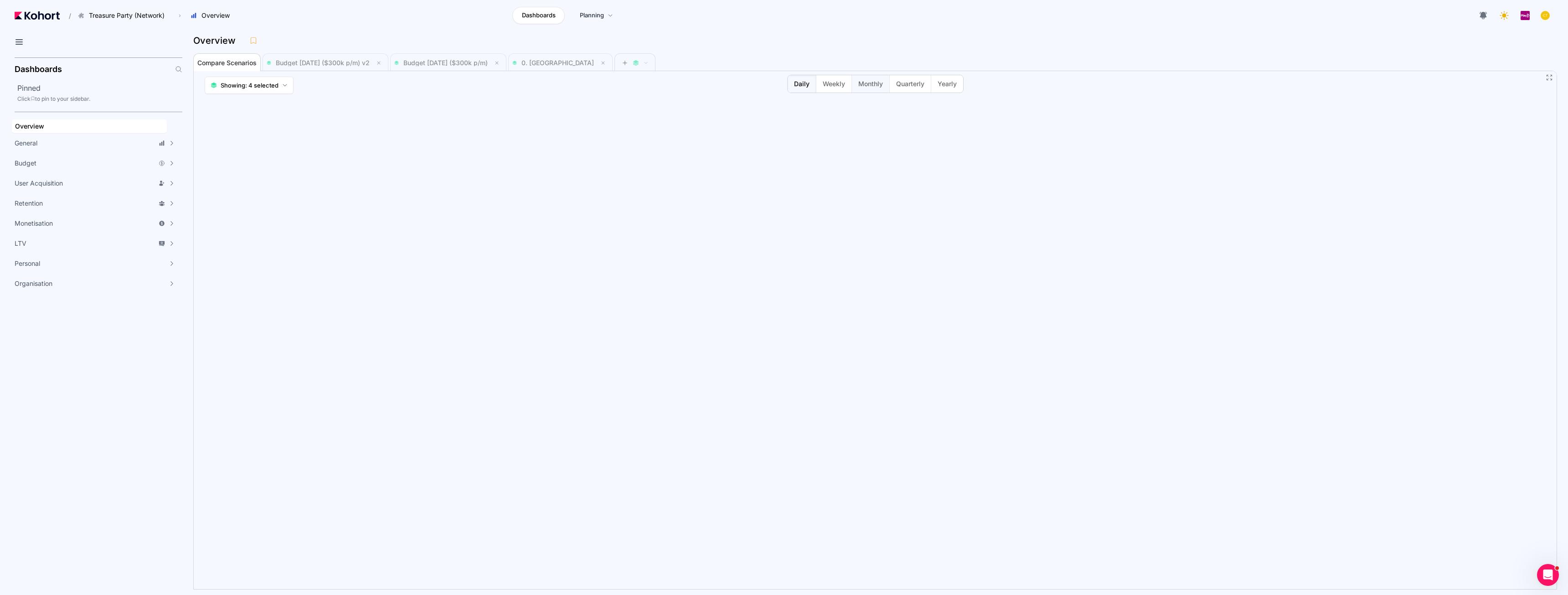
click at [876, 82] on span "Monthly" at bounding box center [870, 83] width 24 height 9
click at [803, 86] on span "Daily" at bounding box center [801, 83] width 15 height 9
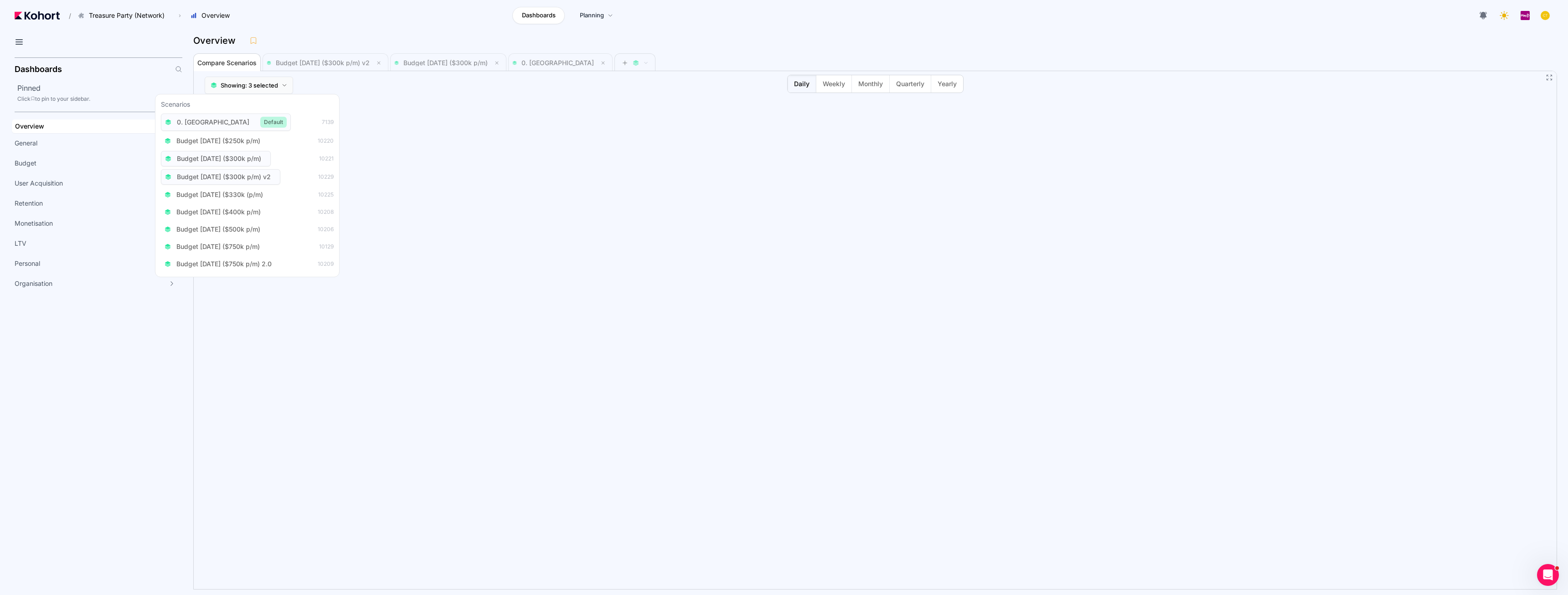
click at [283, 84] on icon at bounding box center [284, 85] width 5 height 5
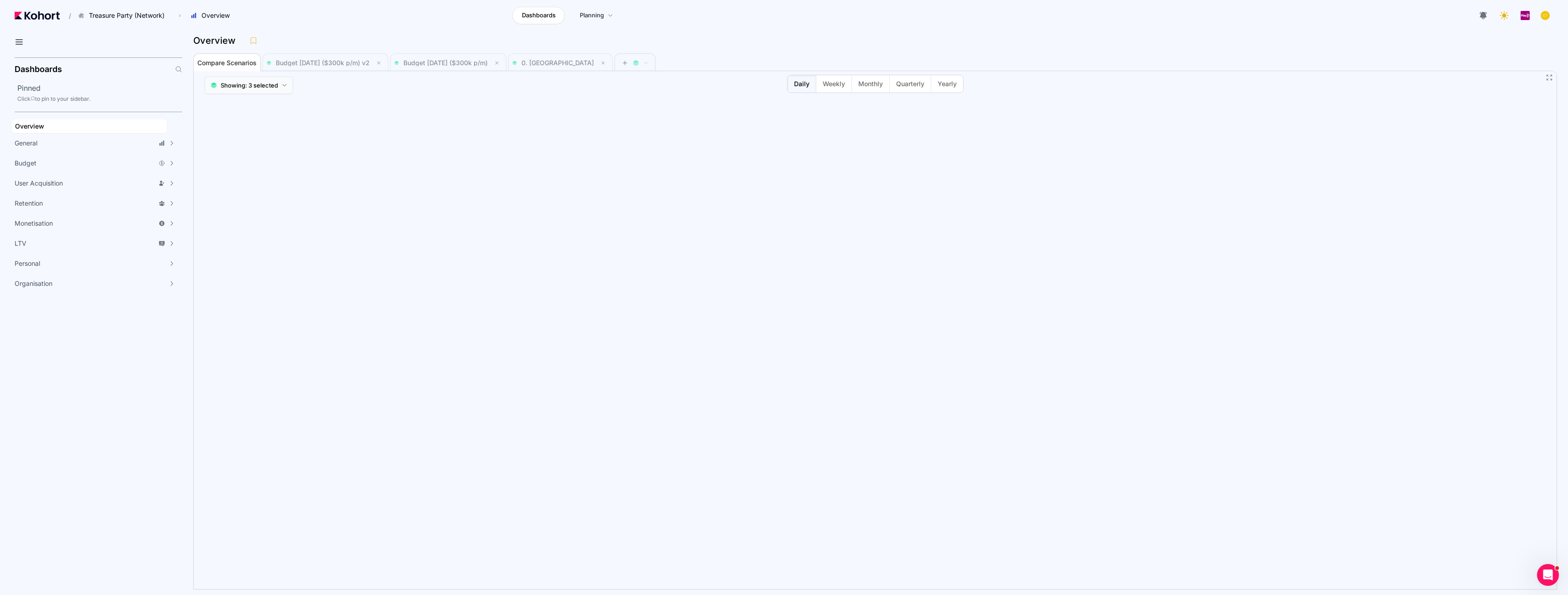
click at [283, 84] on icon at bounding box center [284, 85] width 5 height 5
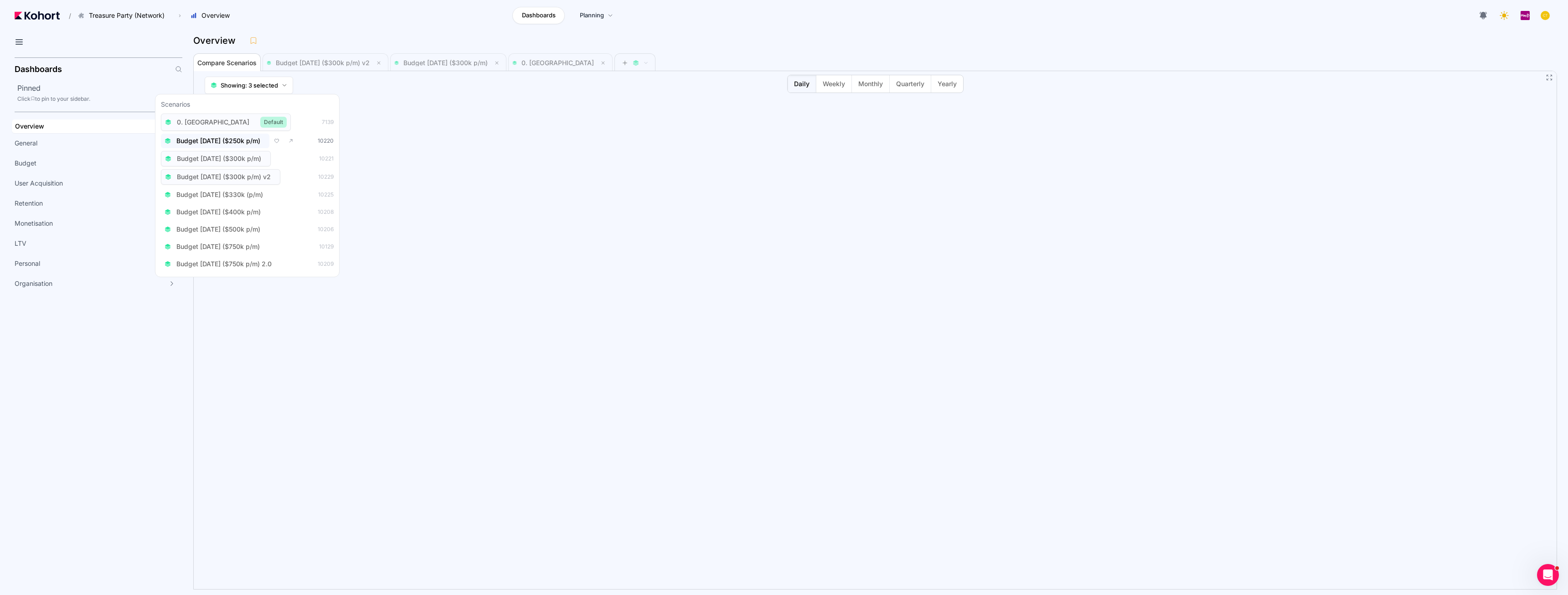
click at [253, 144] on span "Budget [DATE] ($250k p/m)" at bounding box center [219, 141] width 84 height 9
click at [255, 163] on span "Budget [DATE] ($300k p/m)" at bounding box center [219, 160] width 85 height 9
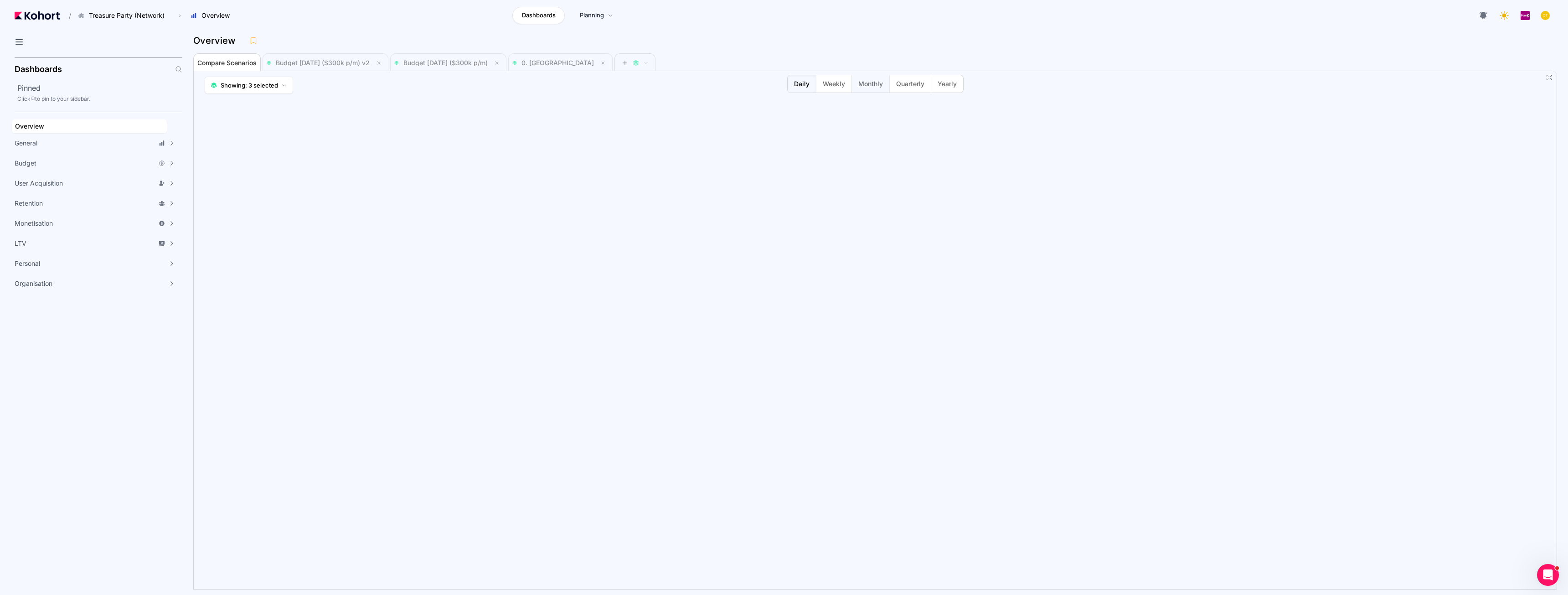
click at [866, 84] on span "Monthly" at bounding box center [870, 83] width 24 height 9
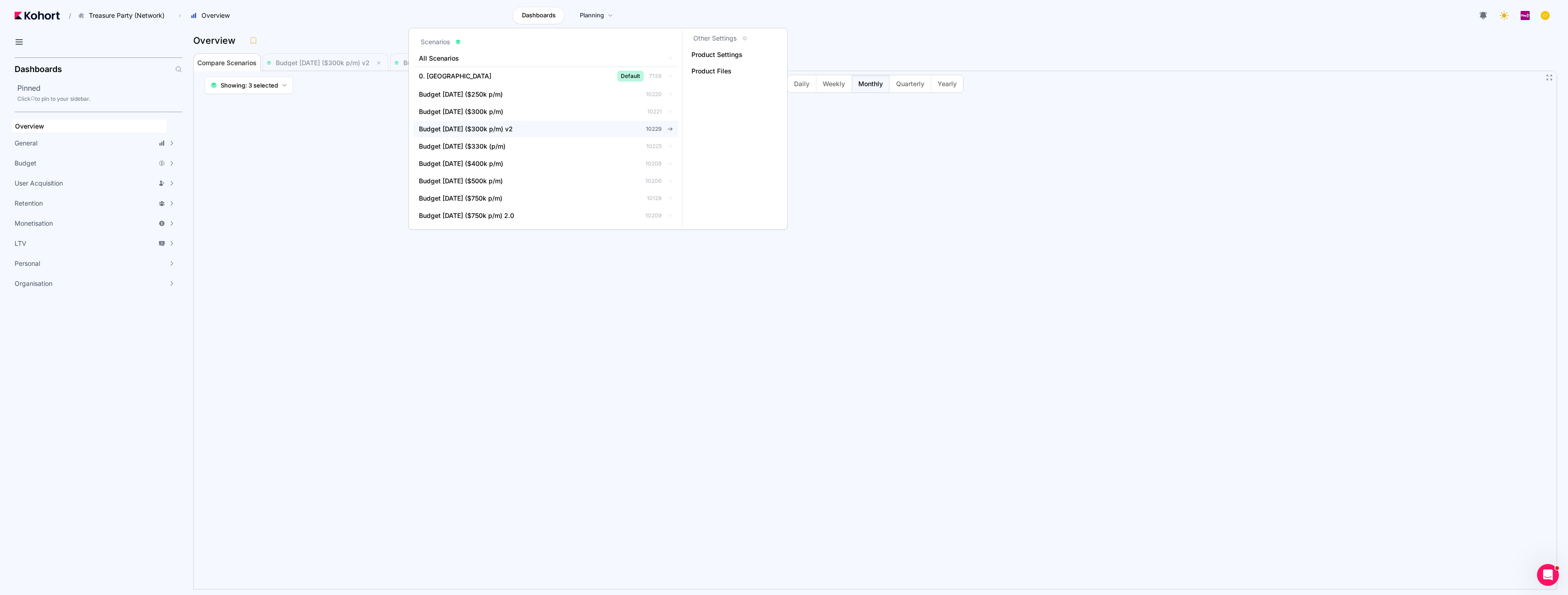
click at [505, 126] on span "Budget [DATE] ($300k p/m) v2" at bounding box center [466, 129] width 94 height 9
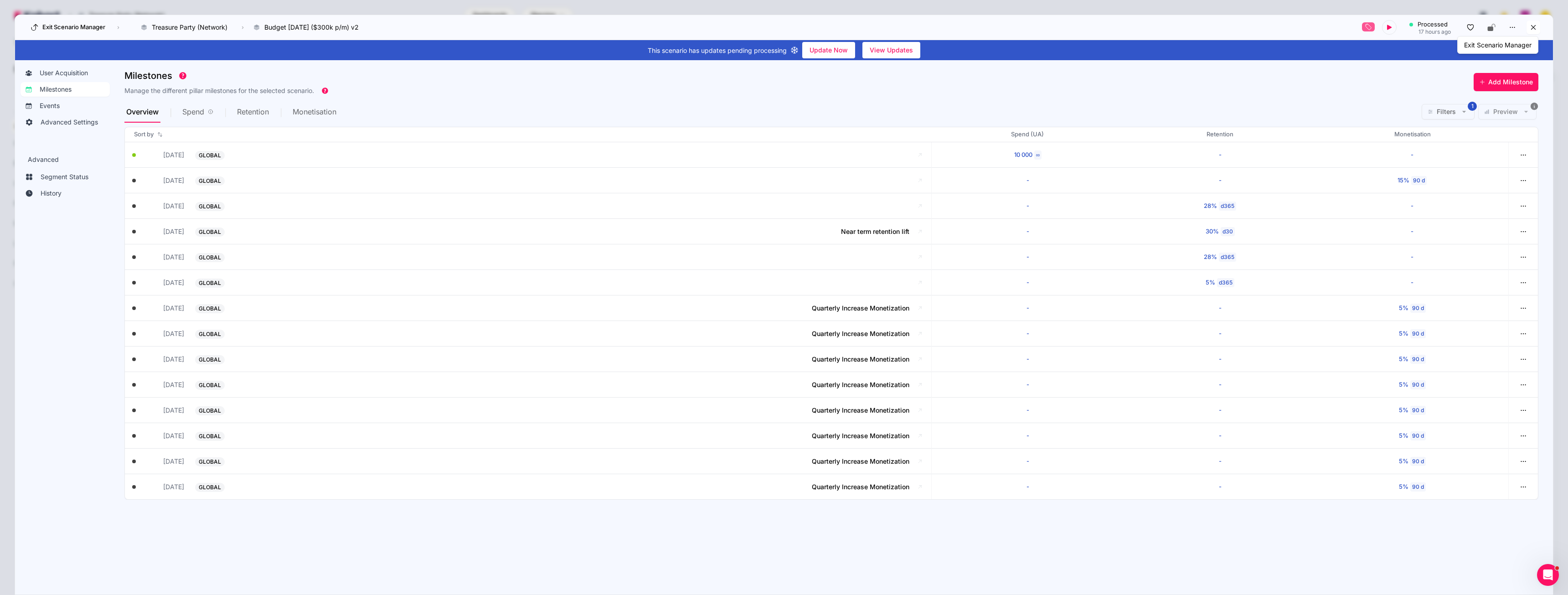
click at [1530, 25] on icon at bounding box center [1533, 27] width 8 height 8
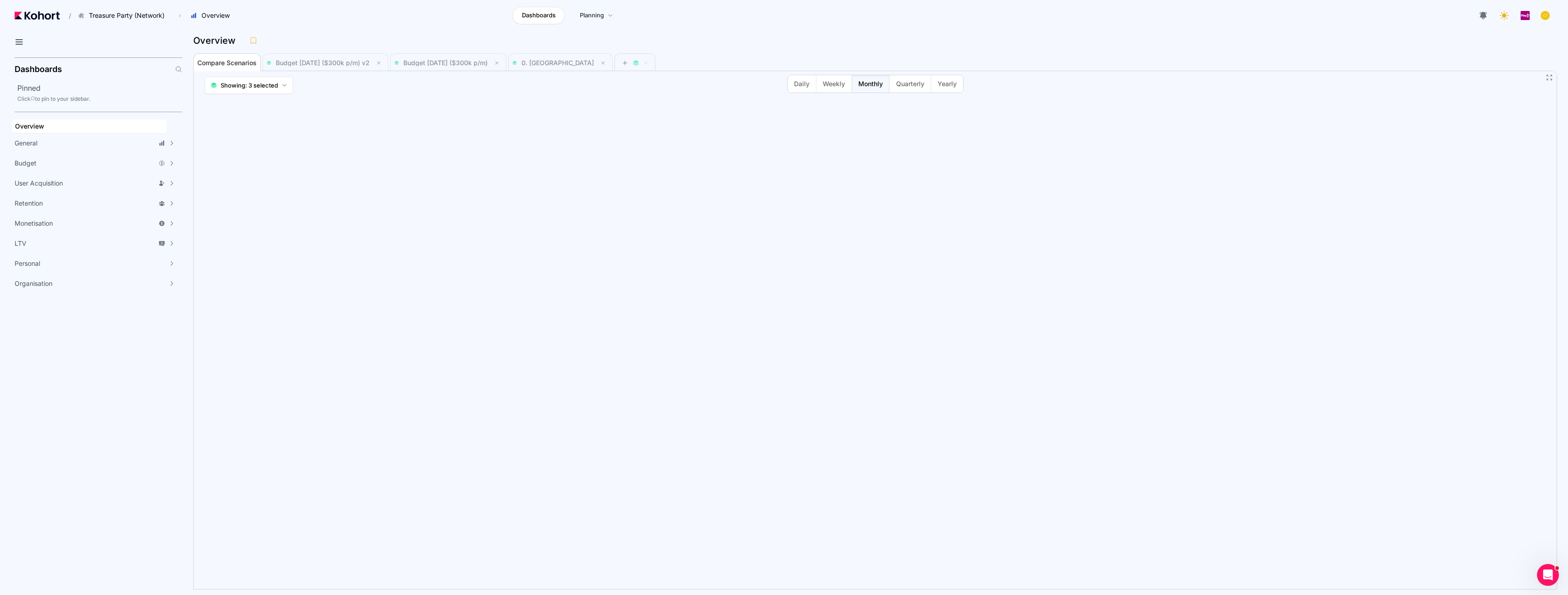
click at [917, 41] on div "Overview" at bounding box center [872, 40] width 1357 height 13
